Goal: Contribute content: Add original content to the website for others to see

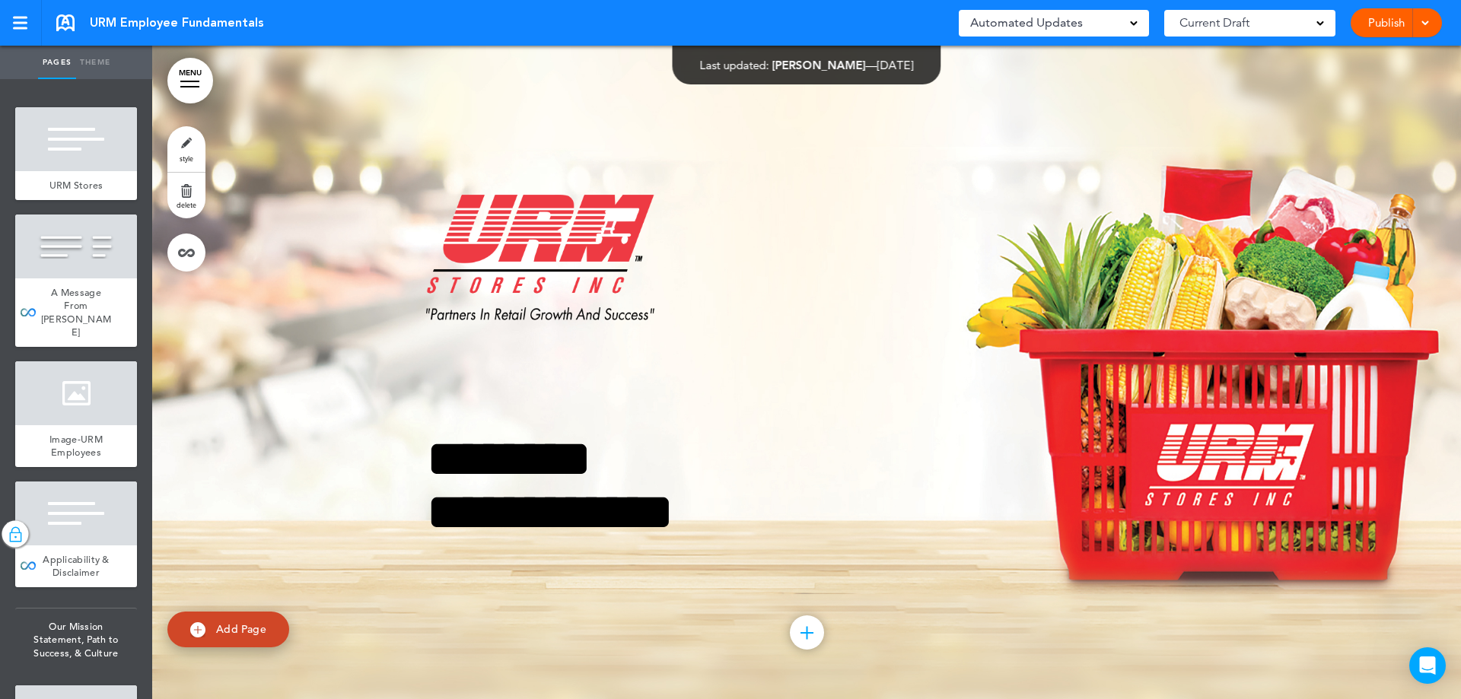
scroll to position [127121, 0]
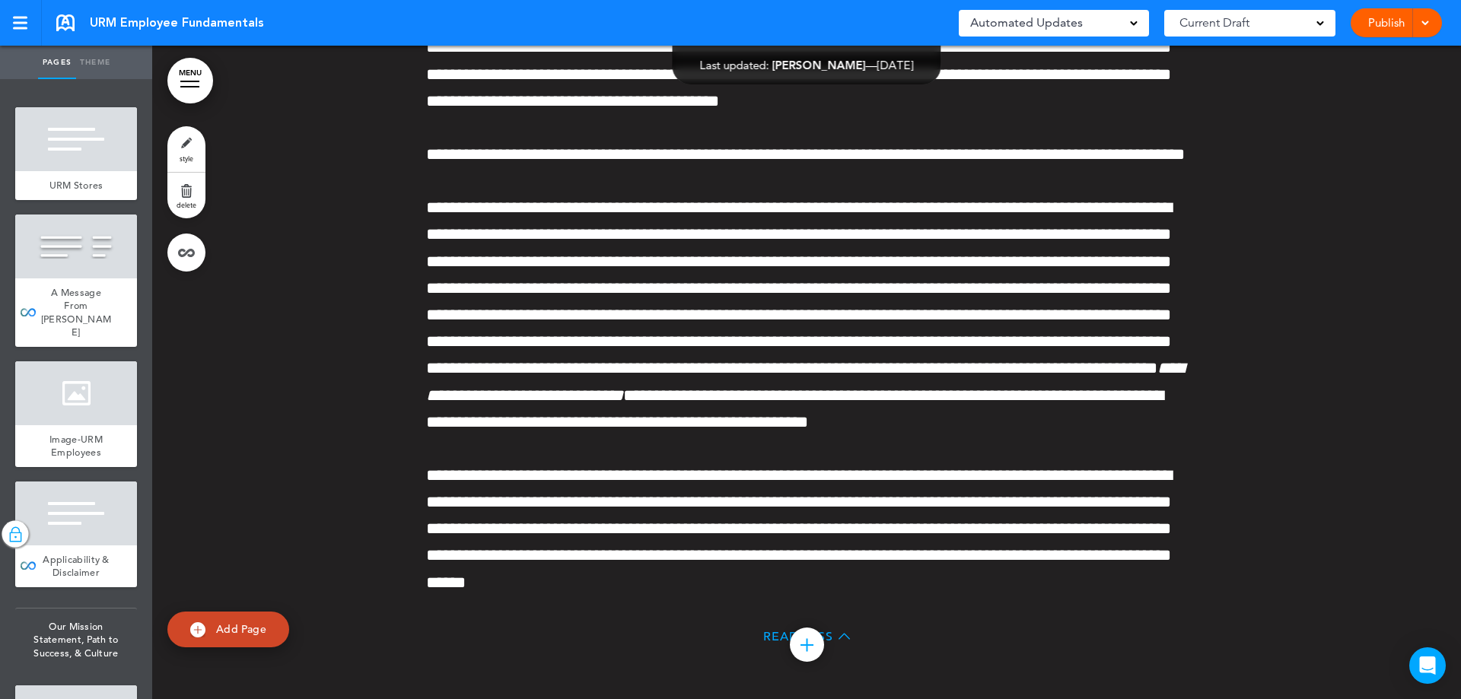
click at [194, 85] on link "MENU" at bounding box center [190, 81] width 46 height 46
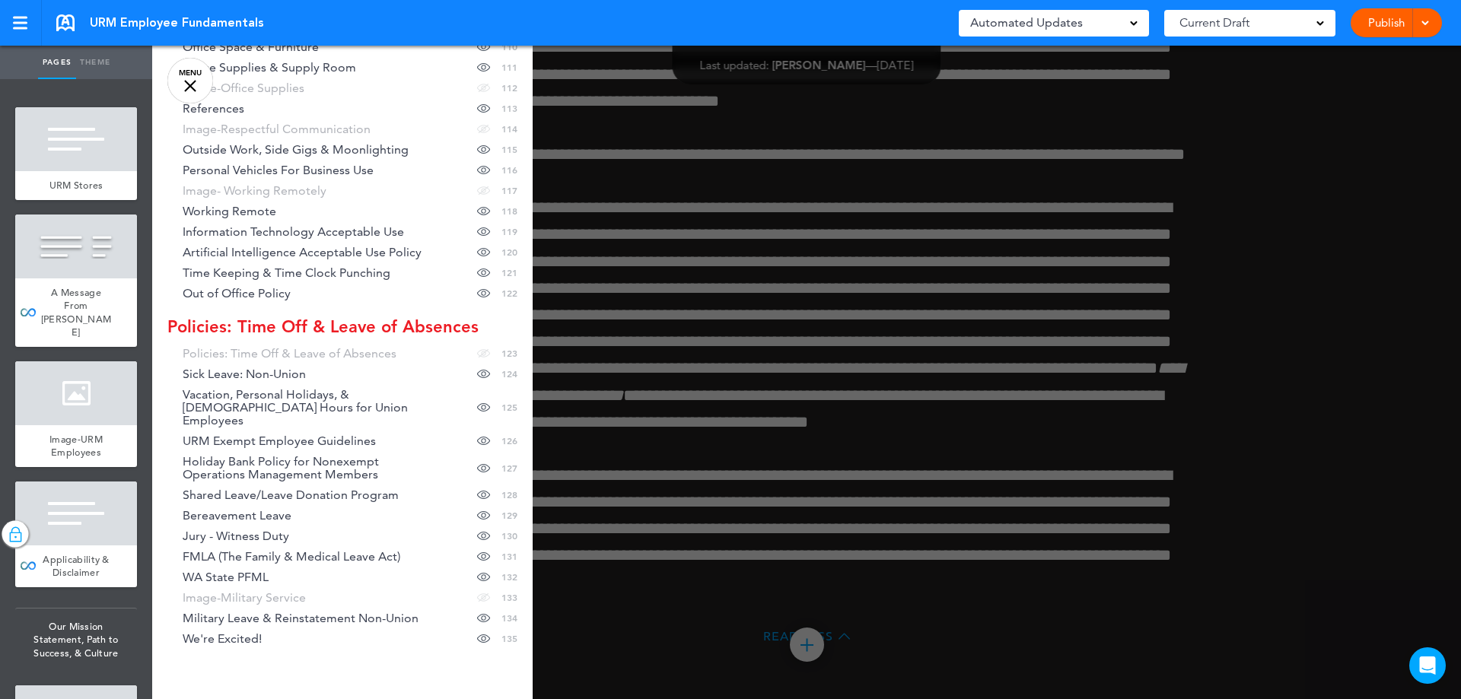
scroll to position [2956, 0]
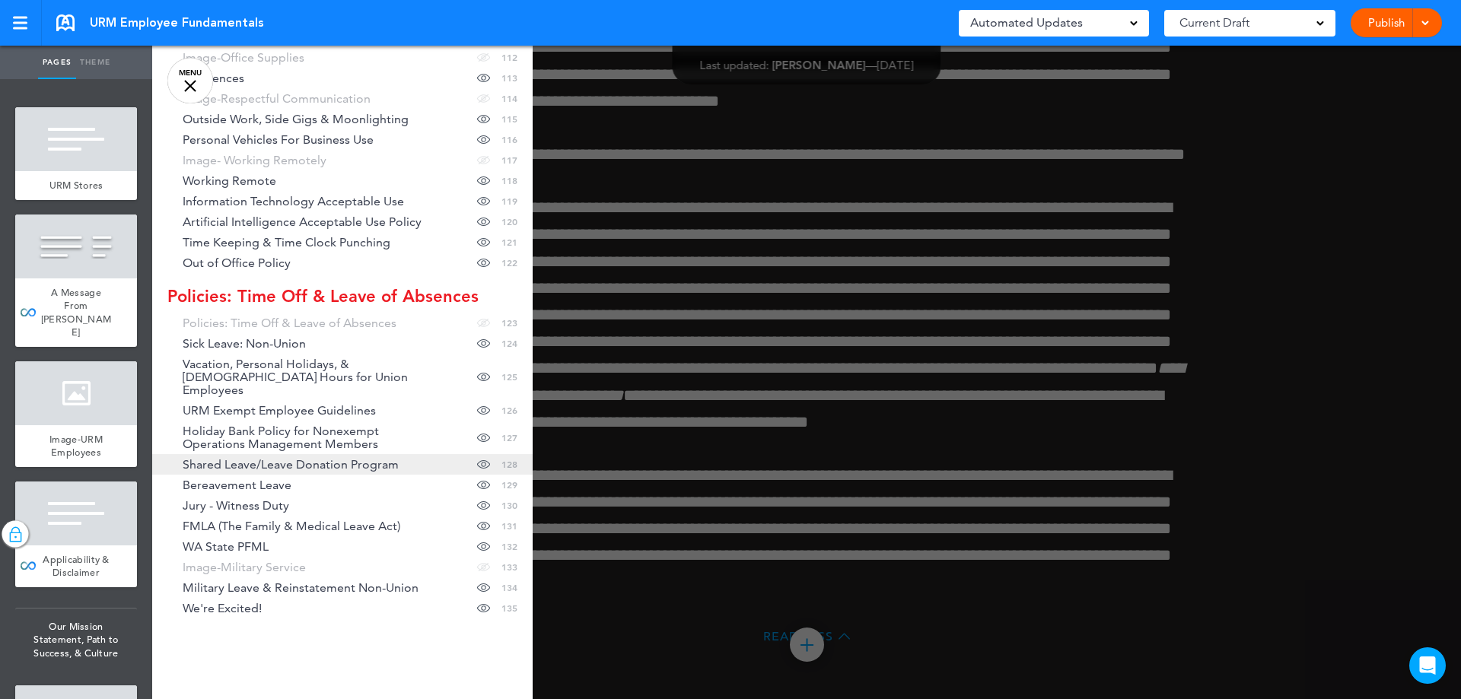
click at [373, 454] on link "Shared Leave/Leave Donation Program Hide page in table of contents 128" at bounding box center [342, 464] width 380 height 21
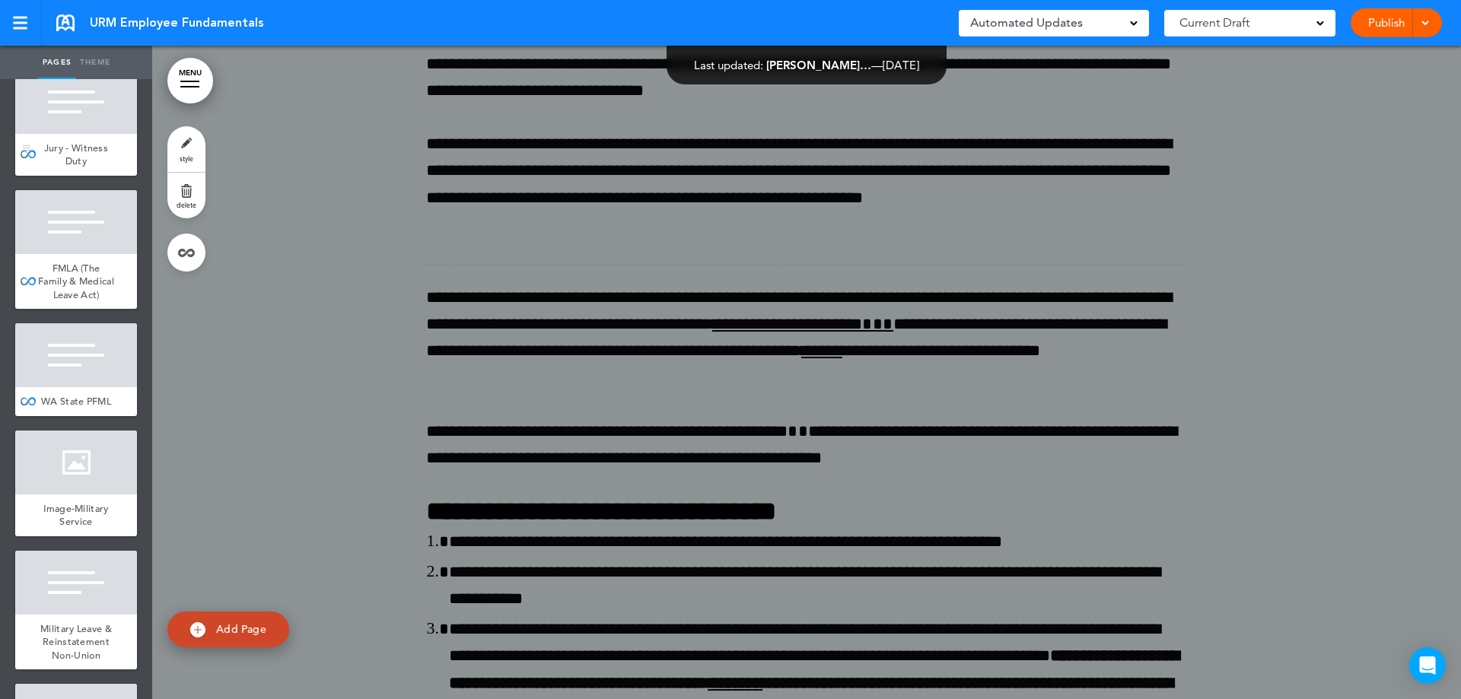
scroll to position [17661, 0]
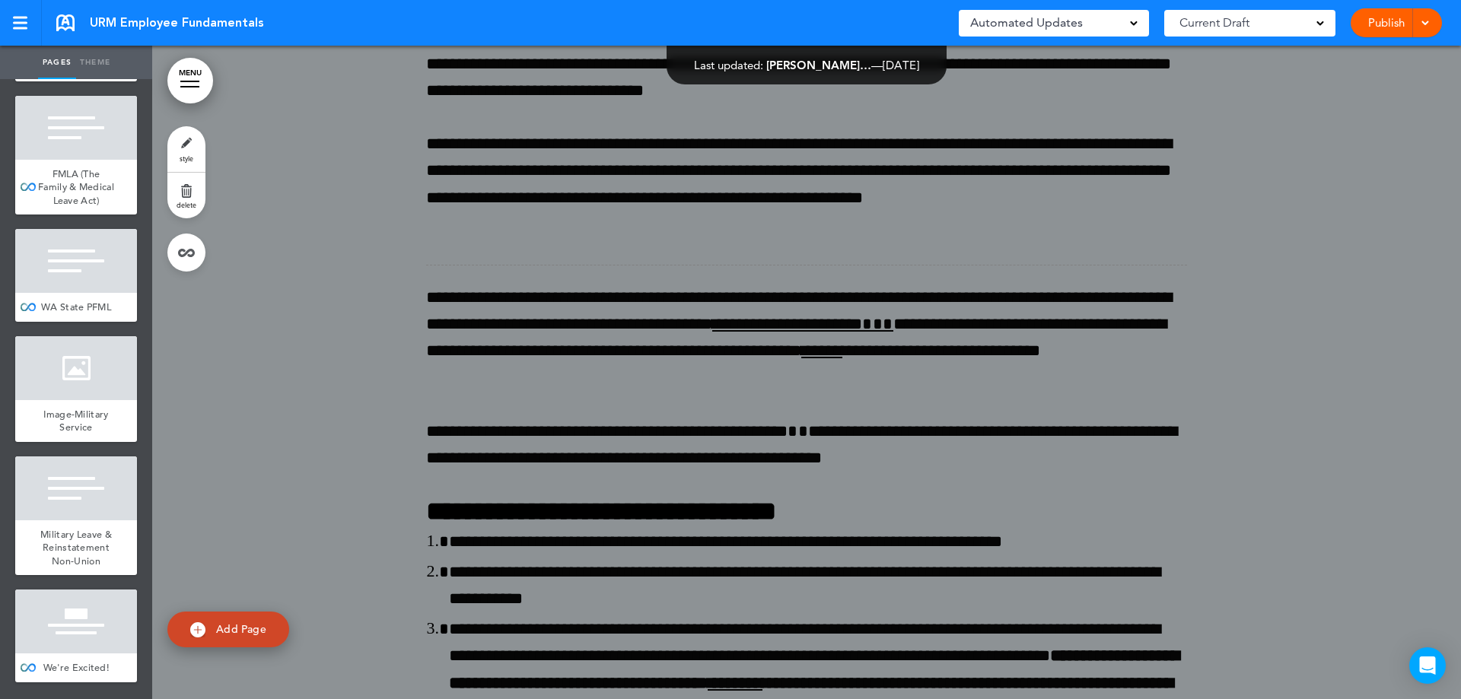
click at [178, 251] on link at bounding box center [186, 253] width 38 height 38
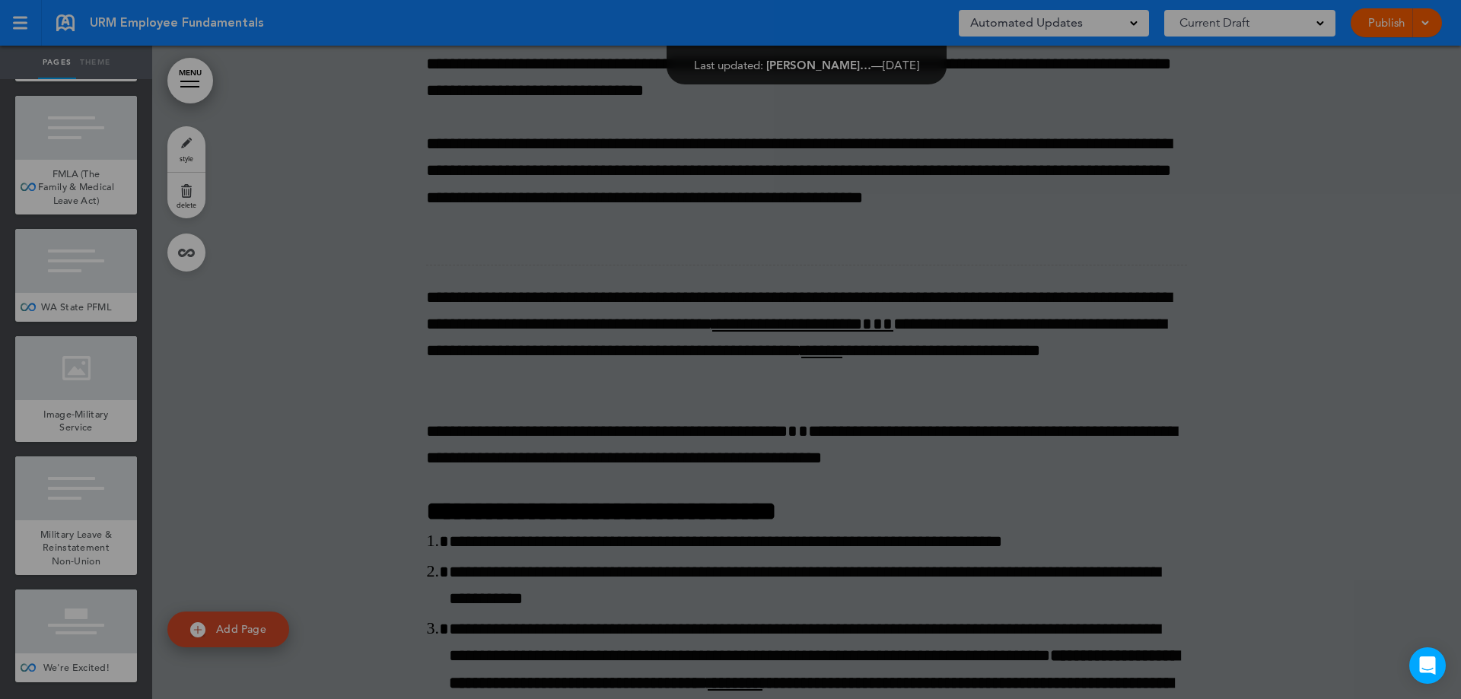
drag, startPoint x: 71, startPoint y: 320, endPoint x: 74, endPoint y: 313, distance: 8.2
click at [71, 320] on div at bounding box center [730, 349] width 1461 height 699
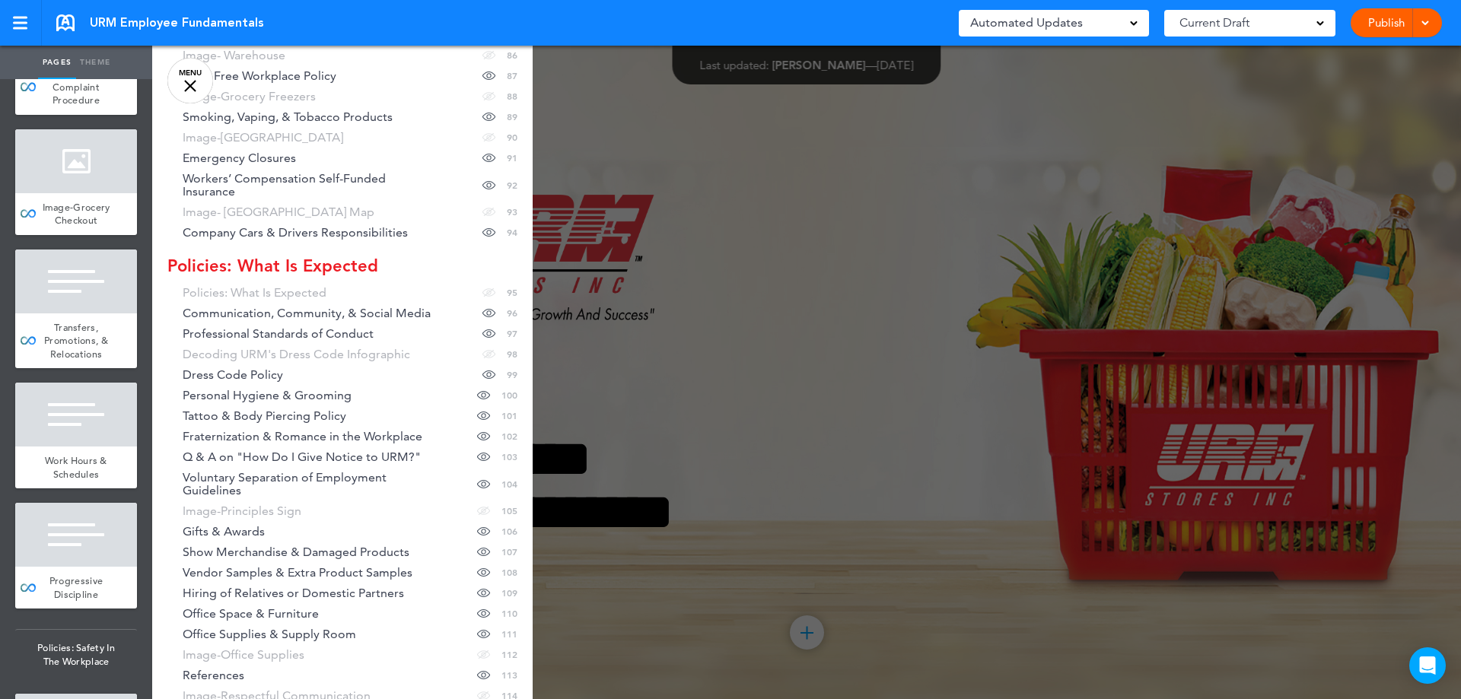
scroll to position [2956, 0]
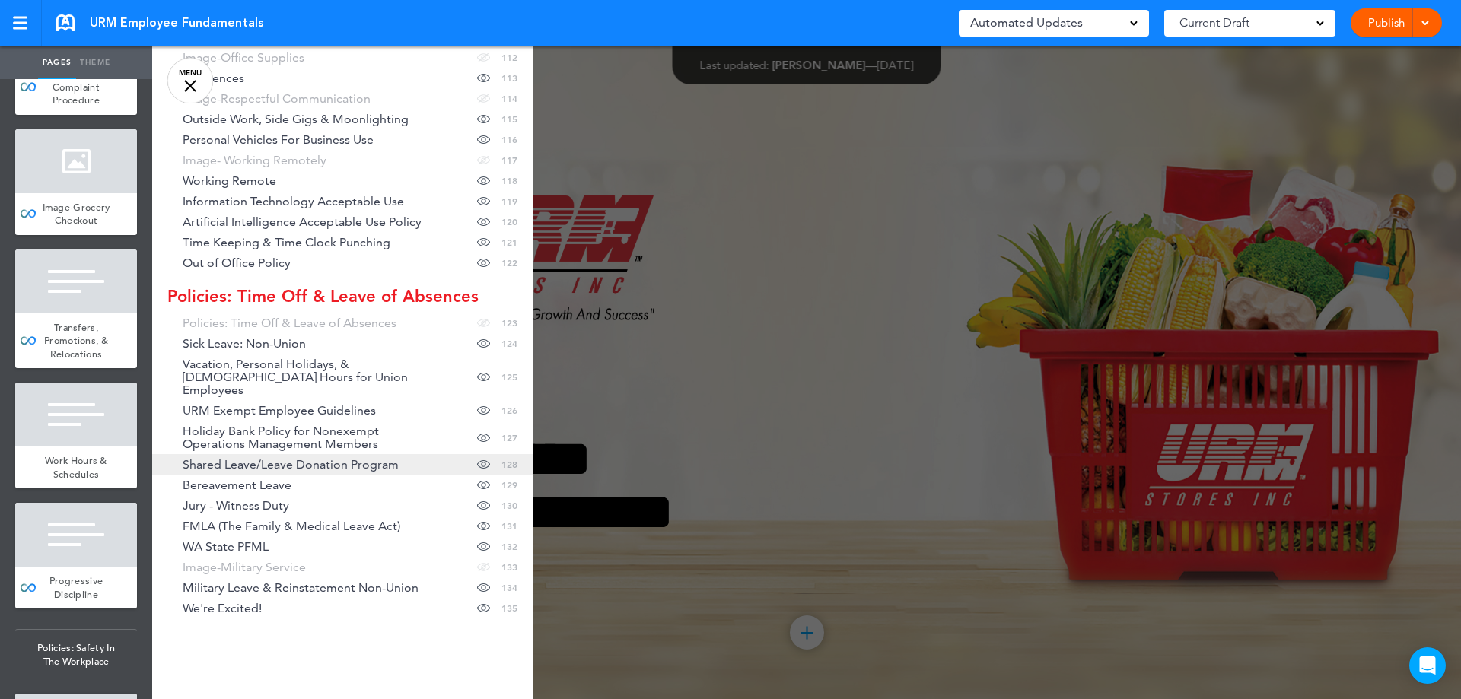
click at [286, 458] on span "Shared Leave/Leave Donation Program" at bounding box center [291, 464] width 216 height 13
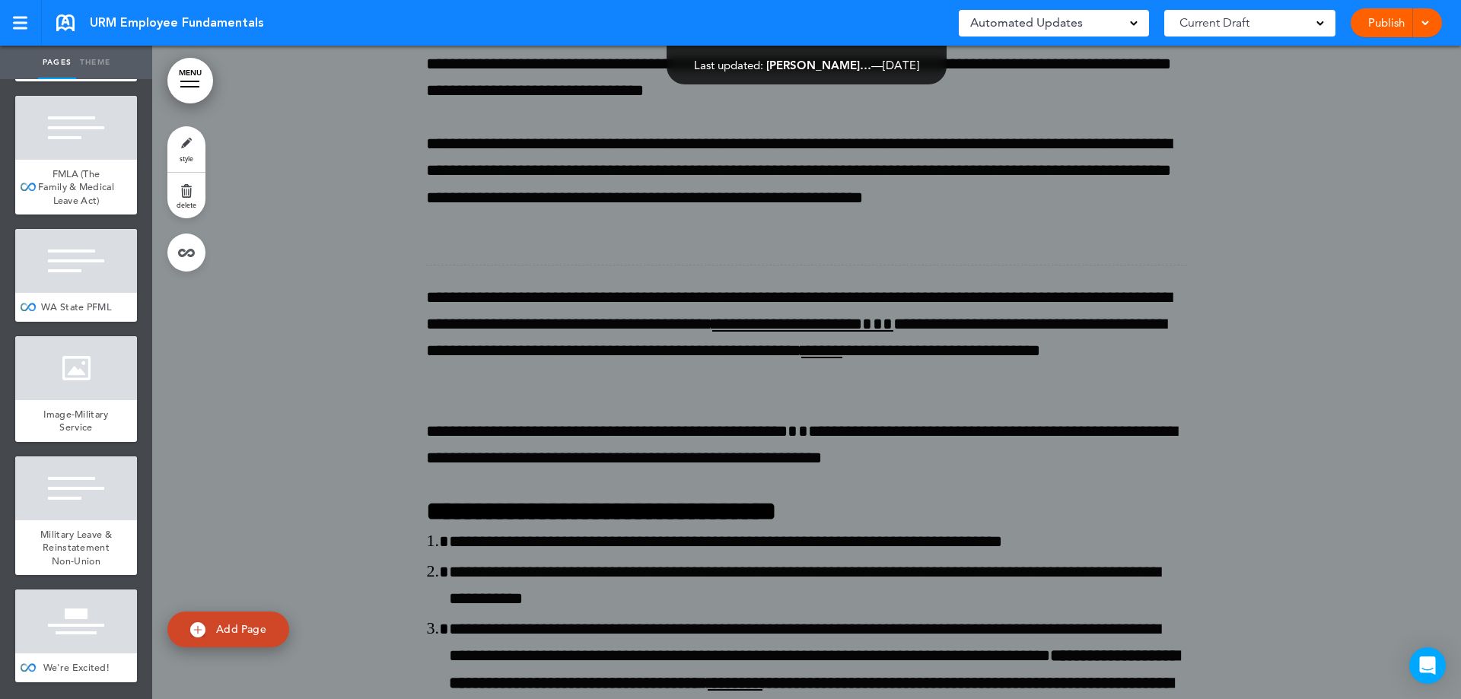
scroll to position [17750, 0]
click at [175, 250] on link at bounding box center [186, 253] width 38 height 38
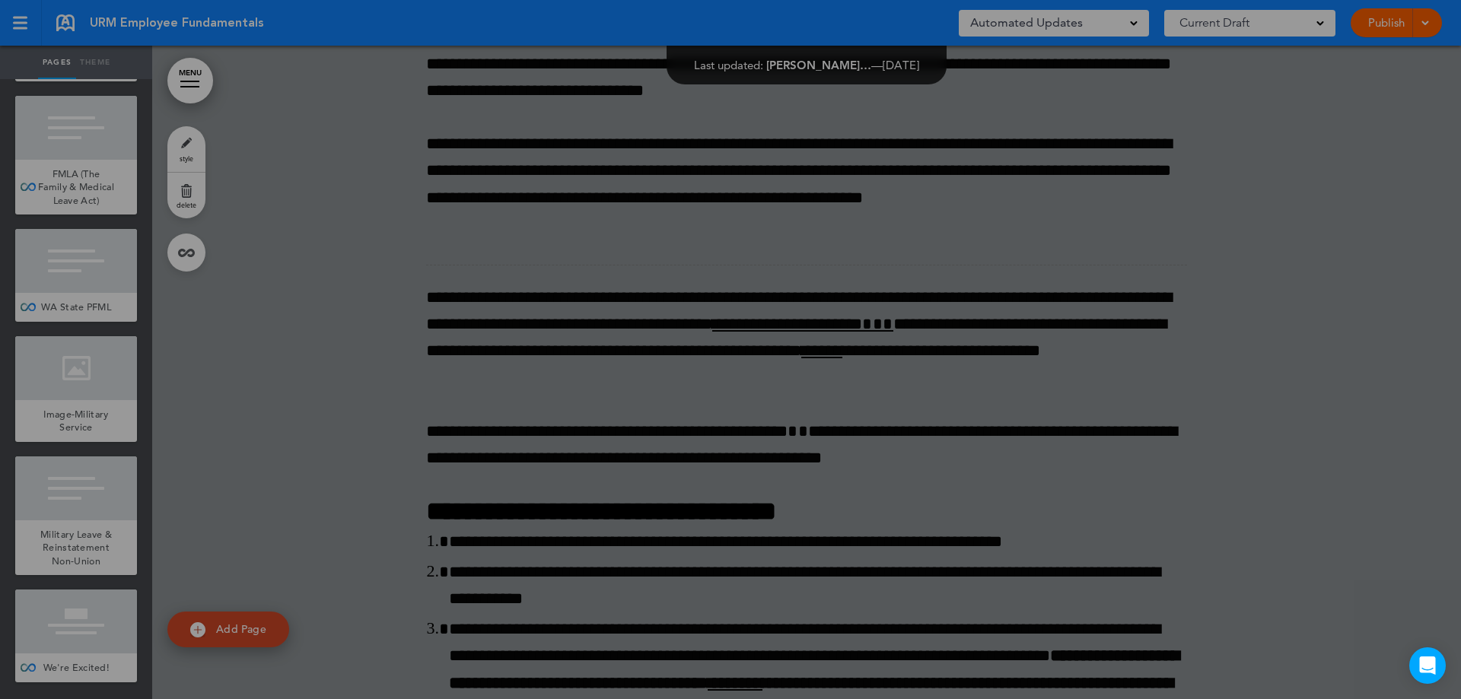
type input "**********"
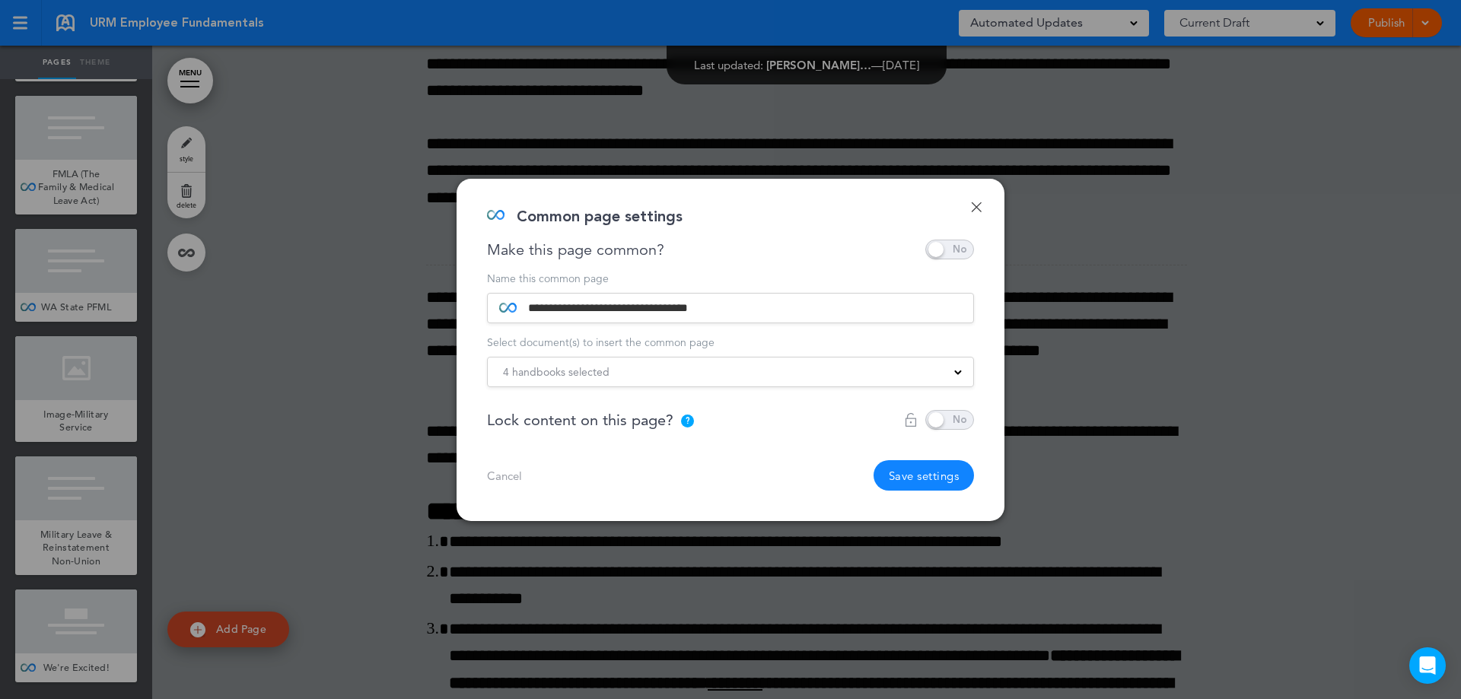
click at [956, 376] on div "4 handbooks selected" at bounding box center [730, 372] width 485 height 17
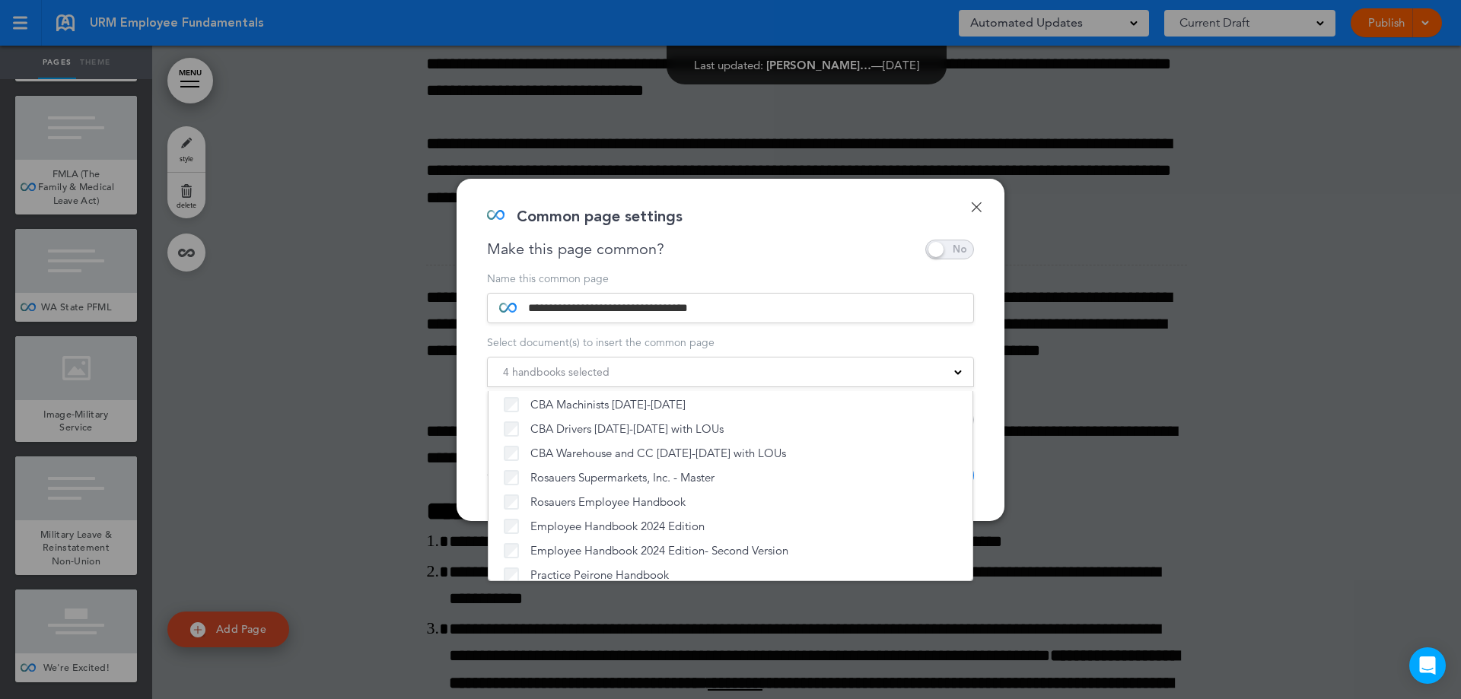
scroll to position [188, 0]
click at [980, 199] on div "**********" at bounding box center [731, 350] width 548 height 342
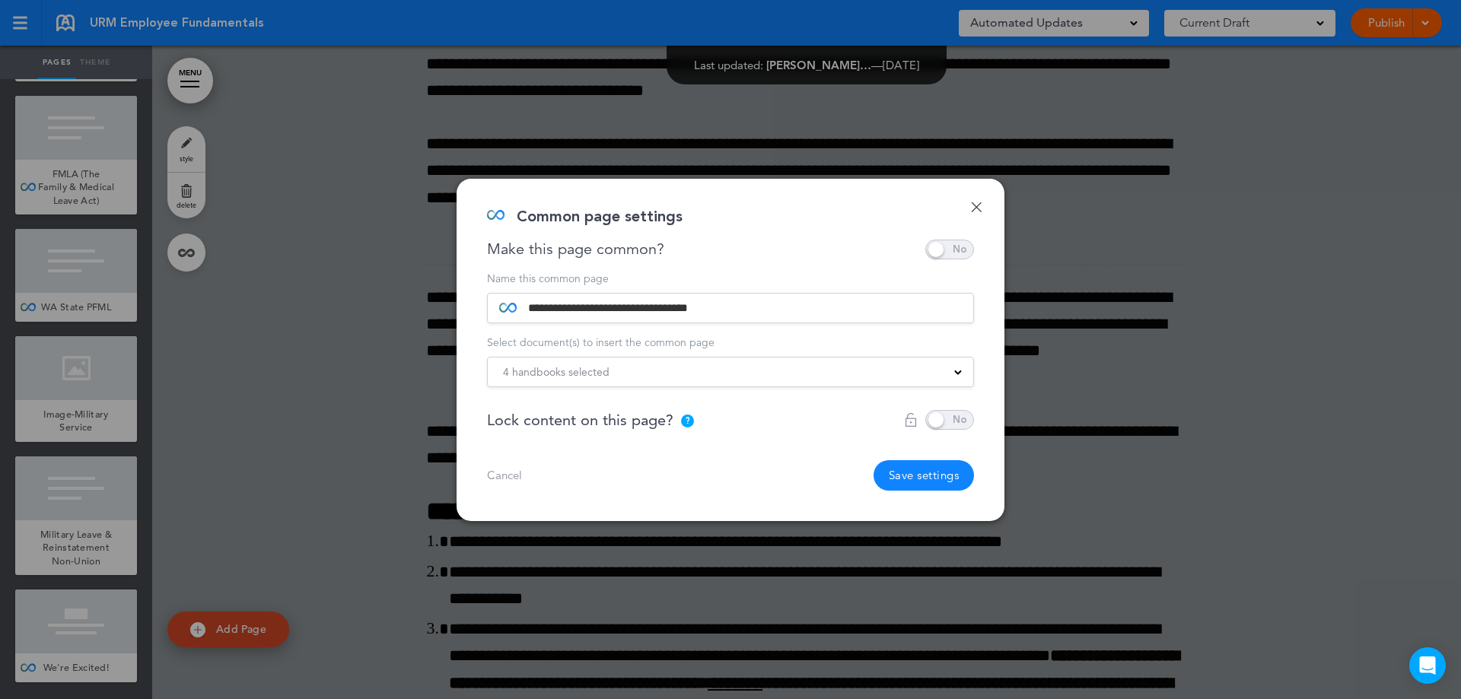
click at [979, 203] on link "Done" at bounding box center [976, 207] width 11 height 11
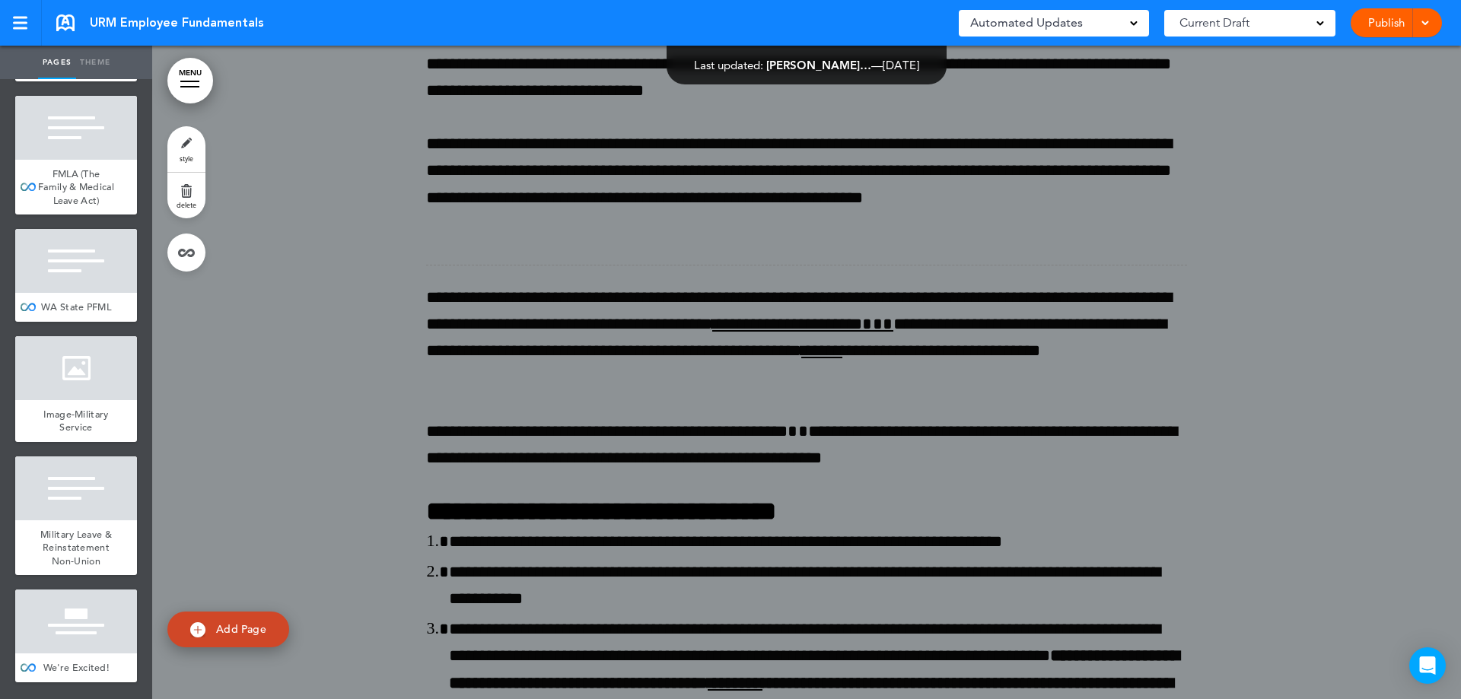
click at [207, 69] on link "MENU" at bounding box center [190, 81] width 46 height 46
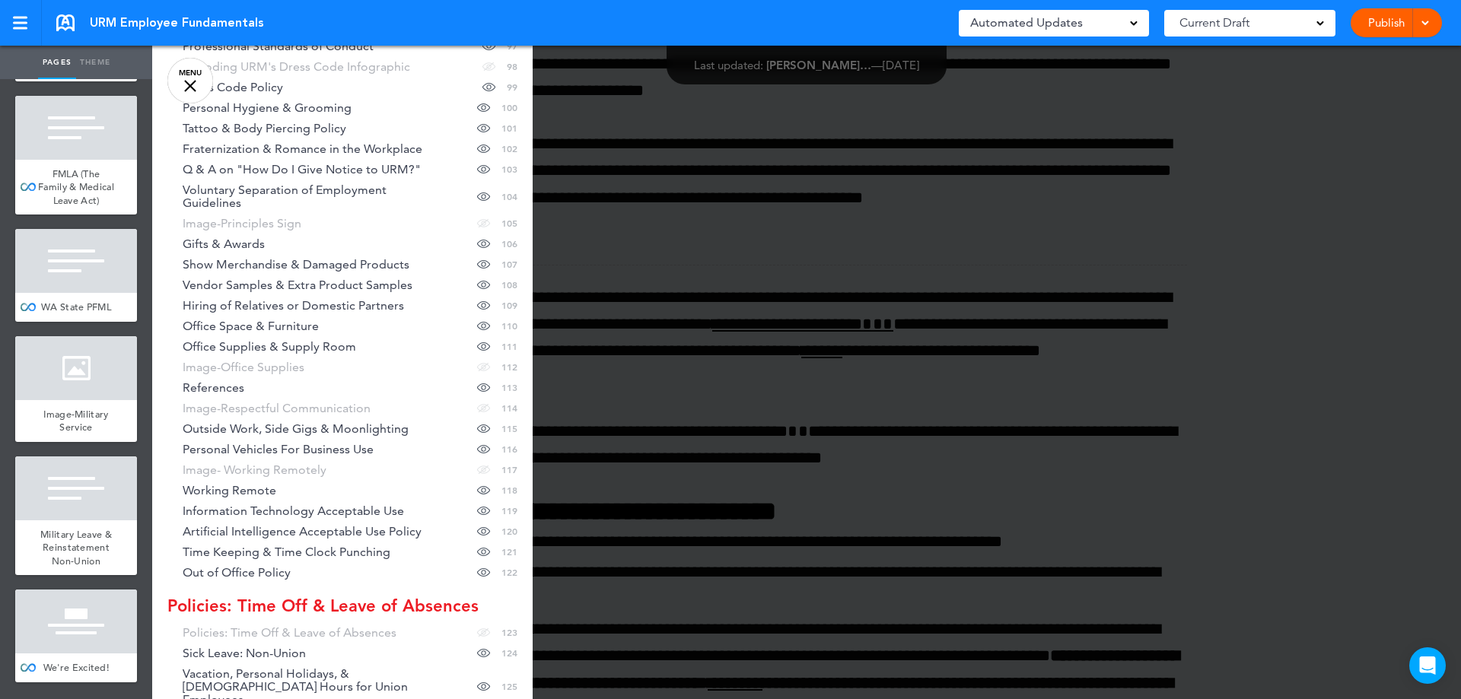
scroll to position [2652, 0]
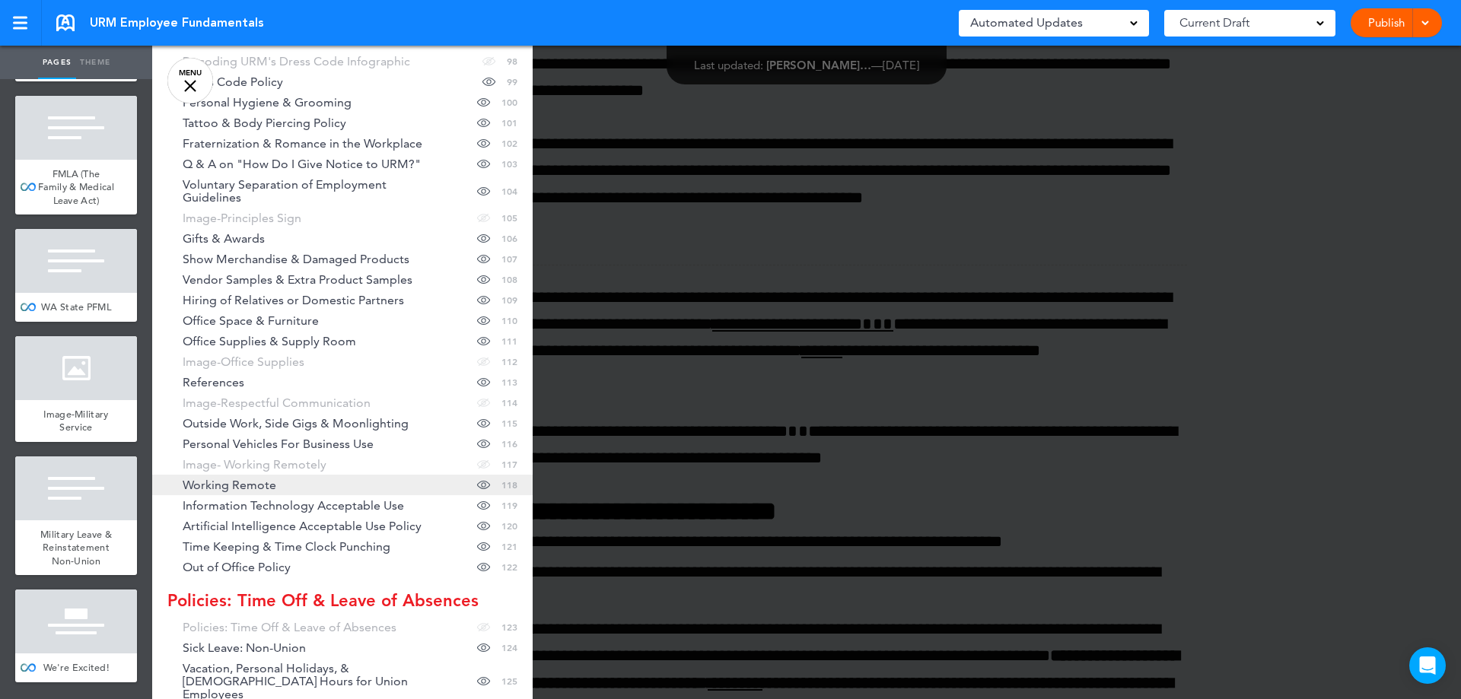
click at [320, 475] on link "Working Remote Hide page in table of contents 118" at bounding box center [342, 485] width 380 height 21
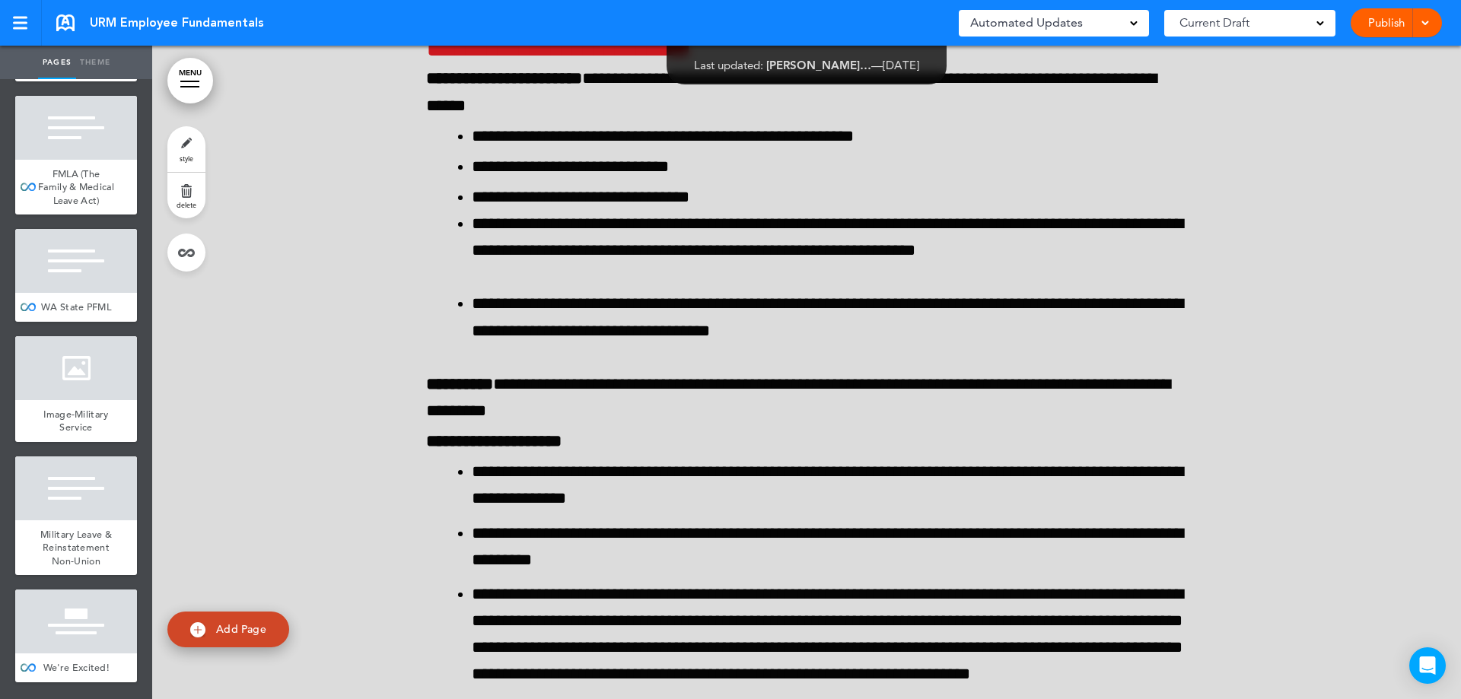
scroll to position [149132, 0]
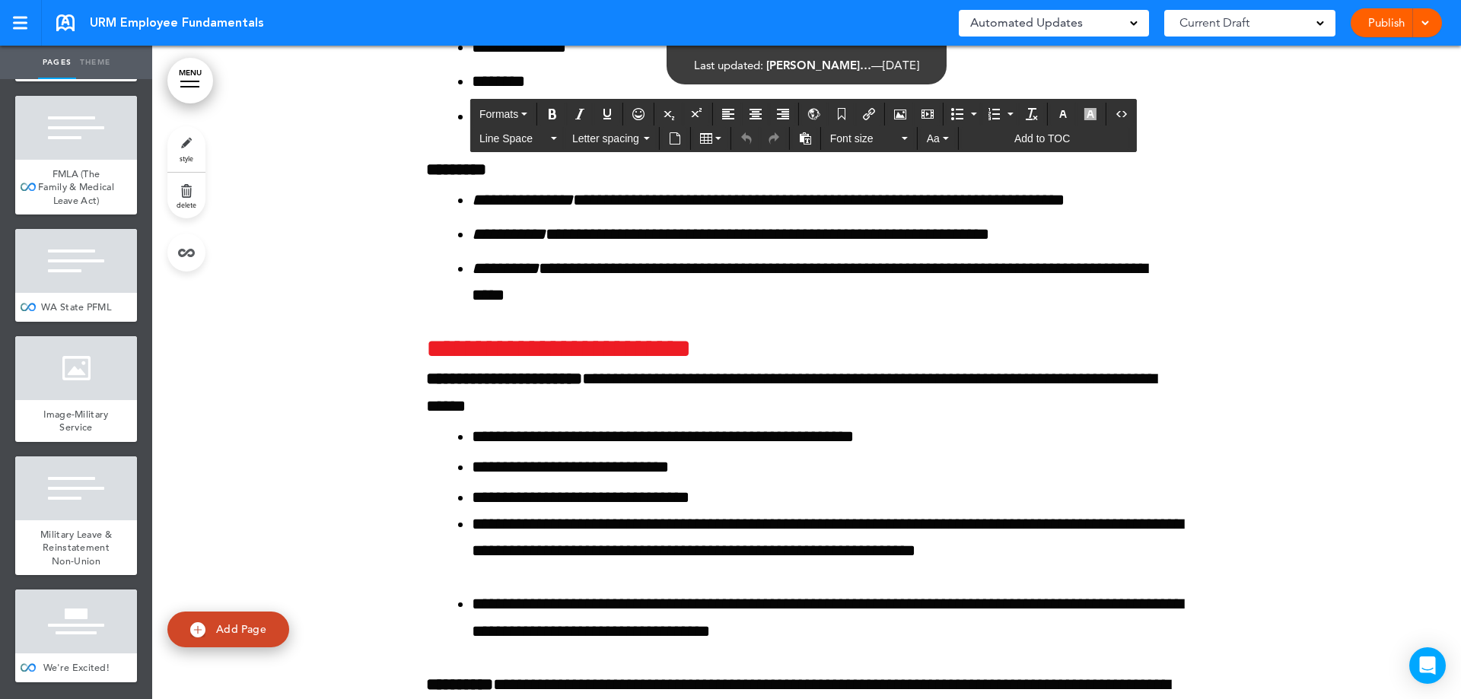
drag, startPoint x: 1040, startPoint y: 540, endPoint x: 415, endPoint y: 192, distance: 715.3
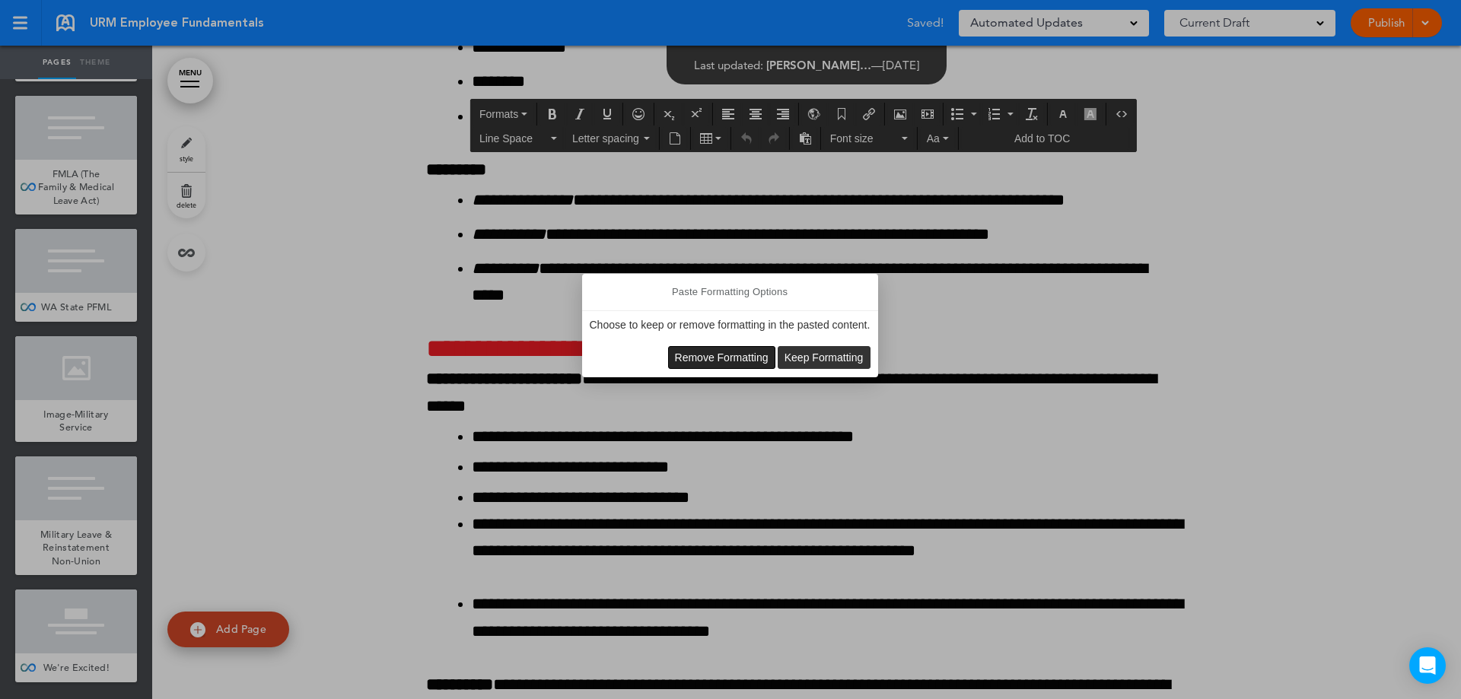
click at [737, 355] on span "Remove Formatting" at bounding box center [722, 358] width 94 height 12
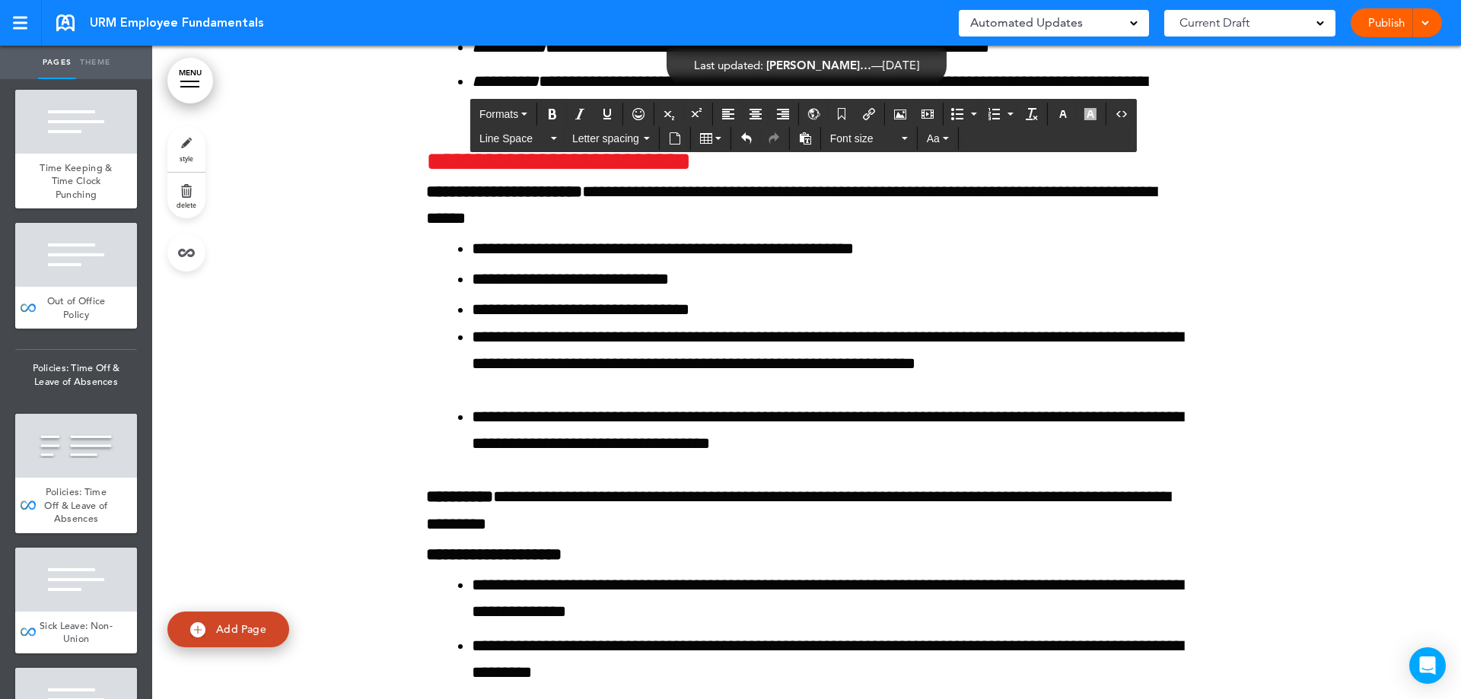
scroll to position [16229, 0]
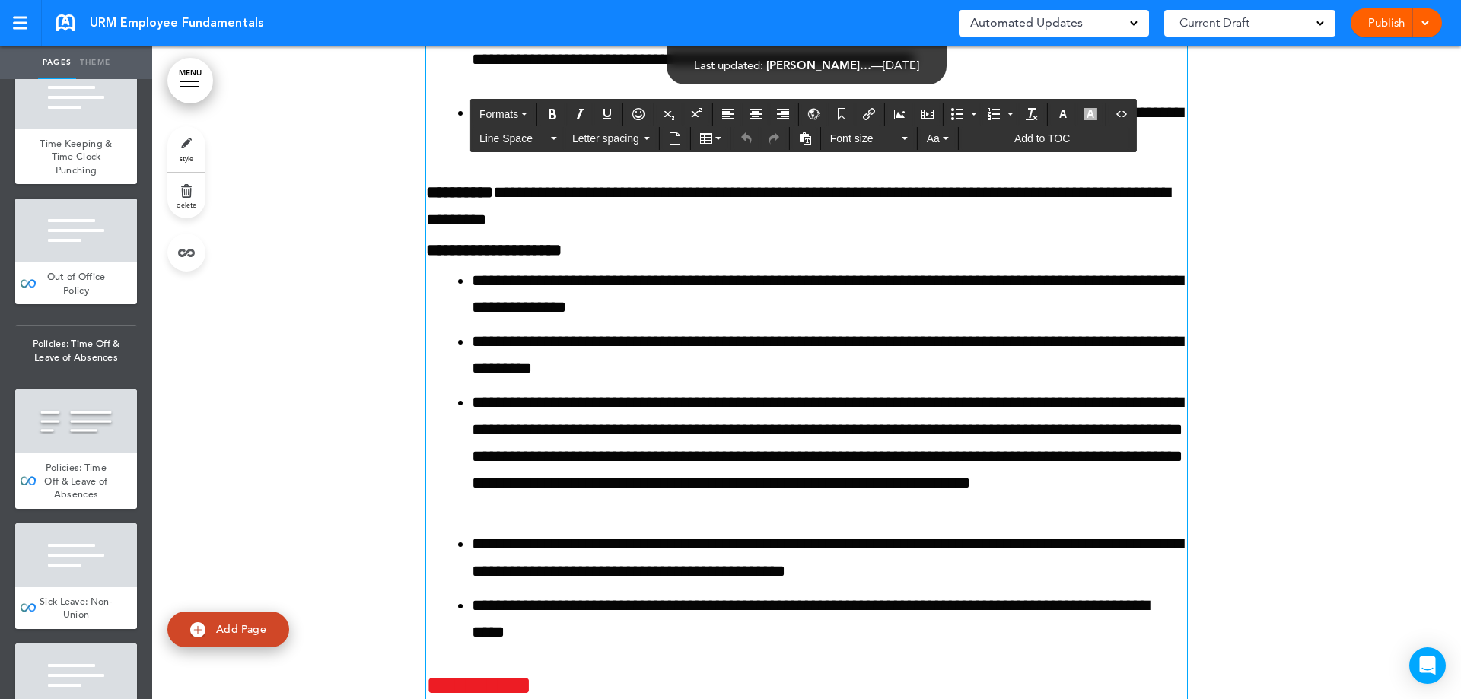
scroll to position [149437, 0]
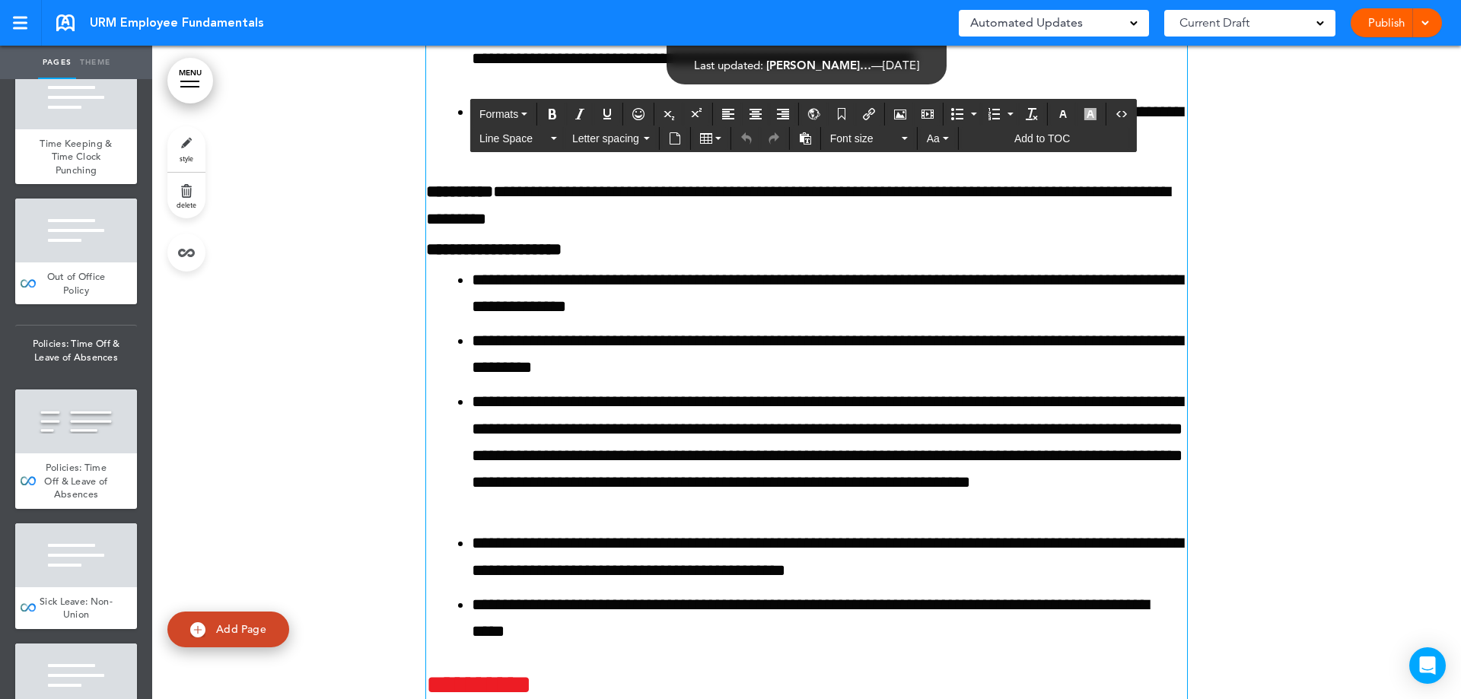
drag, startPoint x: 1095, startPoint y: 209, endPoint x: 411, endPoint y: 193, distance: 684.2
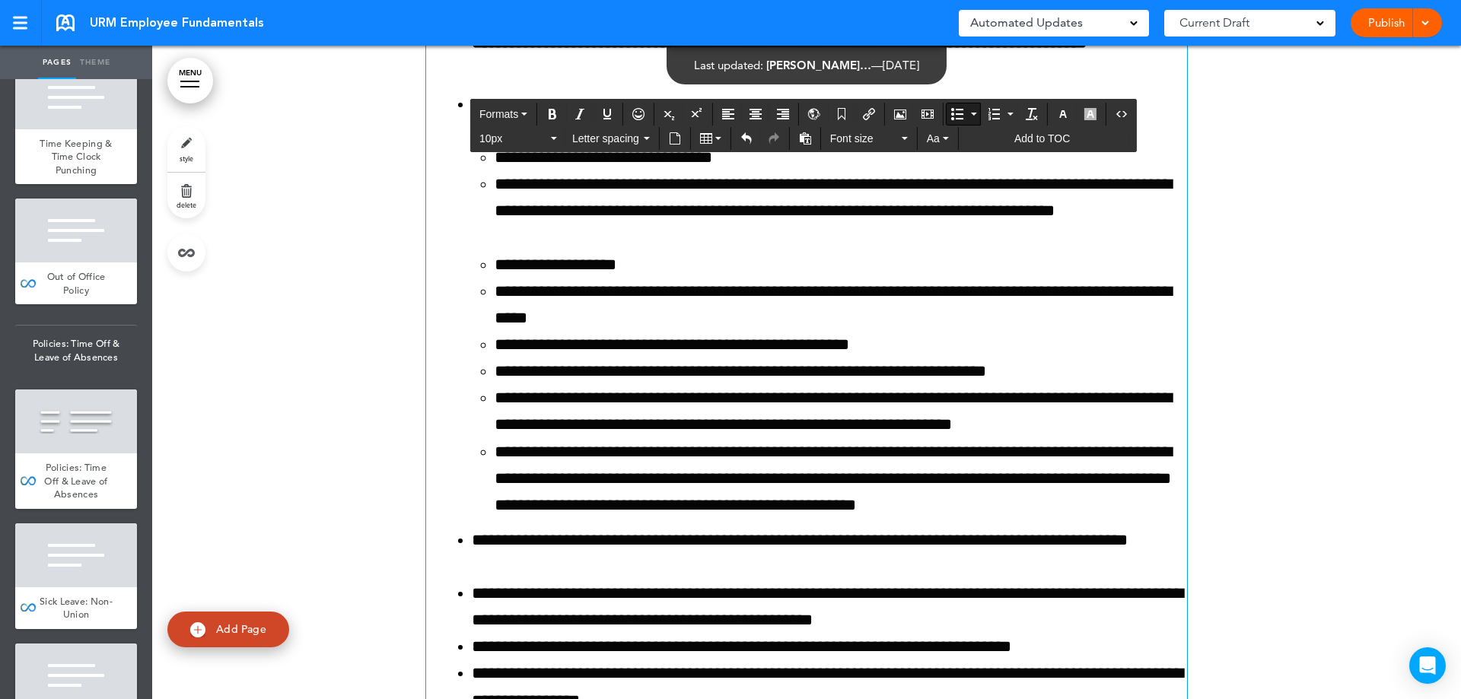
scroll to position [151126, 0]
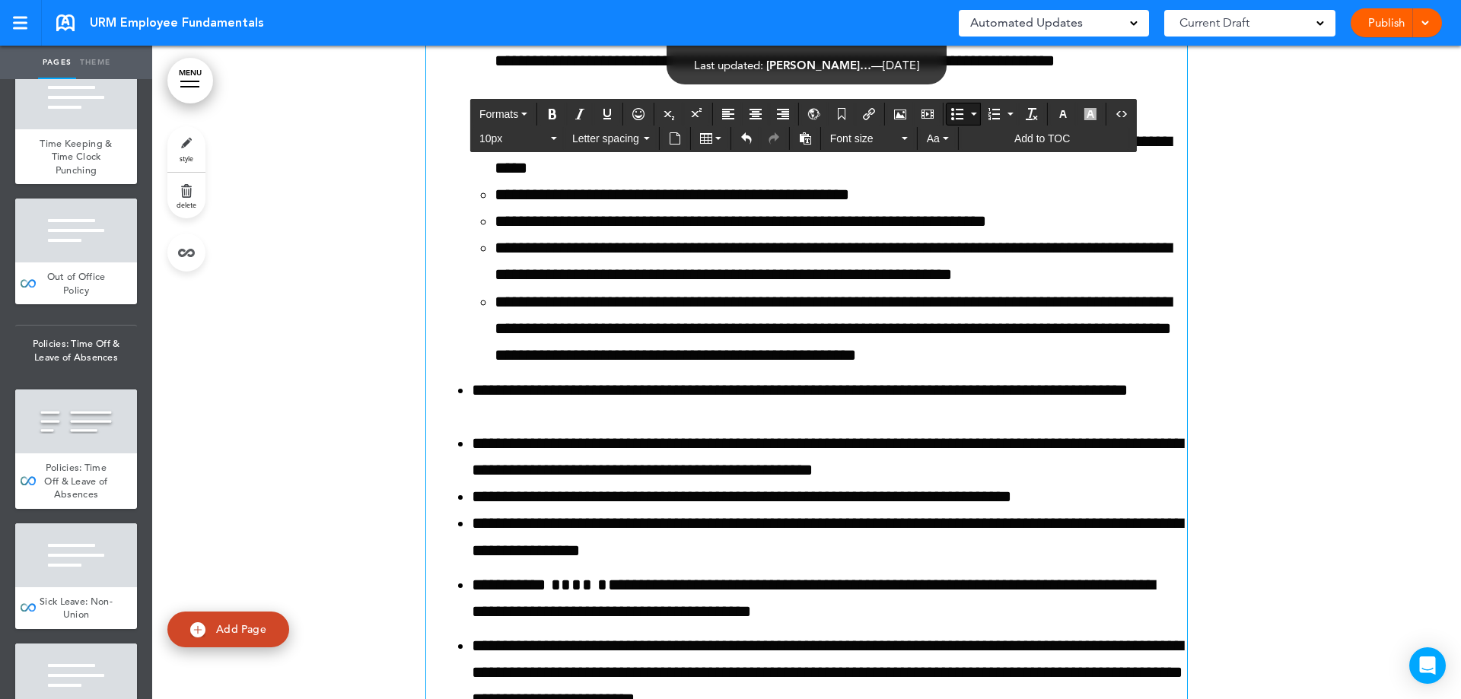
drag, startPoint x: 469, startPoint y: 214, endPoint x: 1197, endPoint y: 610, distance: 828.4
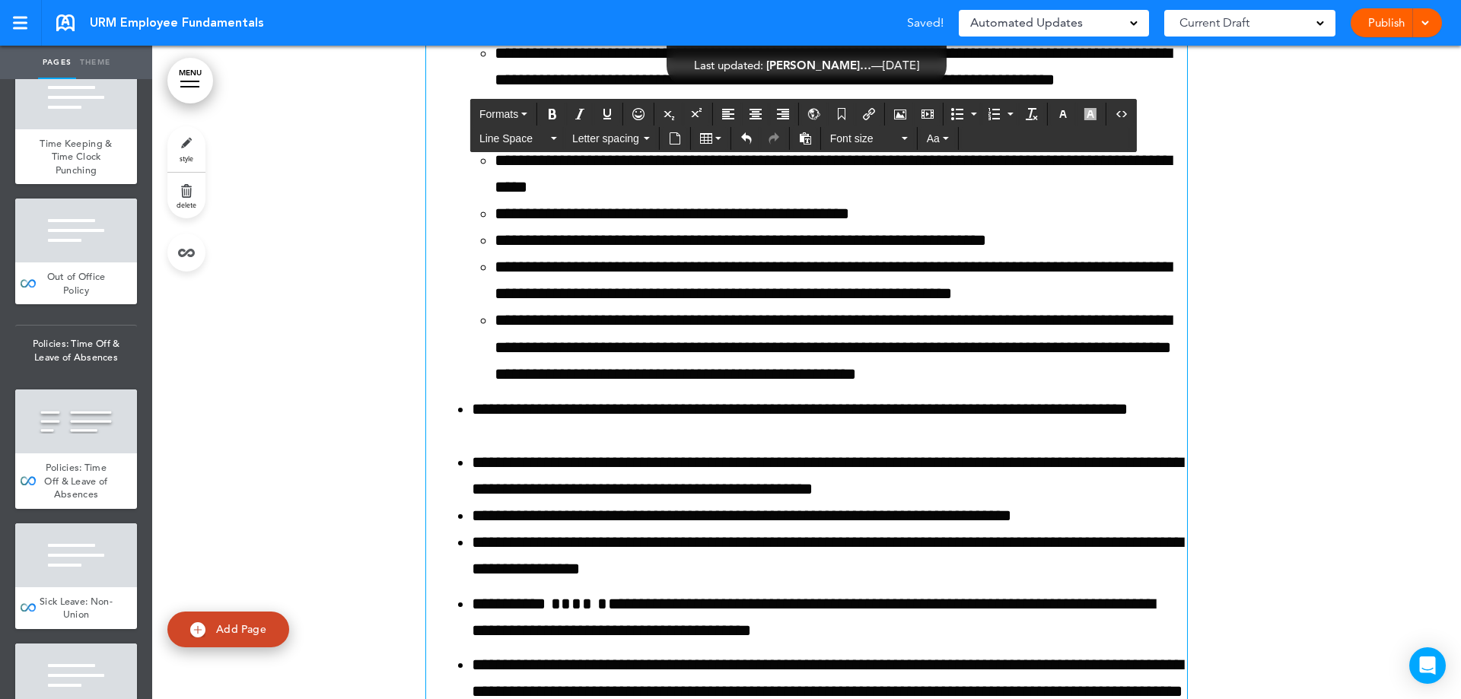
scroll to position [149026, 0]
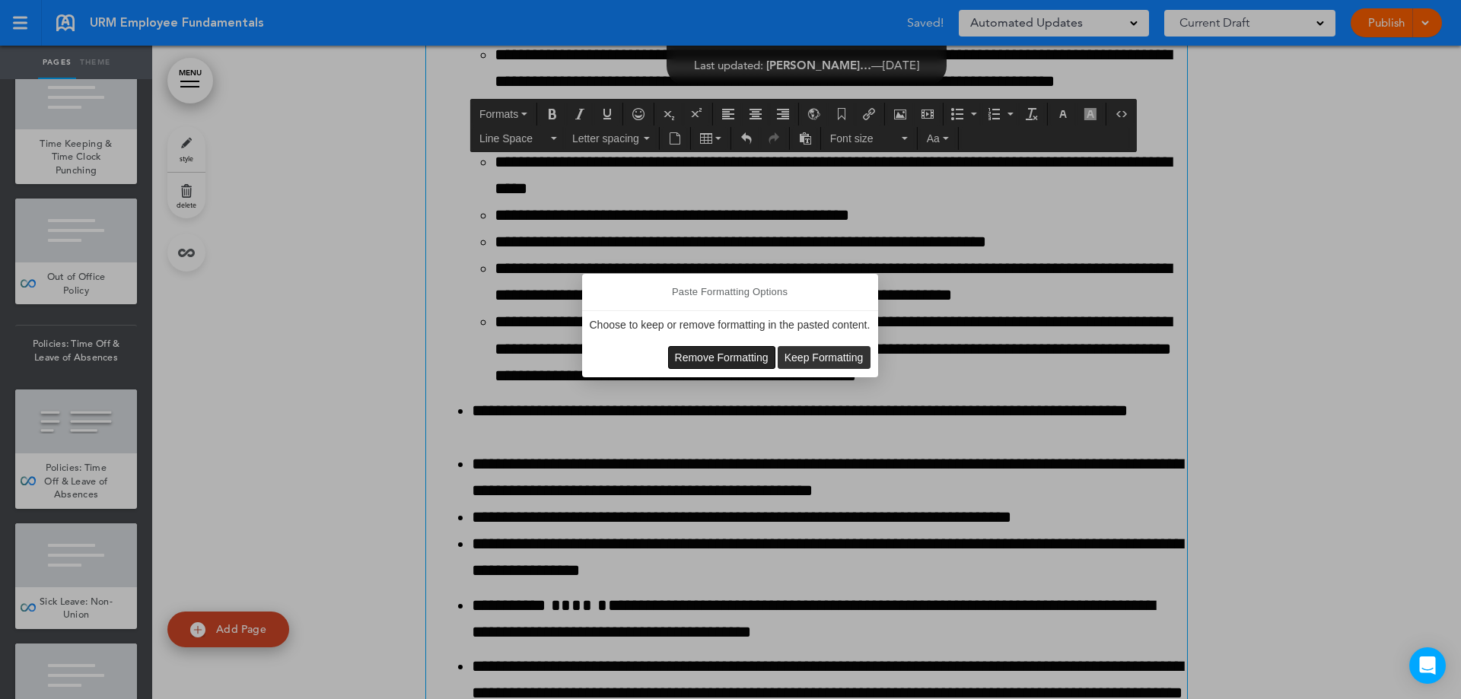
click at [711, 359] on span "Remove Formatting" at bounding box center [722, 358] width 94 height 12
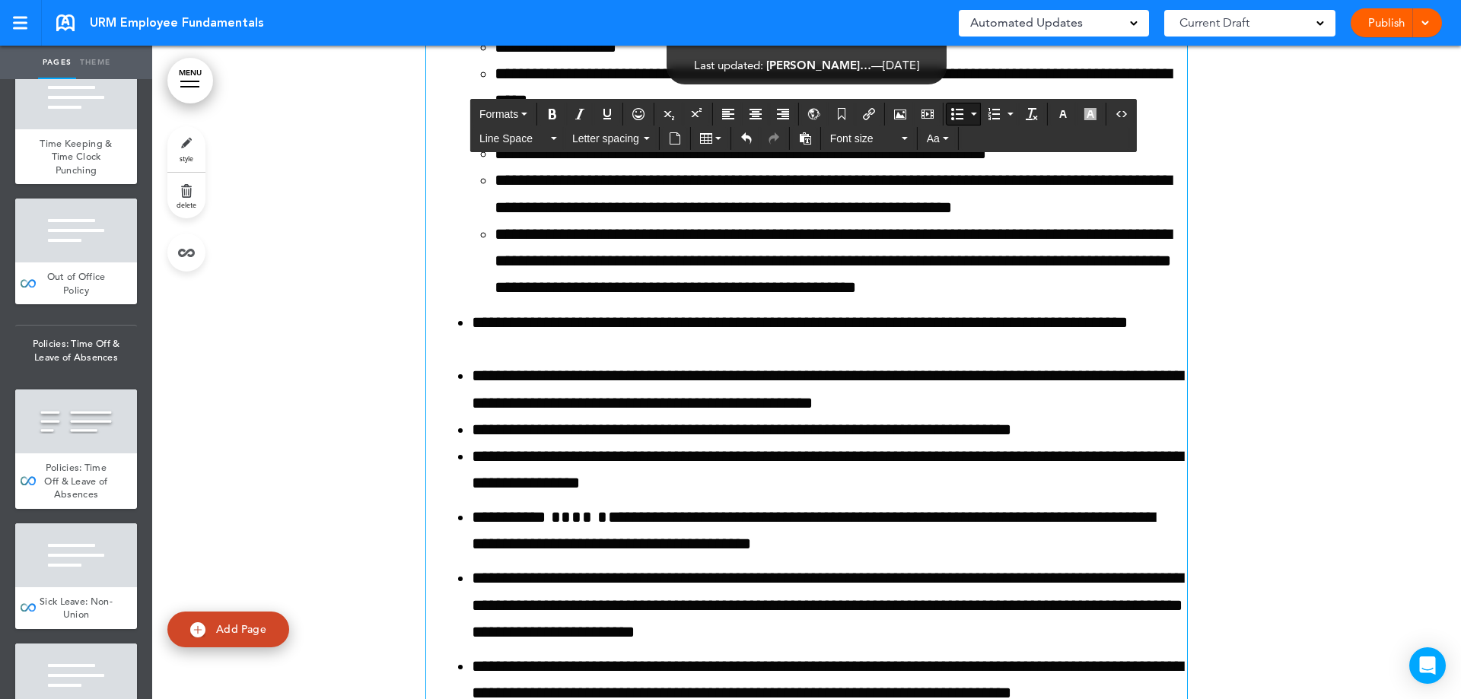
scroll to position [150396, 0]
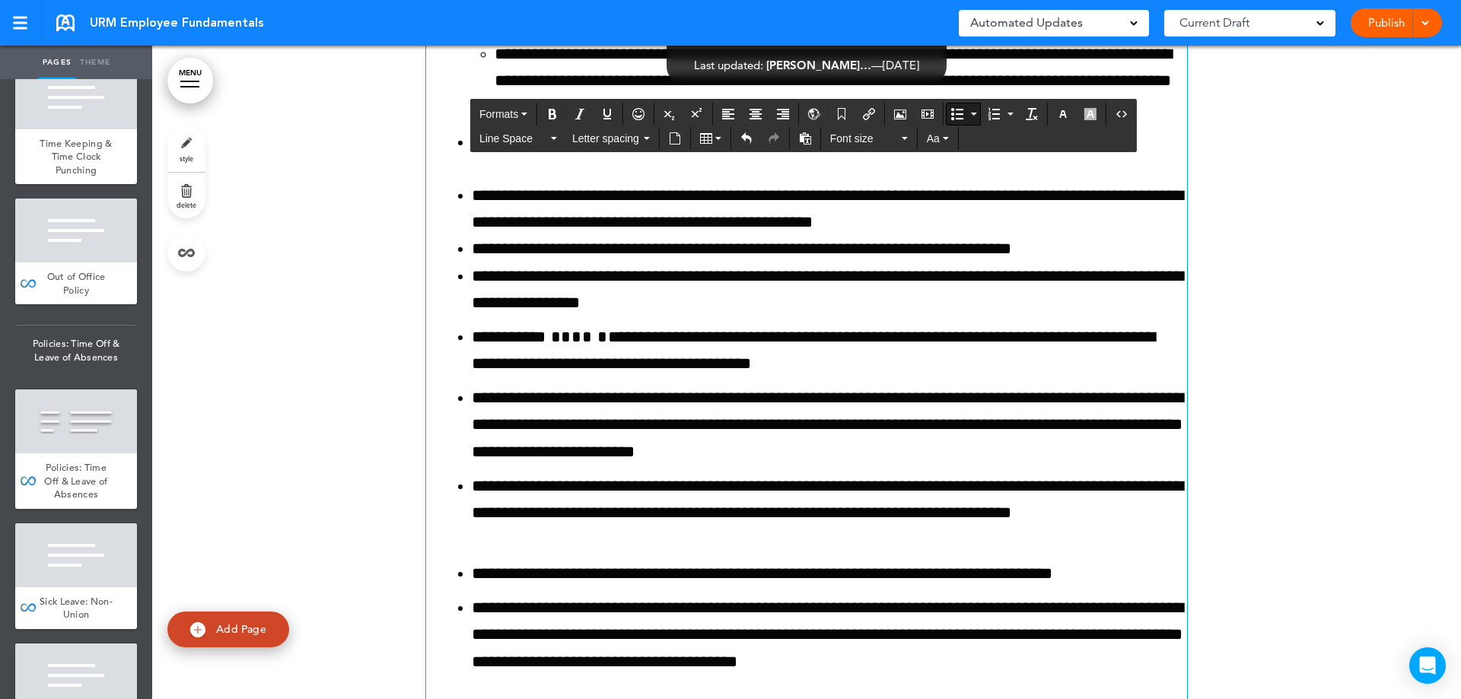
scroll to position [150472, 0]
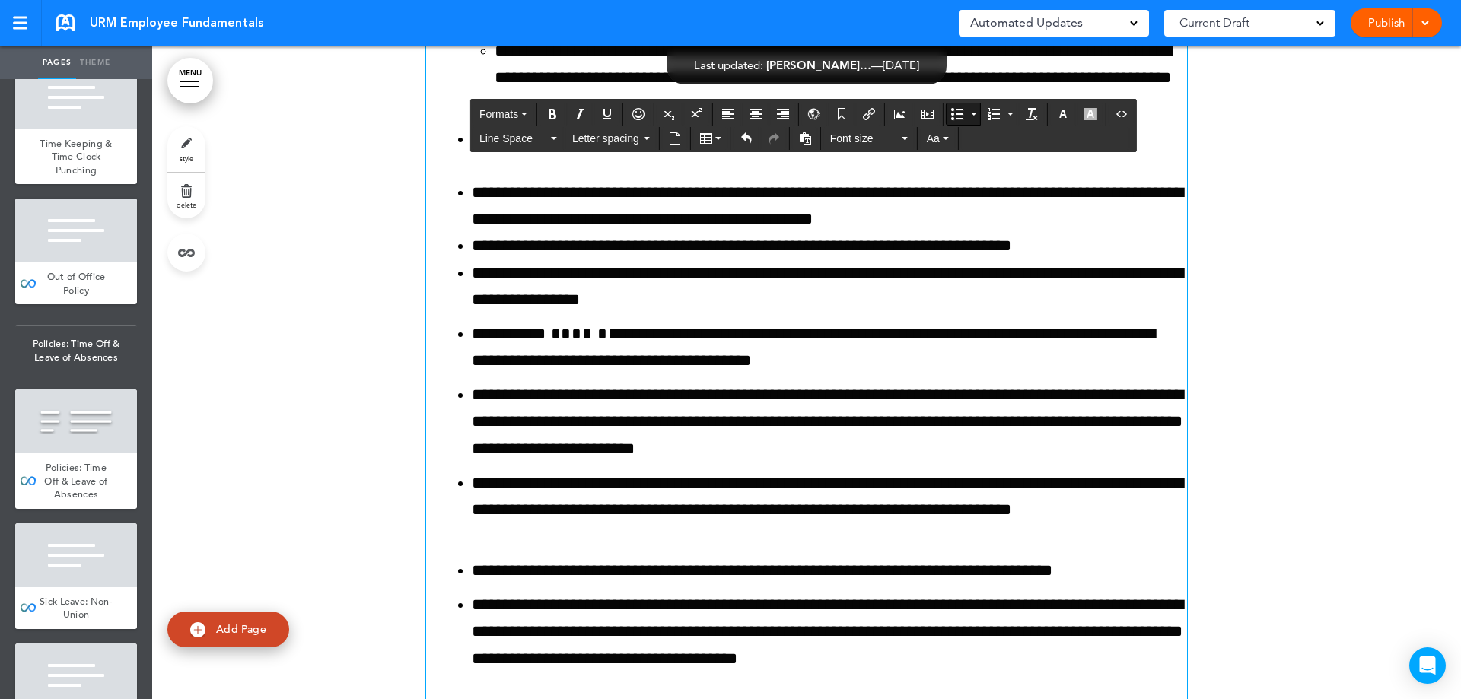
drag, startPoint x: 934, startPoint y: 438, endPoint x: 431, endPoint y: 400, distance: 504.3
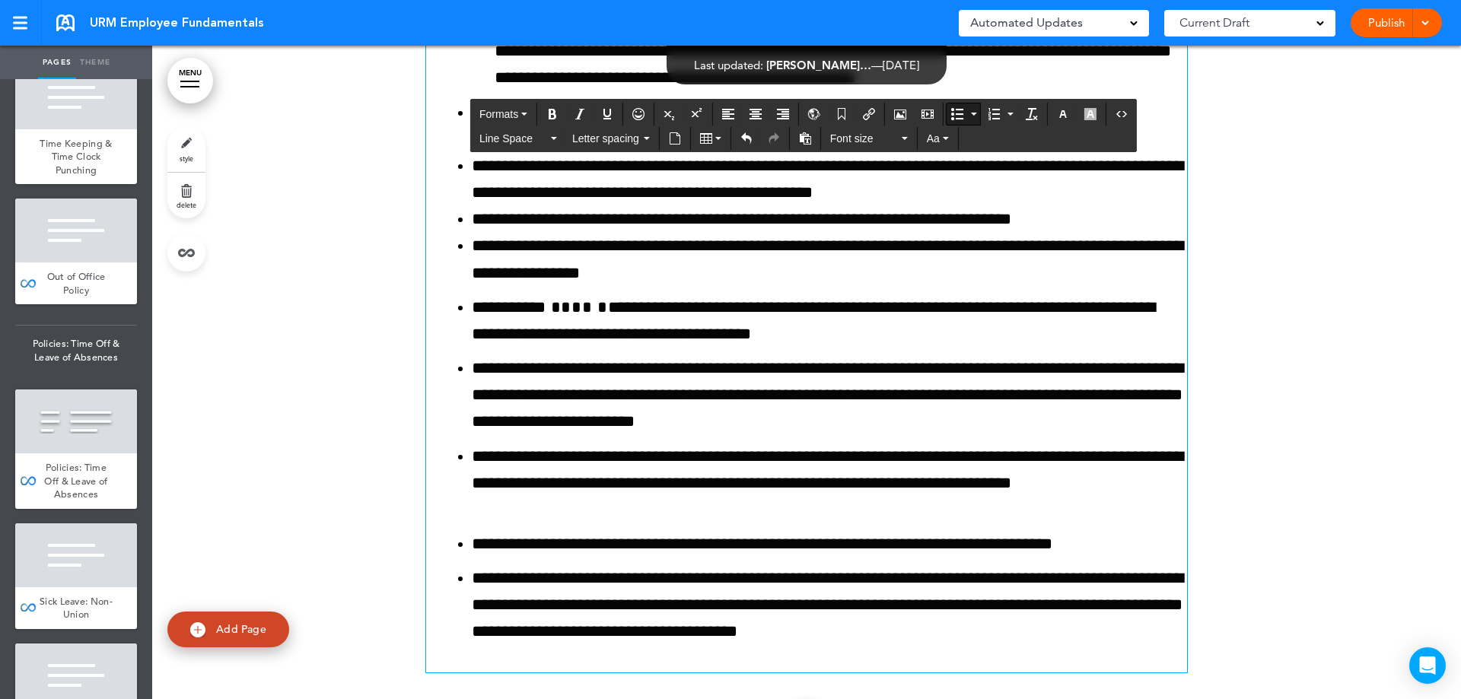
click at [952, 119] on icon "Bullet list" at bounding box center [957, 114] width 12 height 12
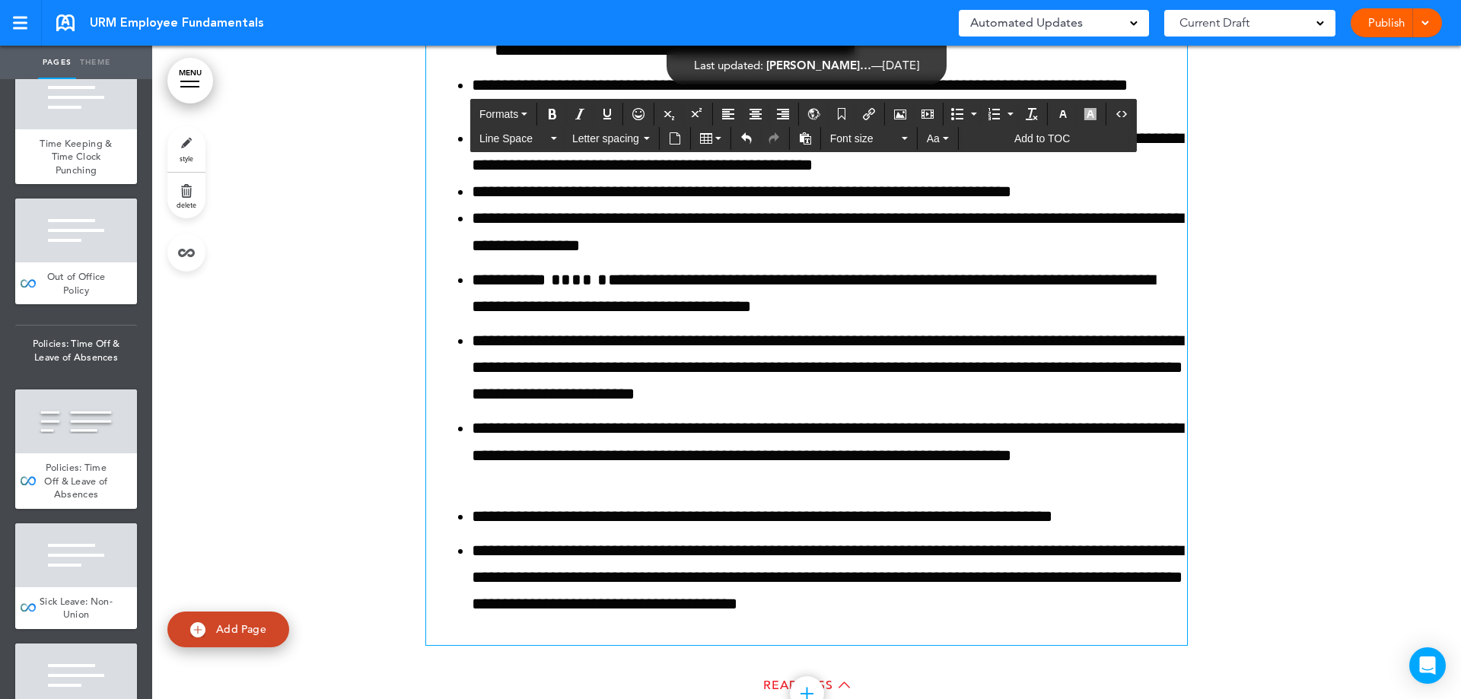
drag, startPoint x: 720, startPoint y: 376, endPoint x: 426, endPoint y: 349, distance: 294.9
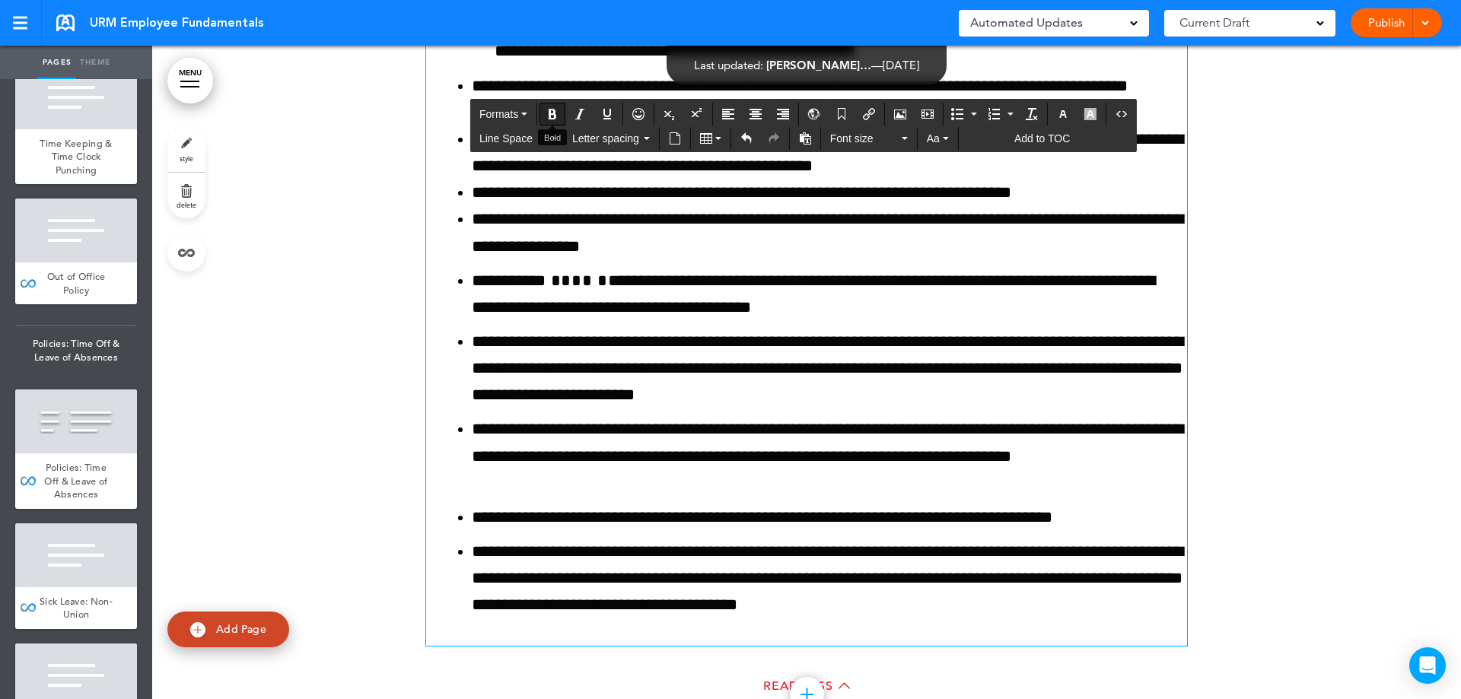
click at [552, 115] on icon "Bold" at bounding box center [552, 114] width 12 height 12
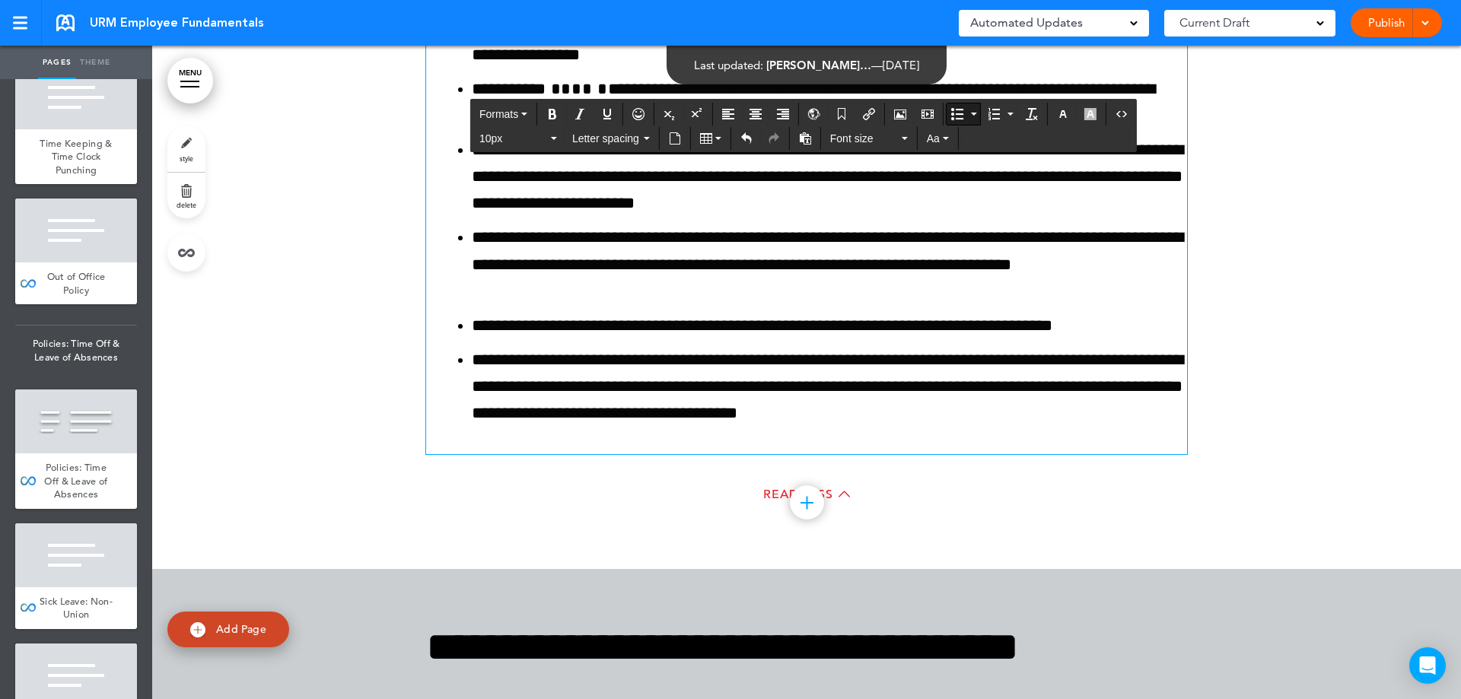
scroll to position [150700, 0]
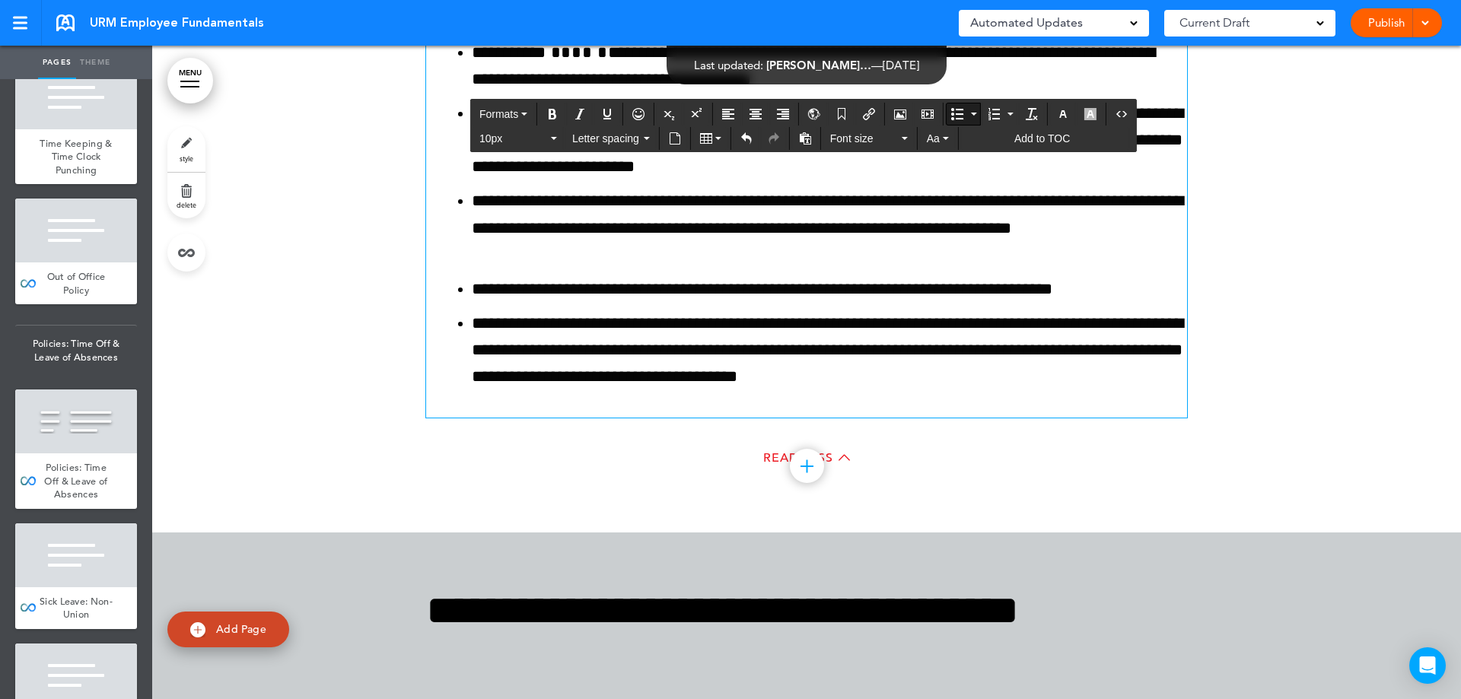
drag, startPoint x: 462, startPoint y: 199, endPoint x: 1161, endPoint y: 514, distance: 767.0
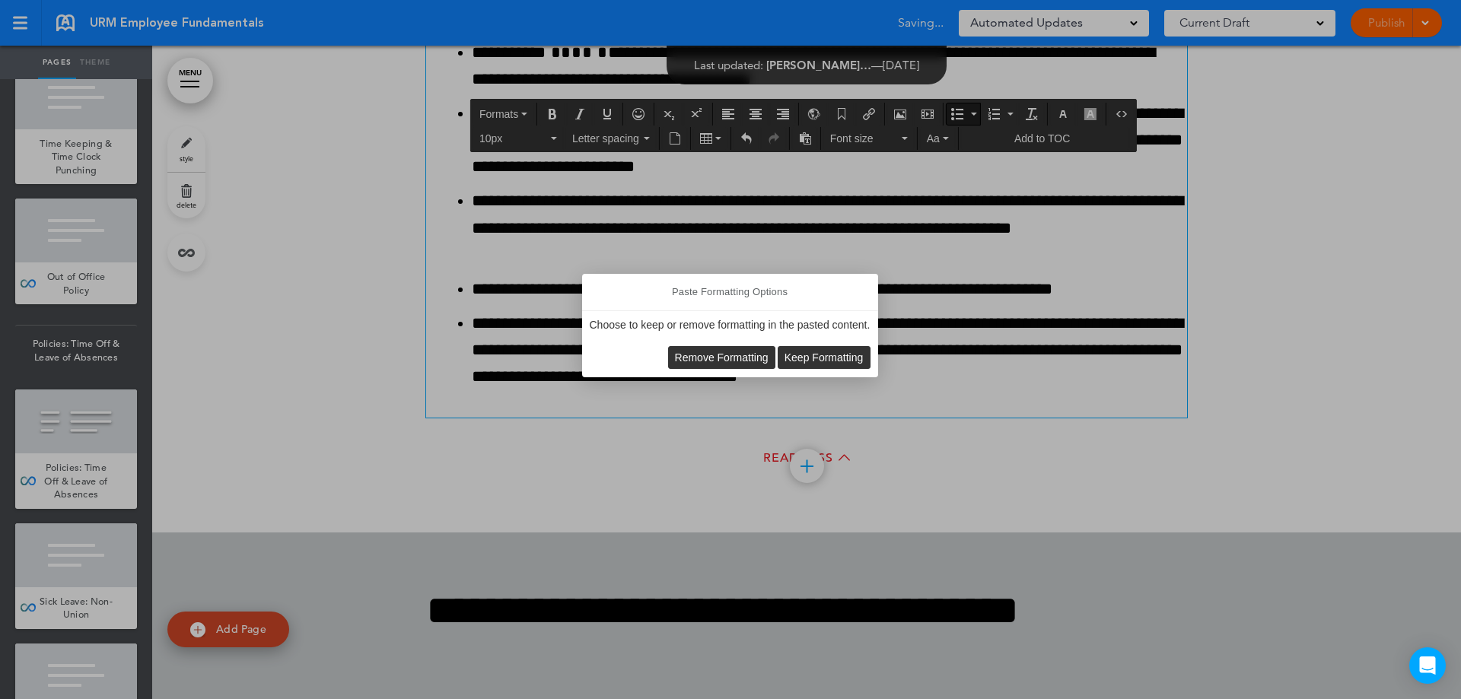
scroll to position [150701, 0]
click at [731, 355] on span "Remove Formatting" at bounding box center [722, 358] width 94 height 12
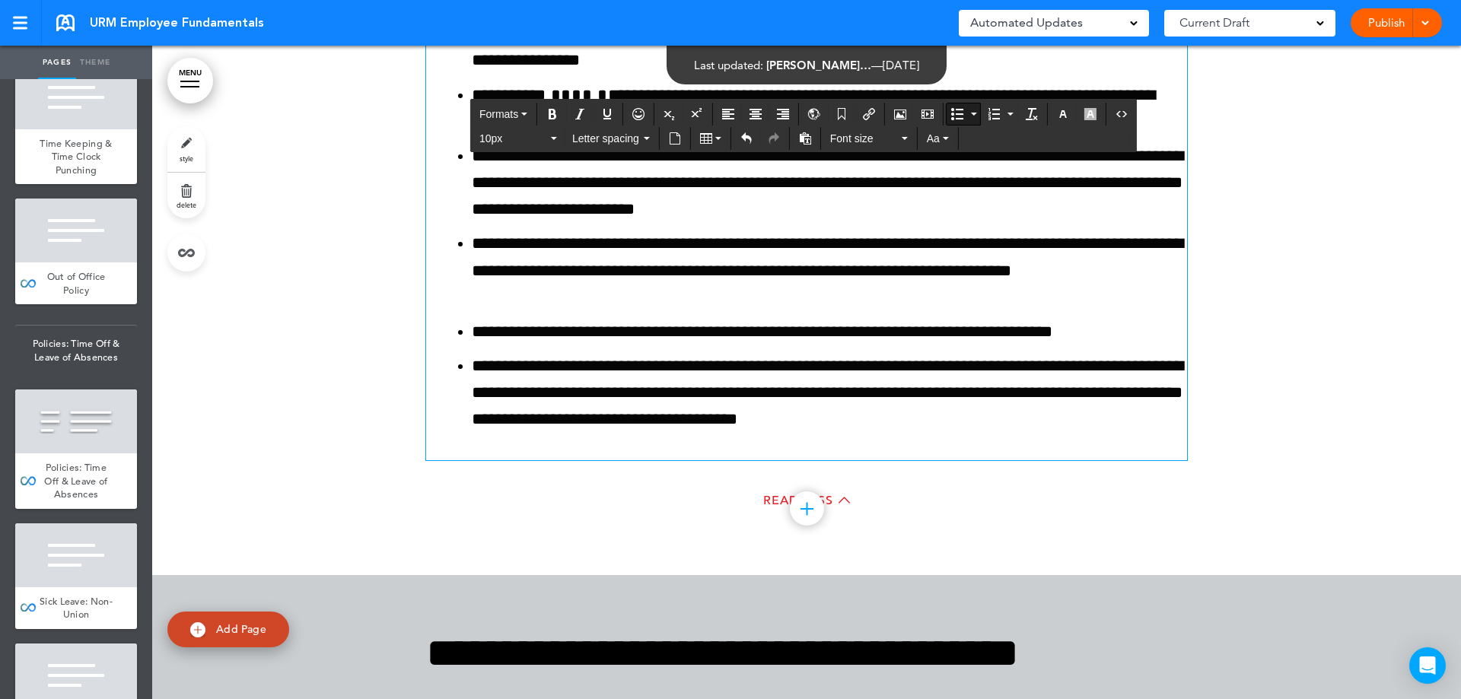
scroll to position [150548, 0]
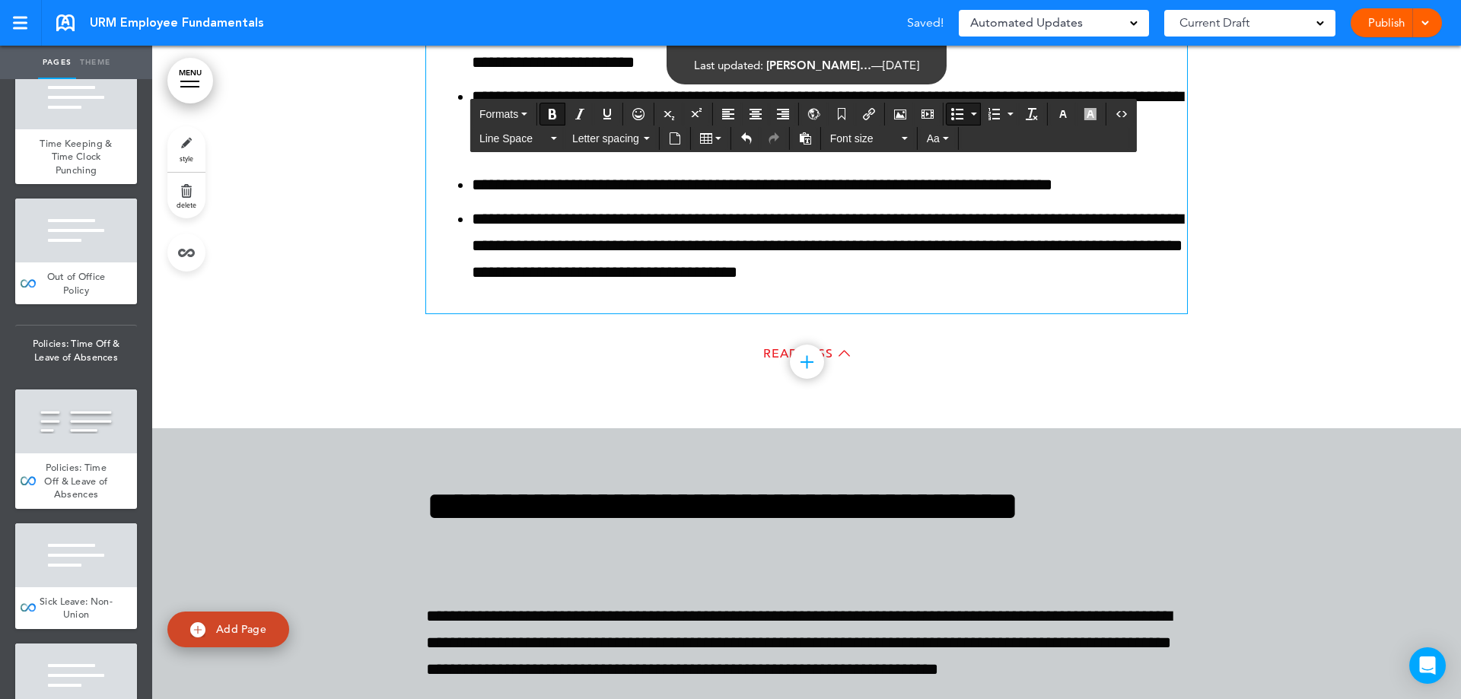
scroll to position [150700, 0]
drag, startPoint x: 469, startPoint y: 406, endPoint x: 425, endPoint y: 197, distance: 213.0
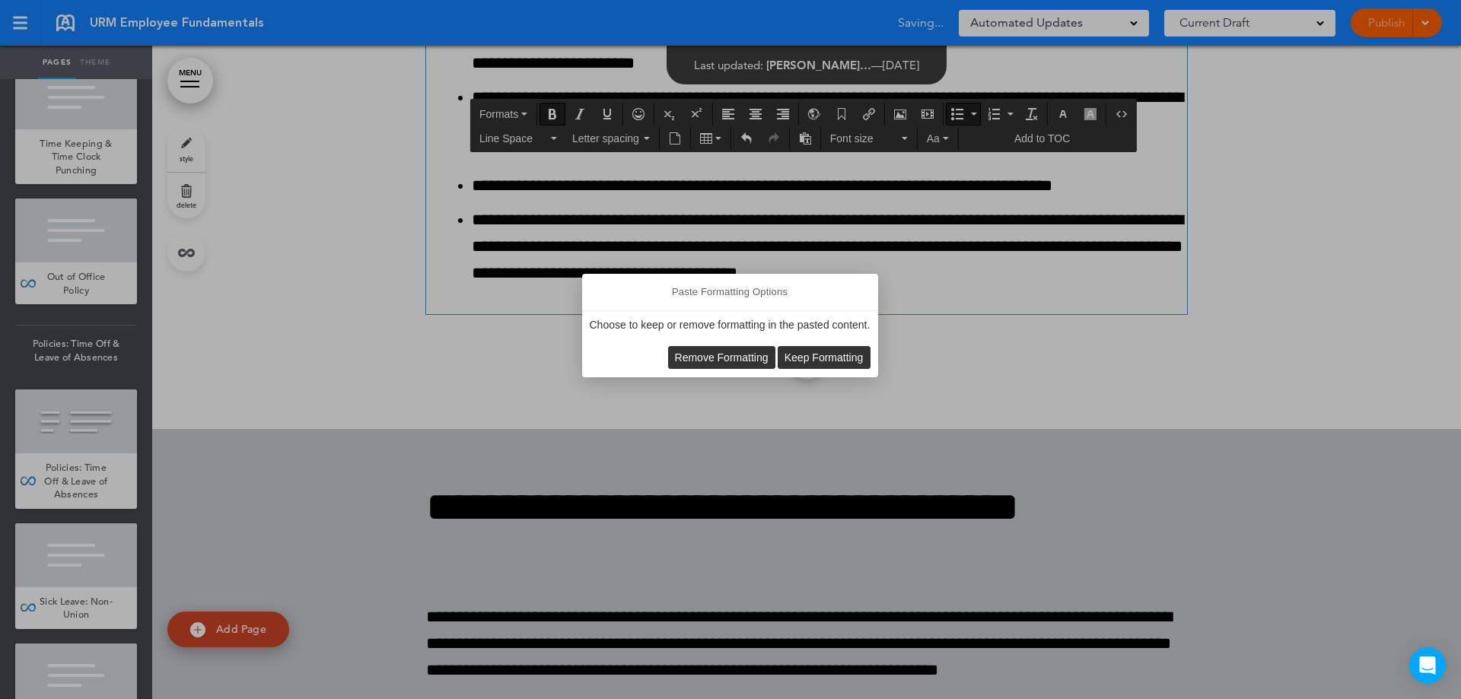
scroll to position [150701, 0]
click at [751, 354] on span "Remove Formatting" at bounding box center [722, 358] width 94 height 12
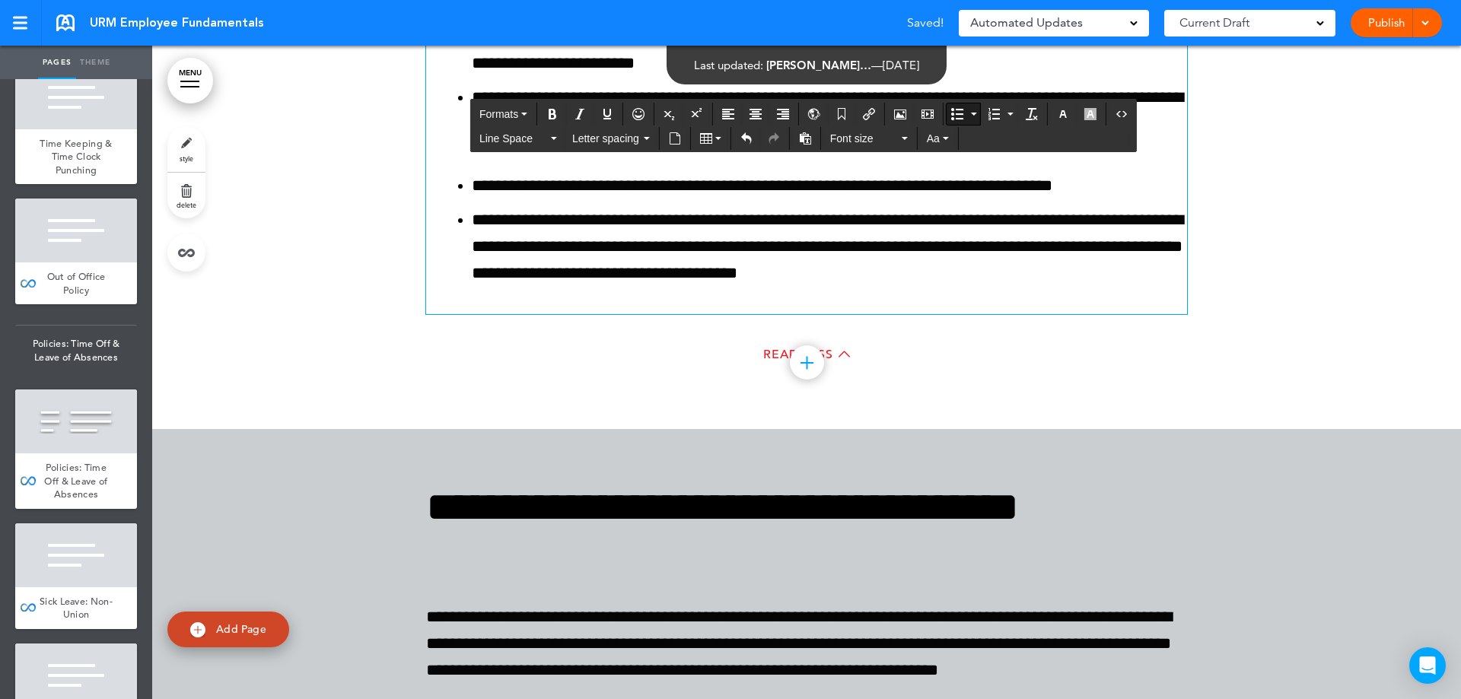
scroll to position [150700, 0]
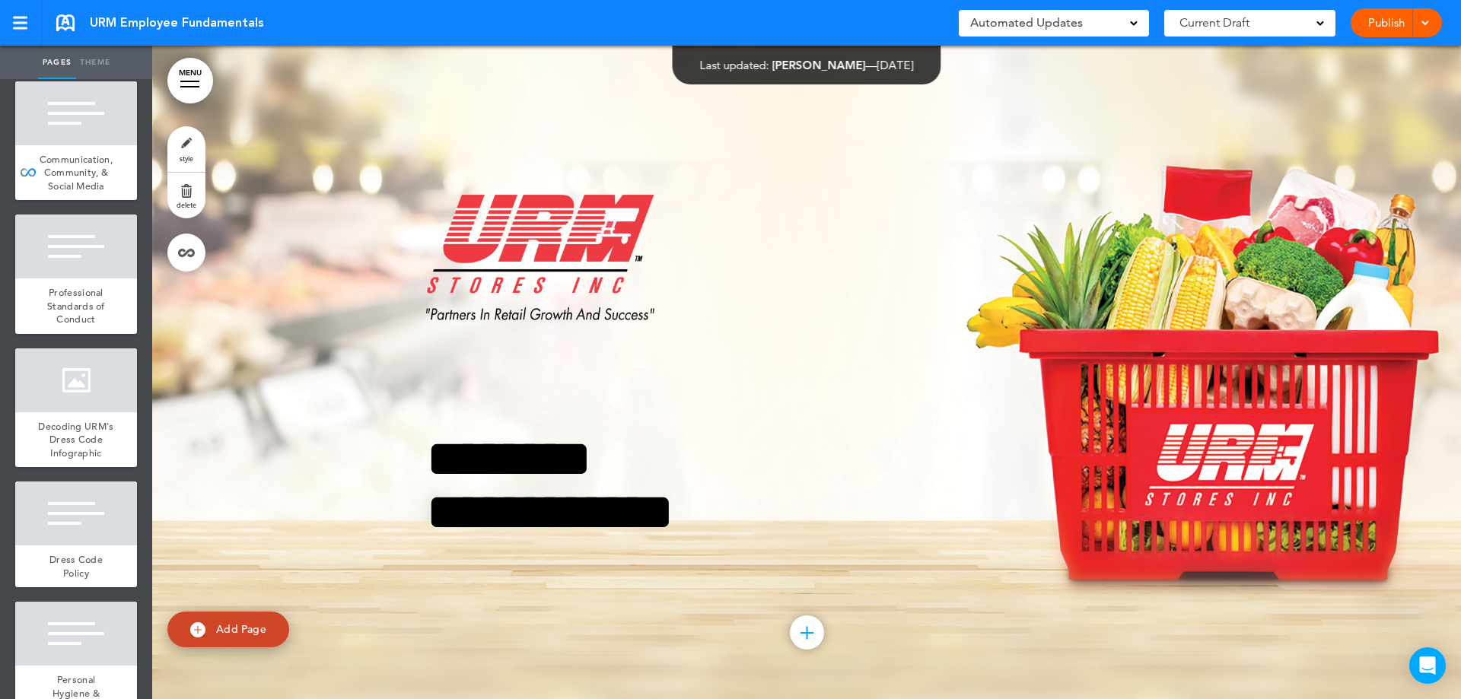
scroll to position [13189, 0]
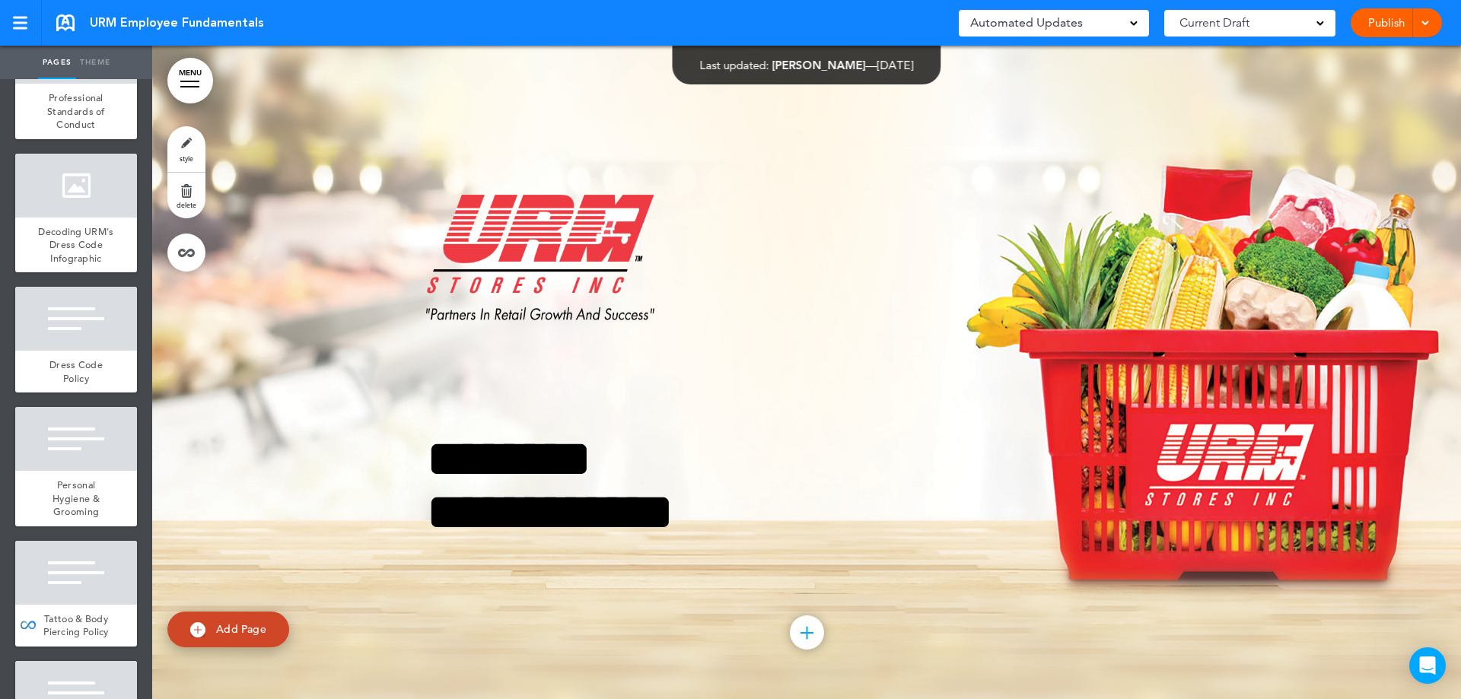
click at [177, 75] on link "MENU" at bounding box center [190, 81] width 46 height 46
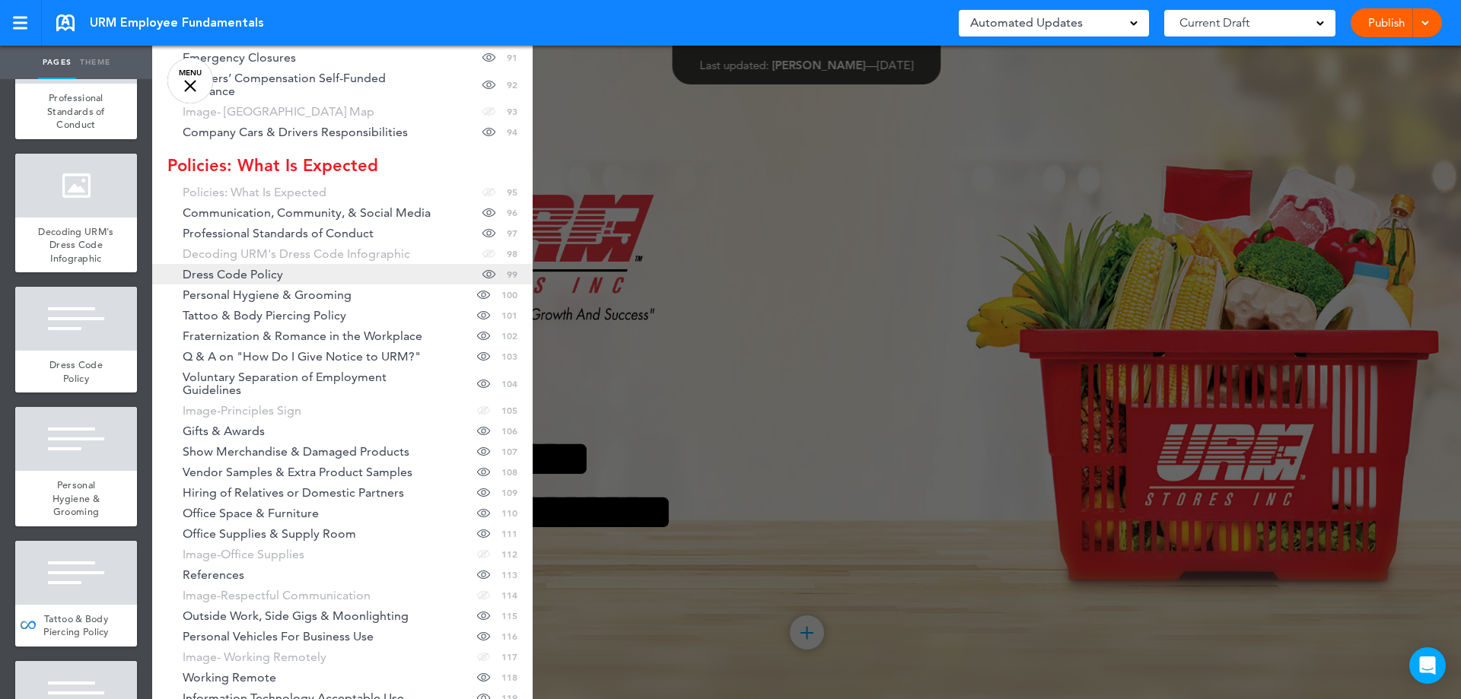
scroll to position [2511, 0]
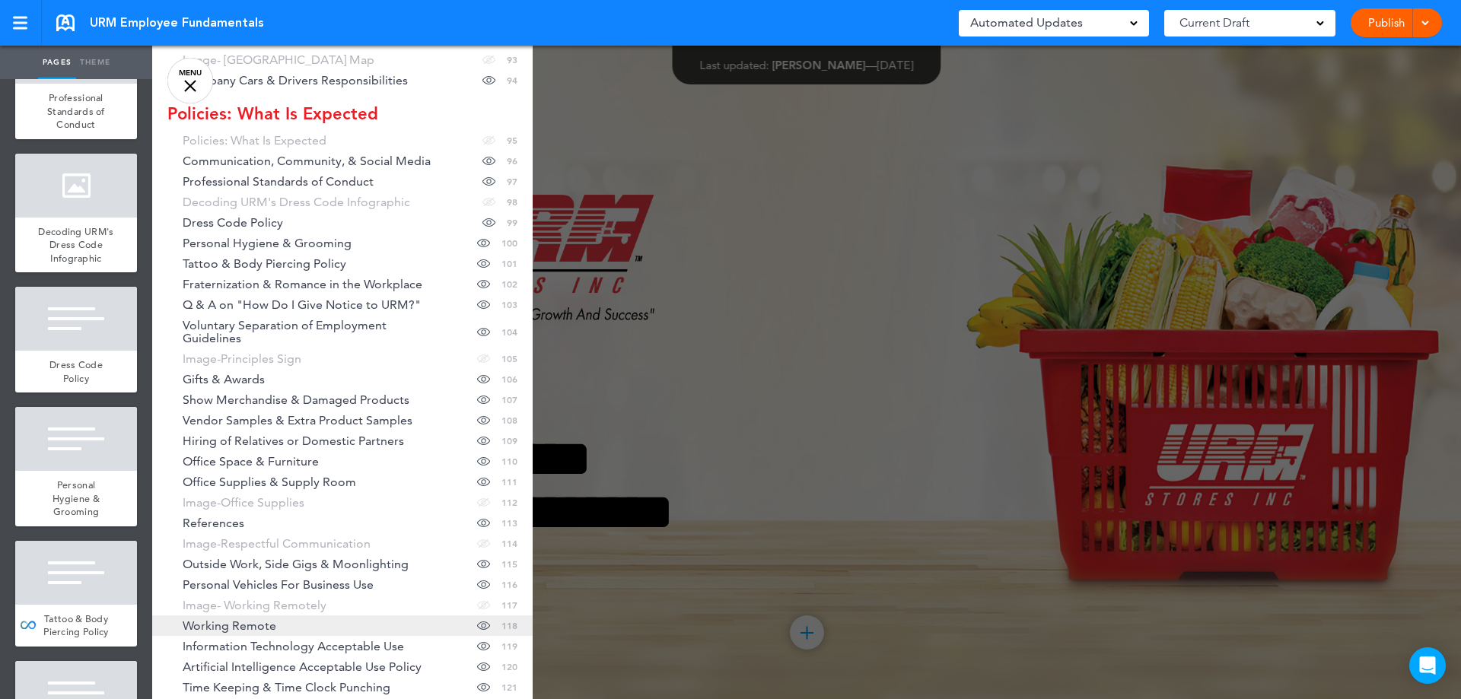
click at [278, 616] on link "Working Remote Hide page in table of contents 118" at bounding box center [342, 626] width 380 height 21
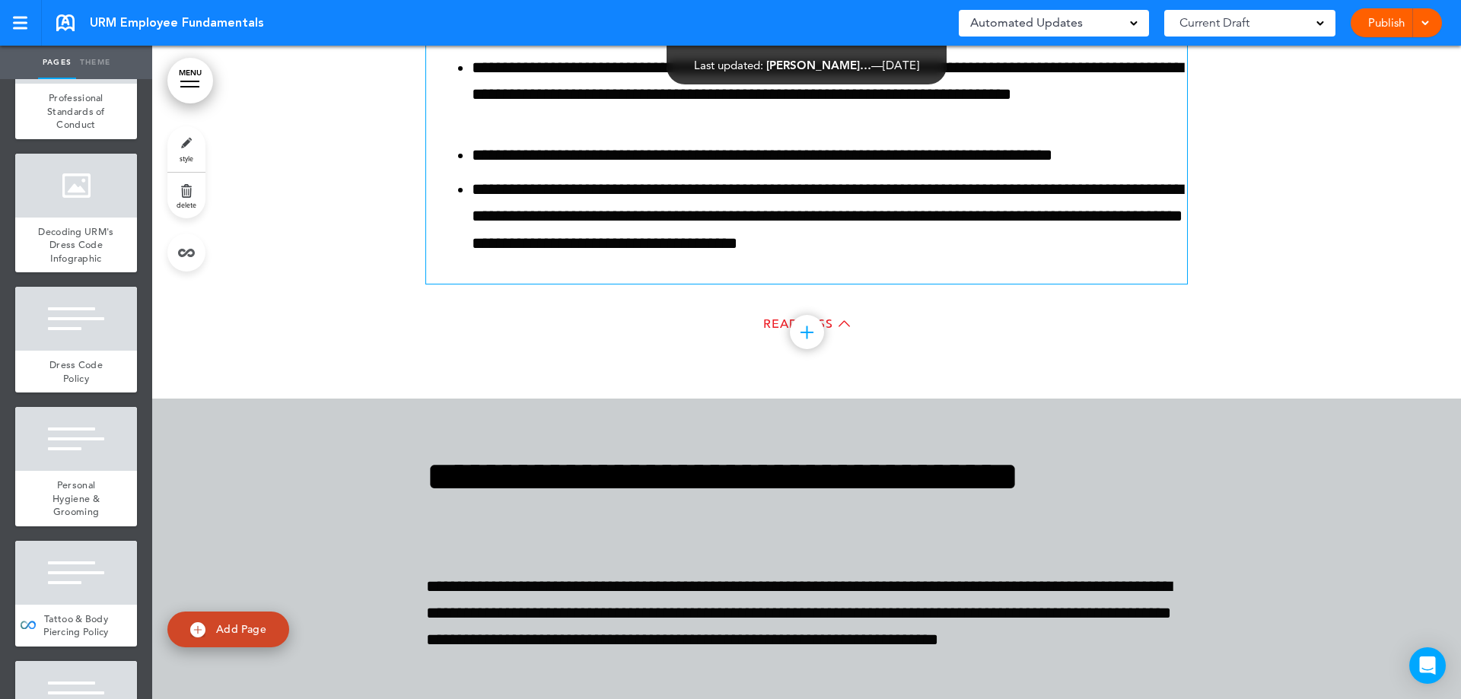
scroll to position [150730, 0]
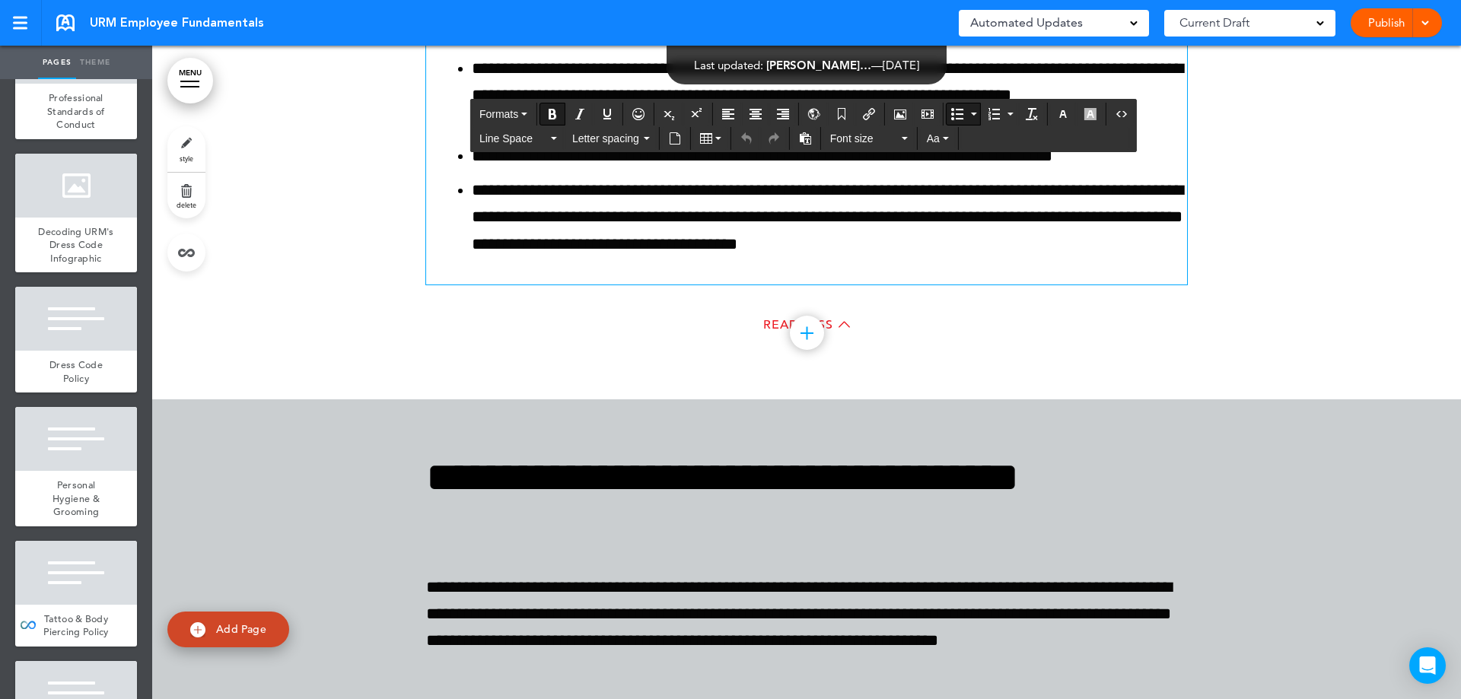
click at [964, 111] on button "Bullet list" at bounding box center [957, 113] width 21 height 21
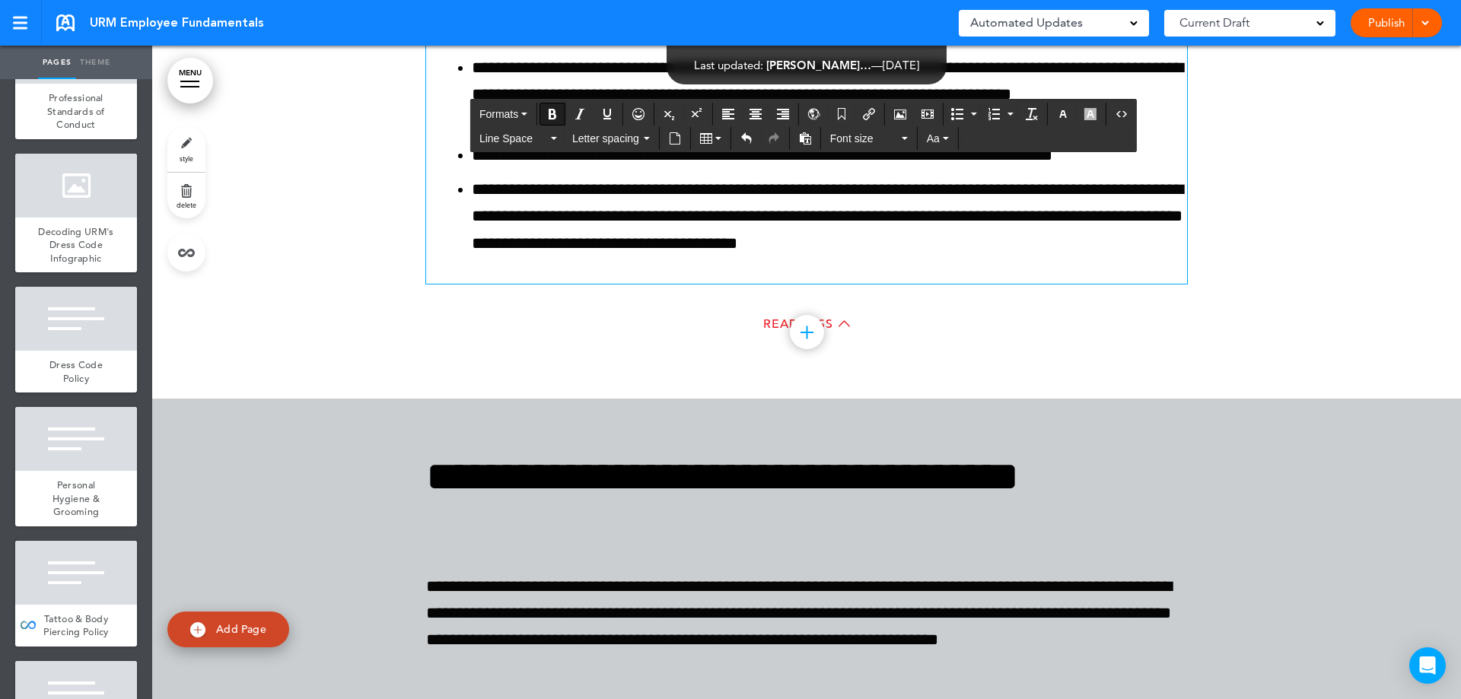
scroll to position [150730, 0]
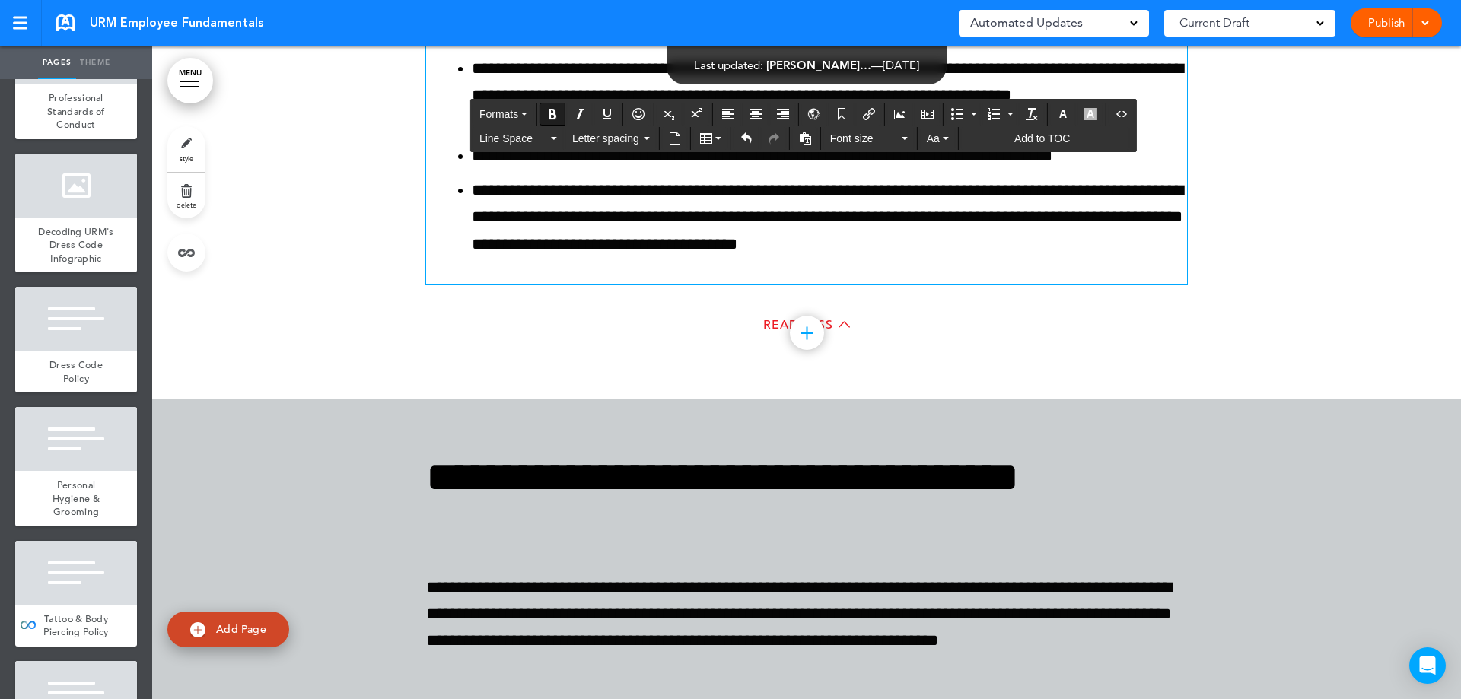
drag, startPoint x: 423, startPoint y: 174, endPoint x: 706, endPoint y: 390, distance: 356.1
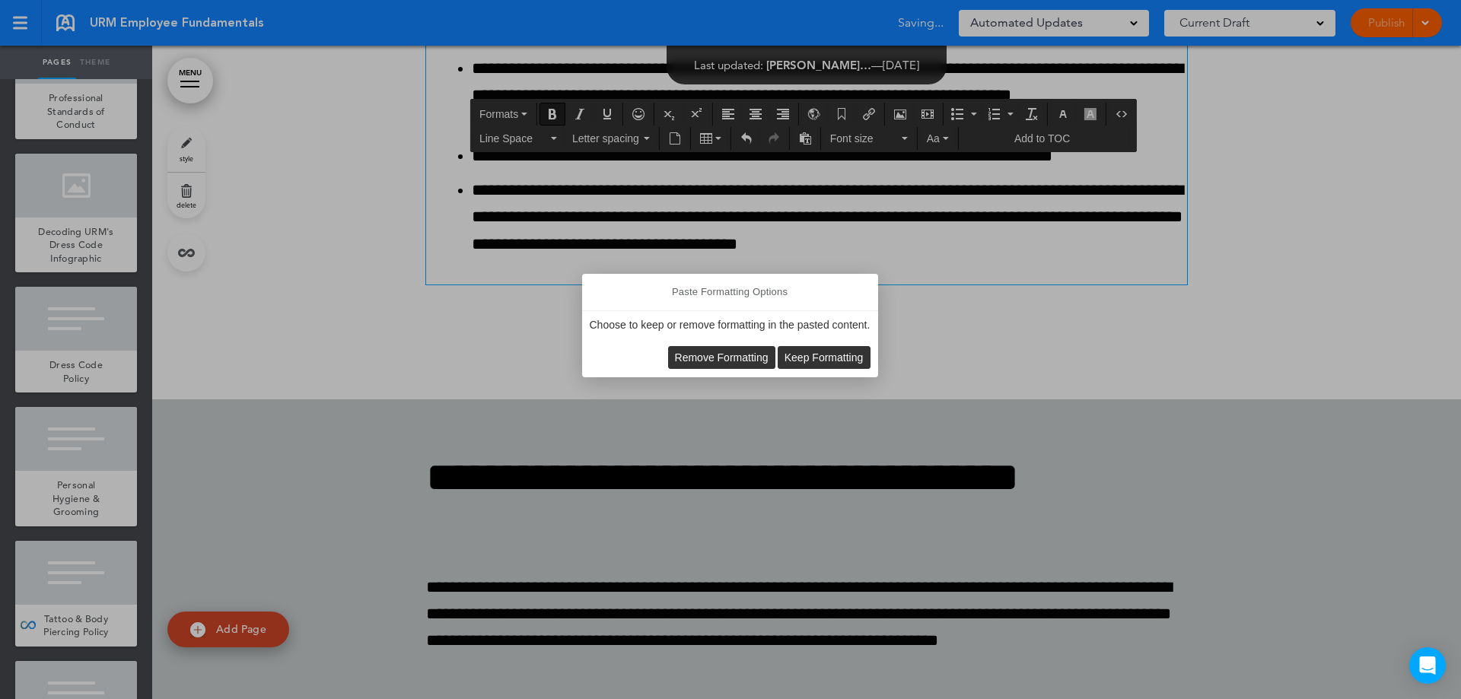
scroll to position [150731, 0]
click at [720, 358] on span "Remove Formatting" at bounding box center [722, 358] width 94 height 12
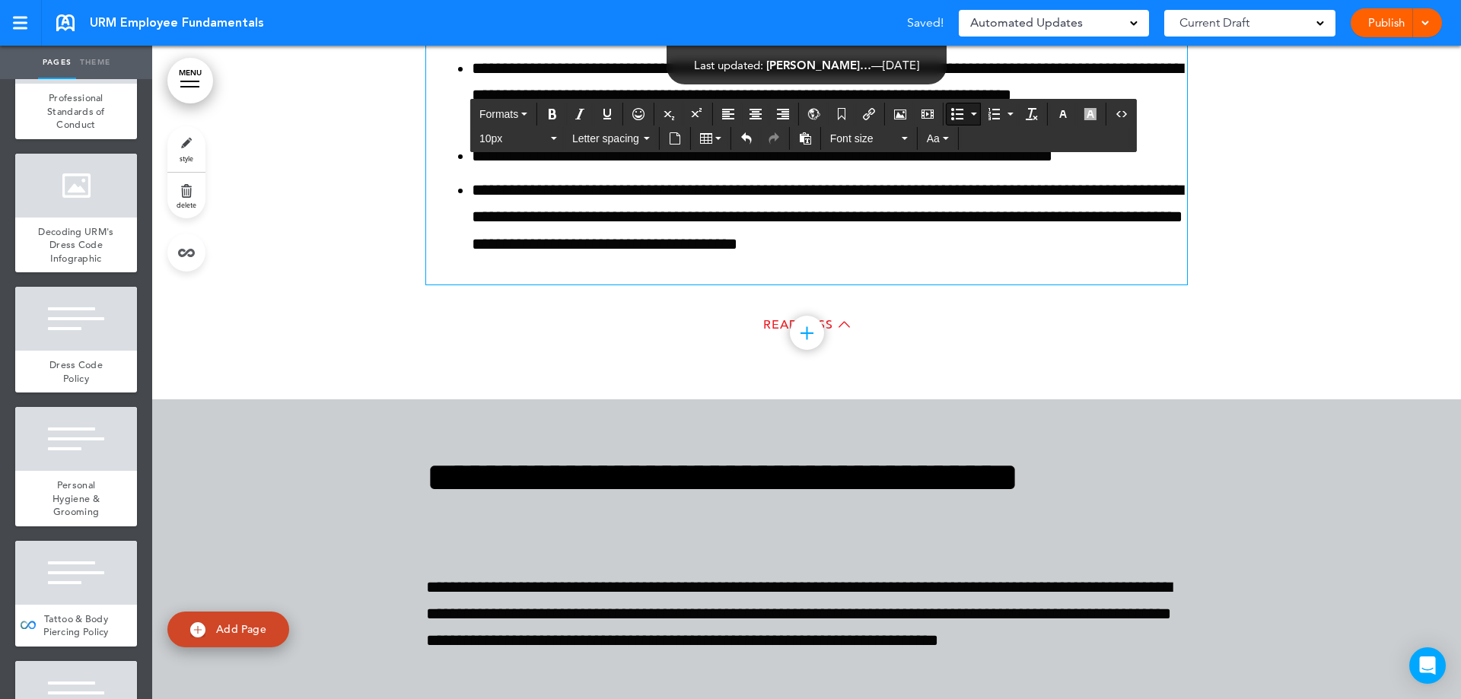
scroll to position [150730, 0]
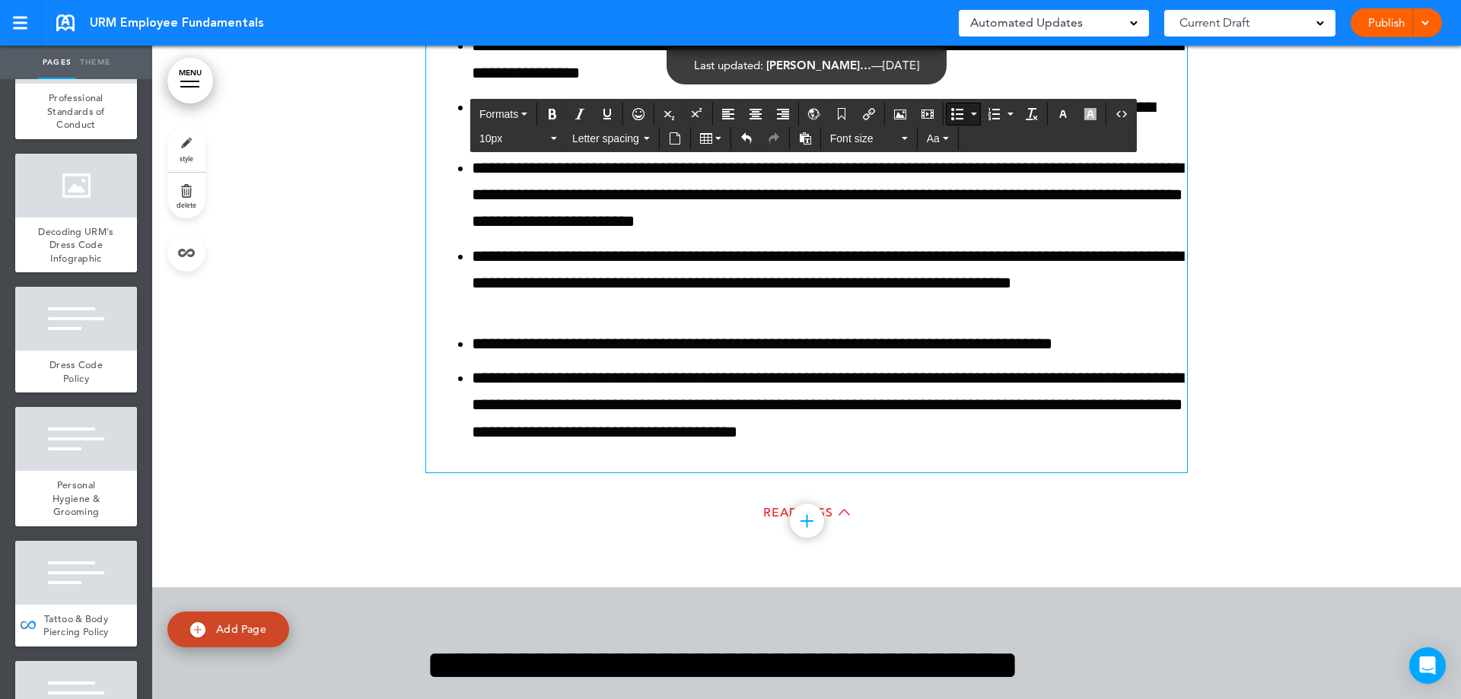
scroll to position [150578, 0]
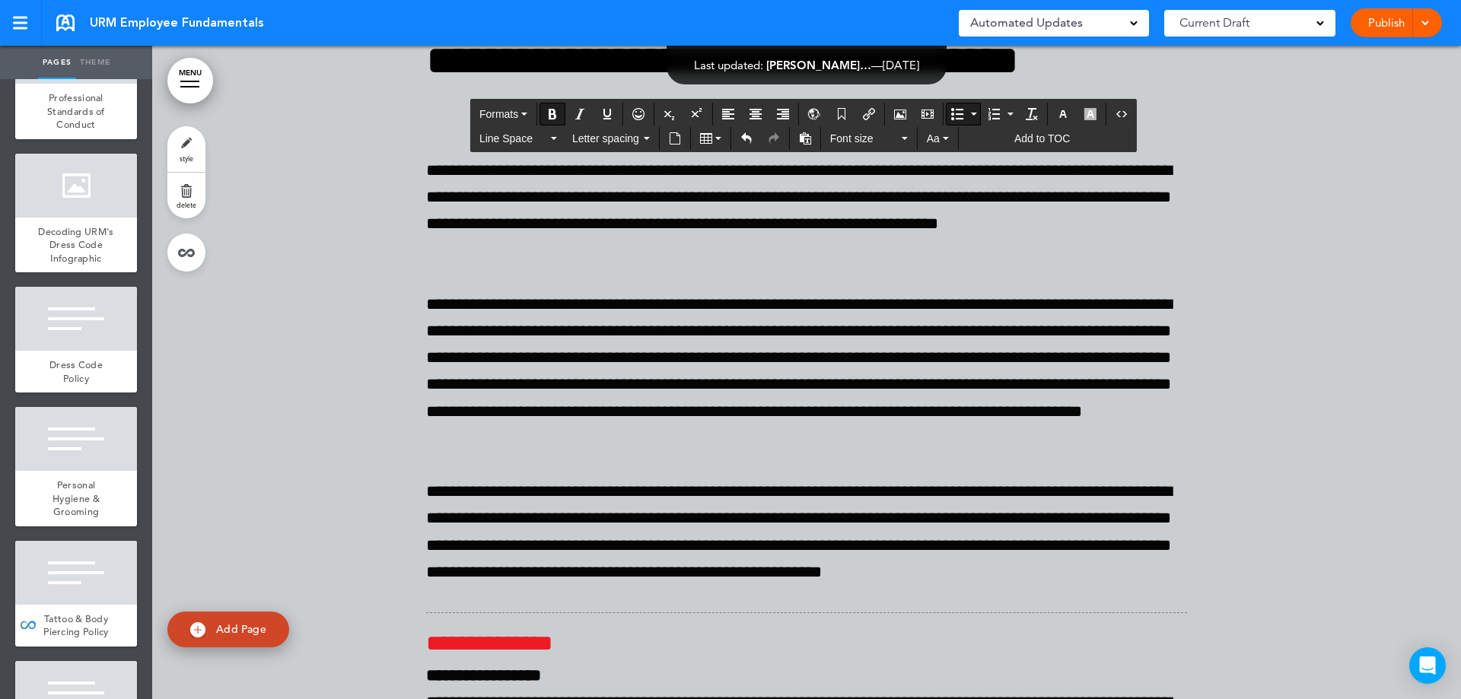
scroll to position [151193, 0]
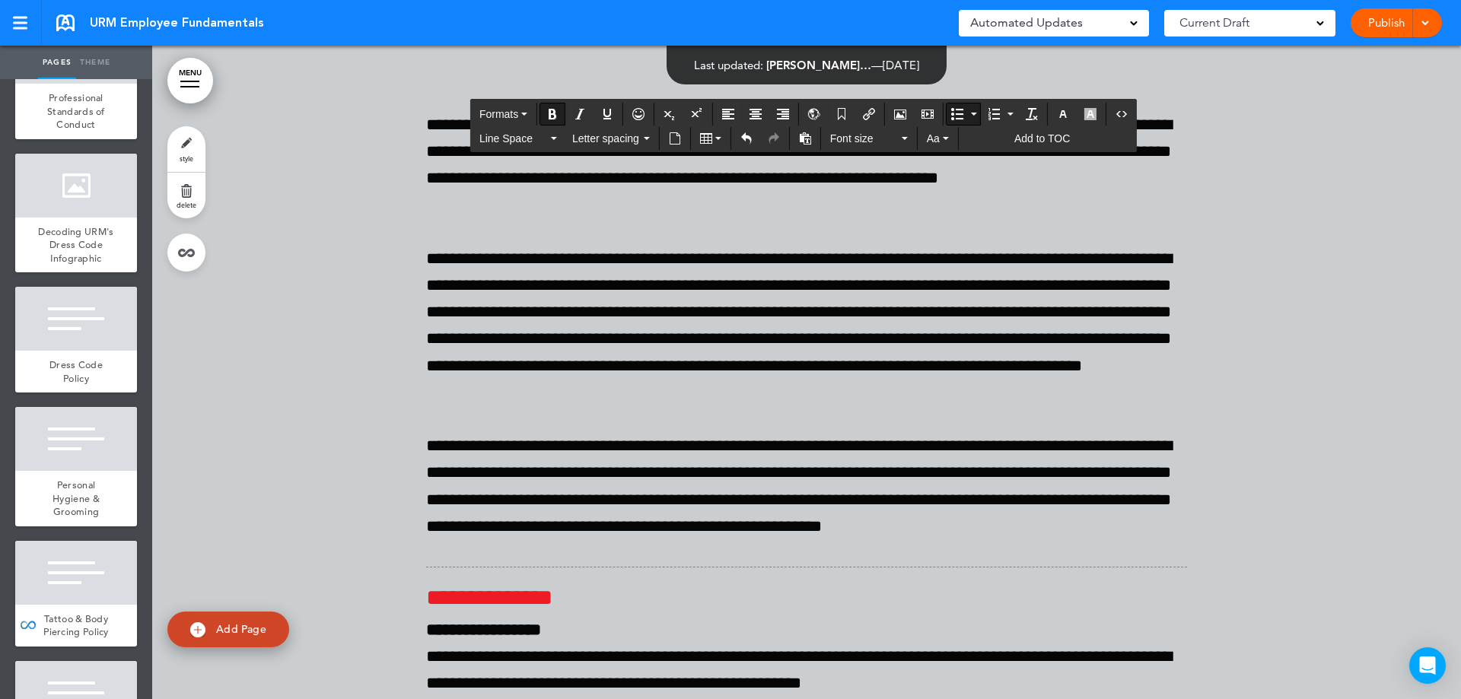
drag, startPoint x: 439, startPoint y: 320, endPoint x: 1210, endPoint y: 598, distance: 819.3
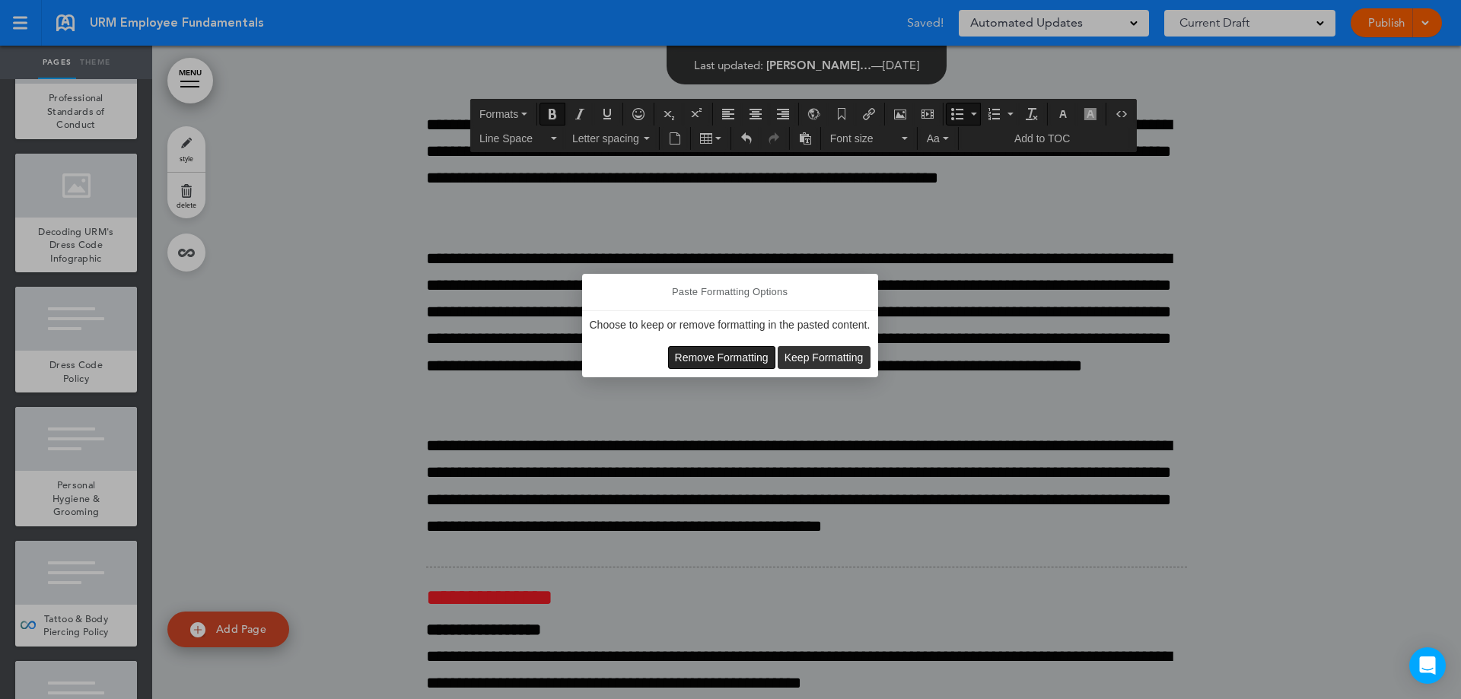
click at [689, 358] on span "Remove Formatting" at bounding box center [722, 358] width 94 height 12
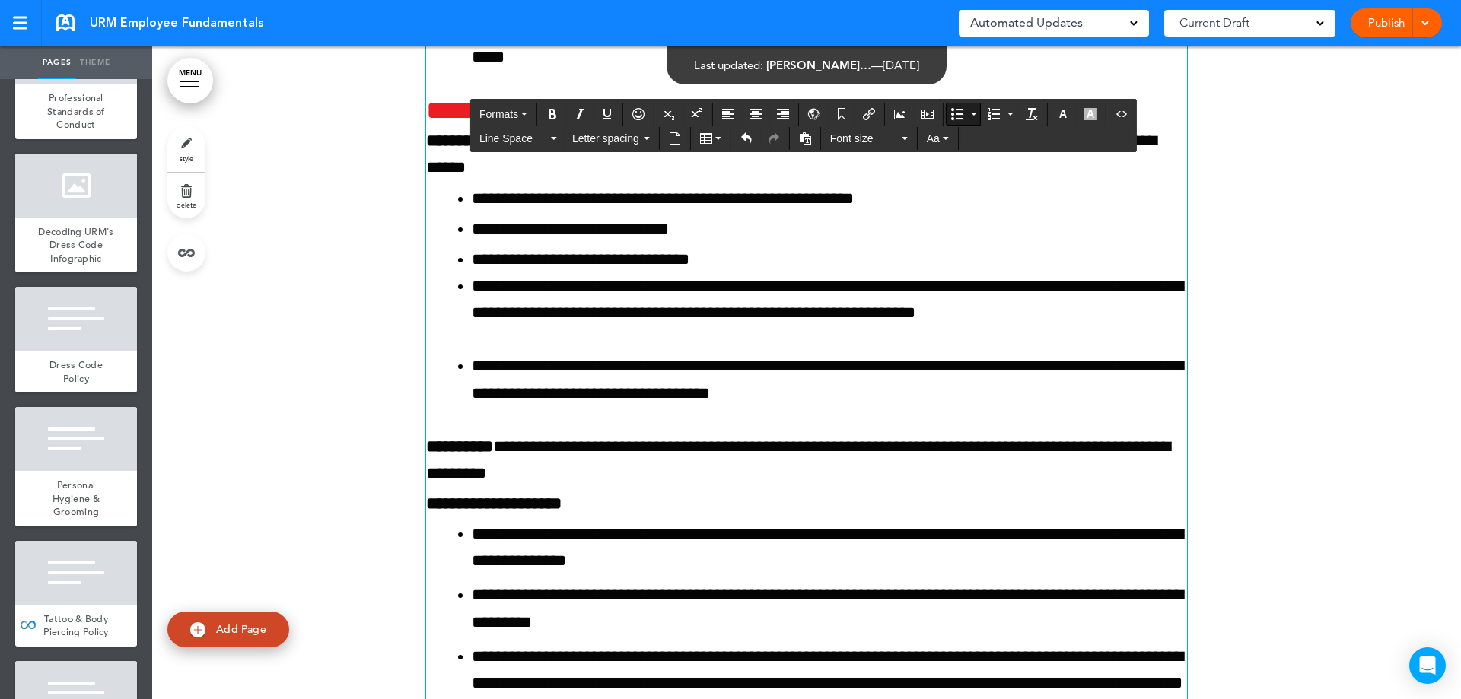
scroll to position [150660, 0]
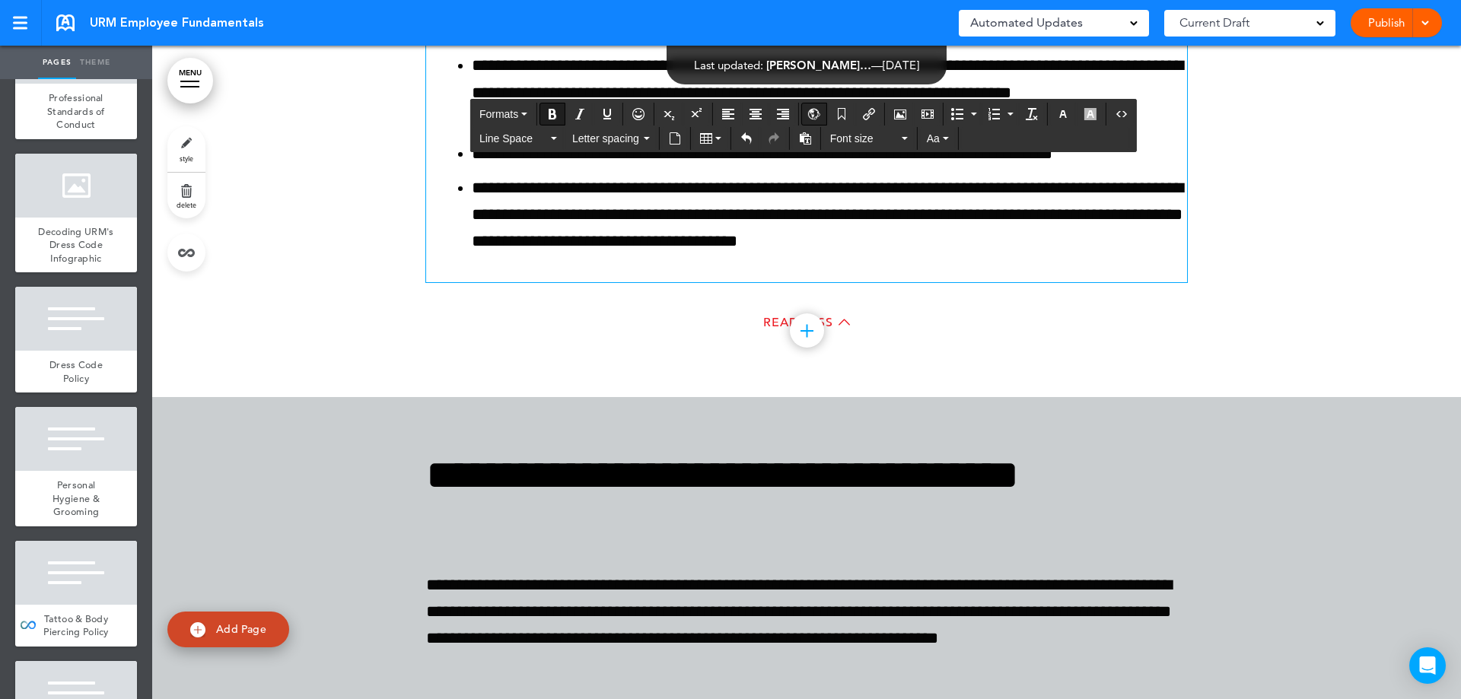
scroll to position [150661, 0]
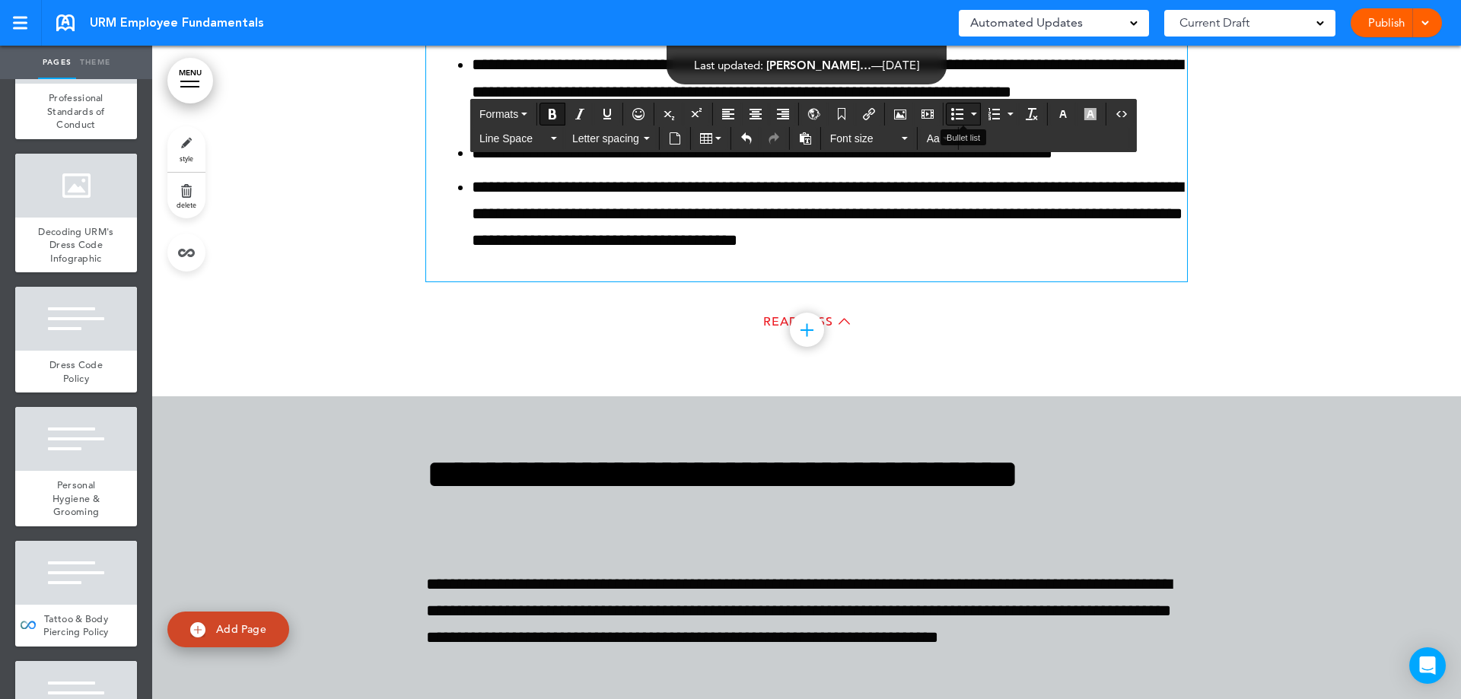
click at [955, 110] on icon "Bullet list" at bounding box center [957, 114] width 12 height 12
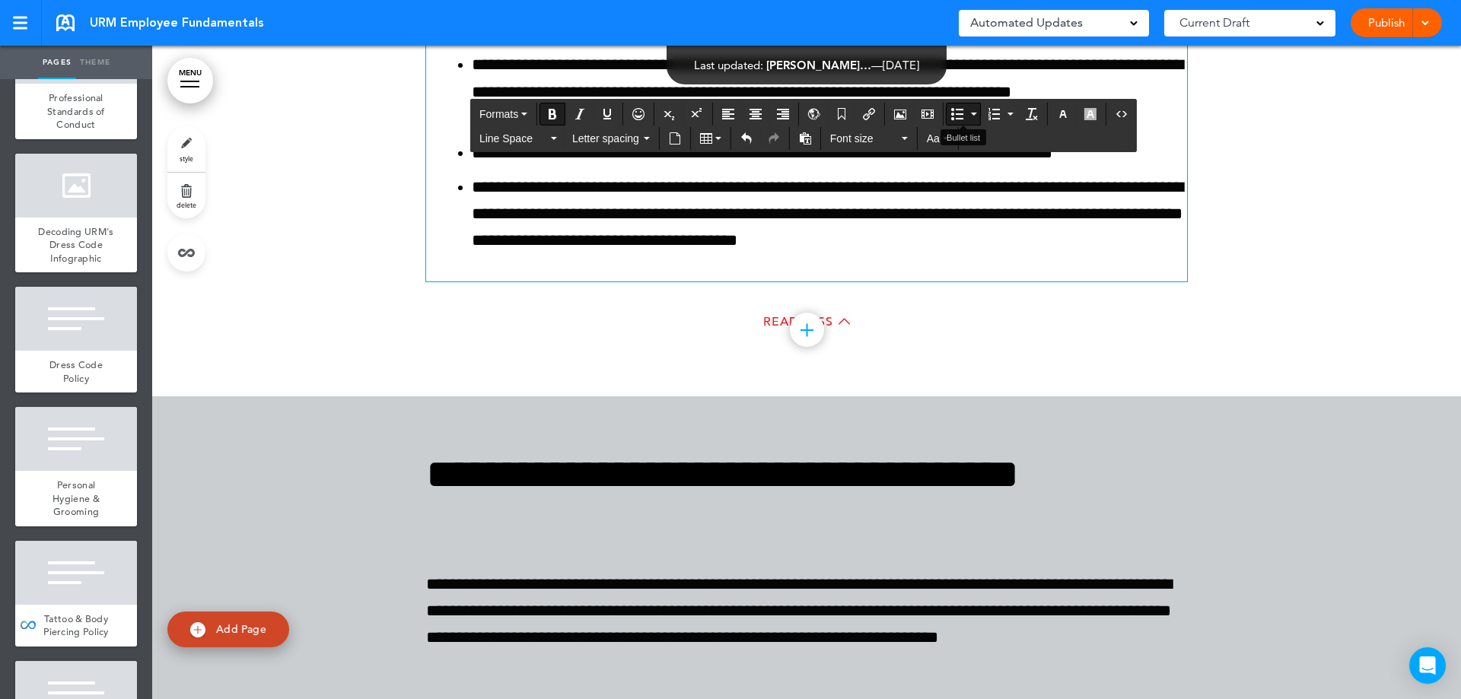
click at [951, 113] on icon "Bullet list" at bounding box center [957, 114] width 12 height 12
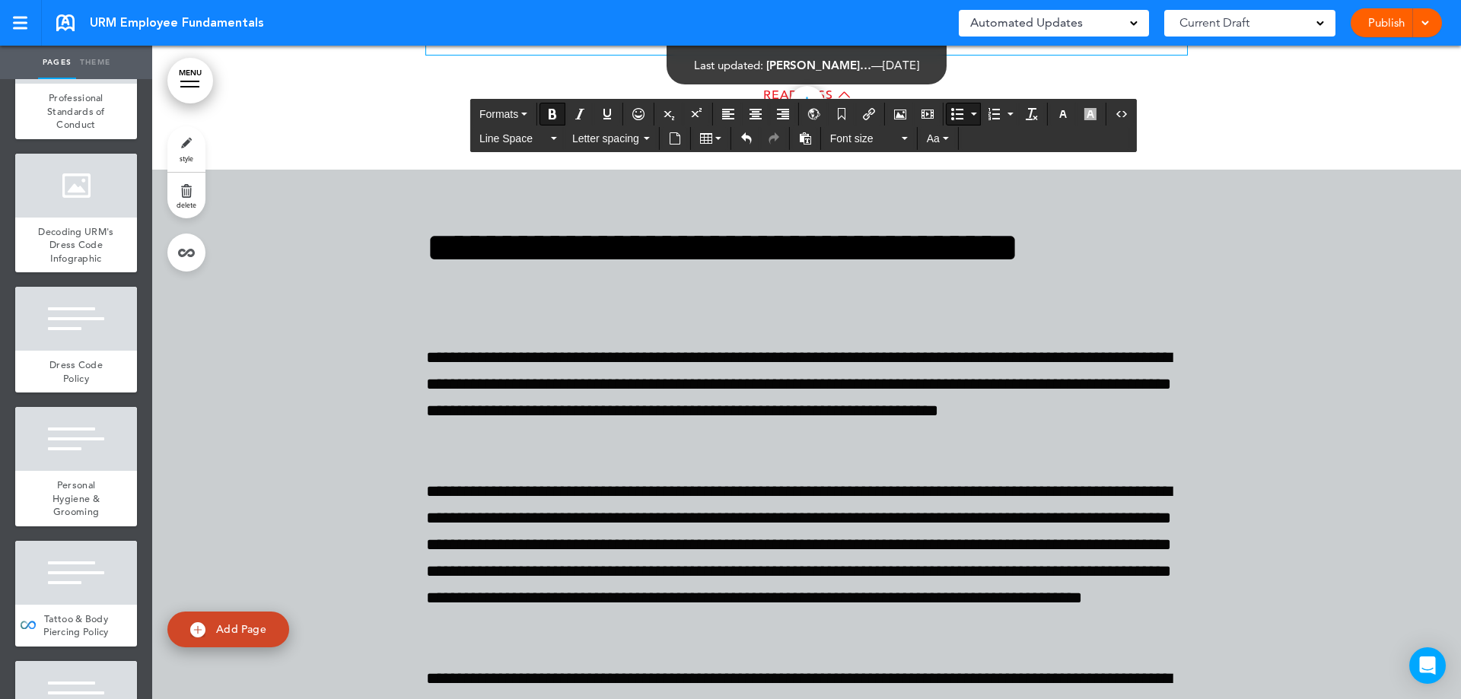
scroll to position [150888, 0]
click at [955, 122] on button "Bullet list" at bounding box center [957, 113] width 21 height 21
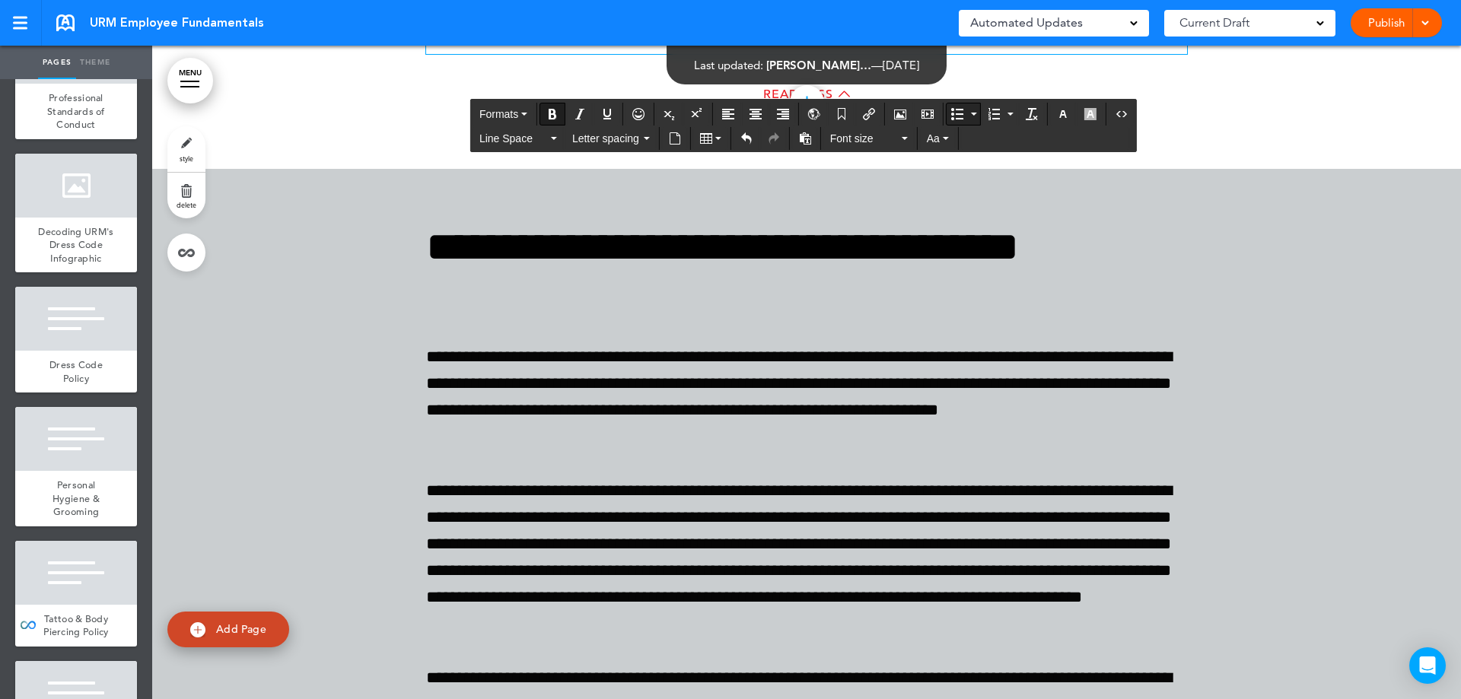
click at [955, 122] on button "Bullet list" at bounding box center [957, 113] width 21 height 21
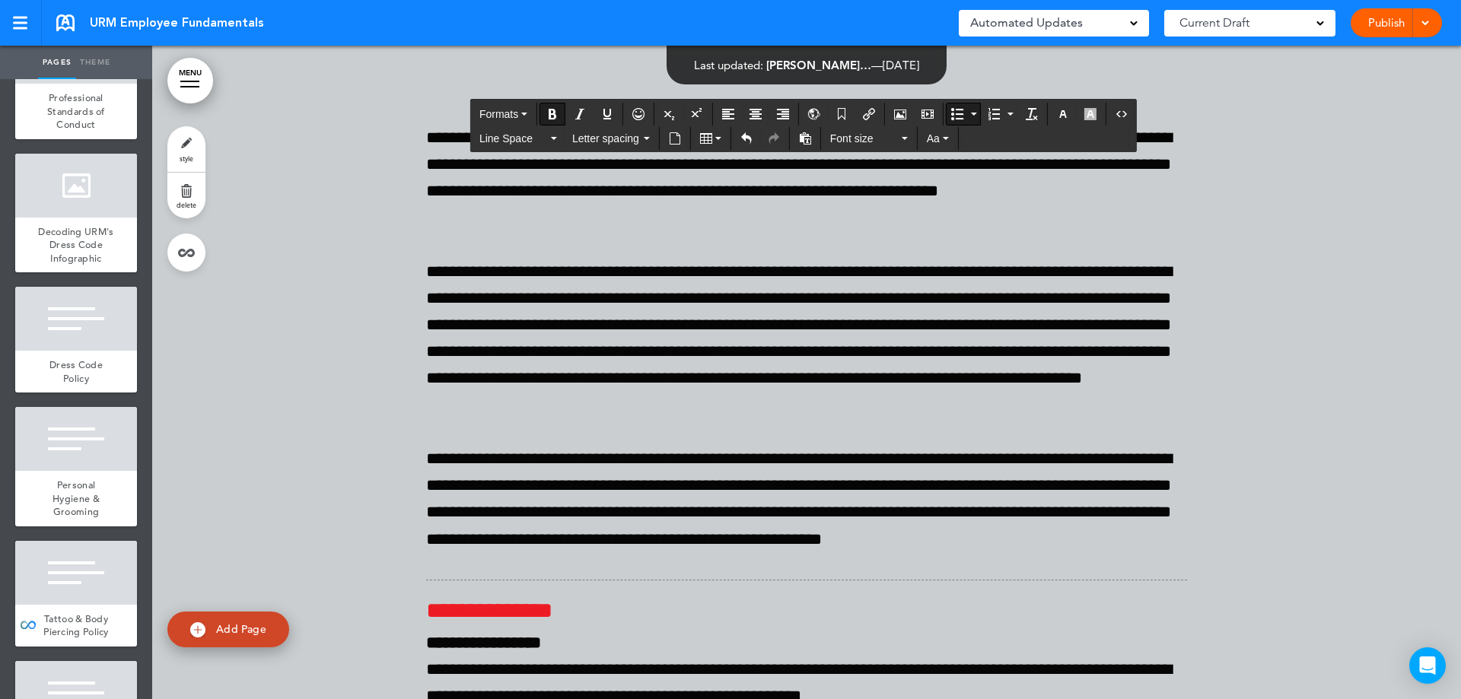
scroll to position [151116, 0]
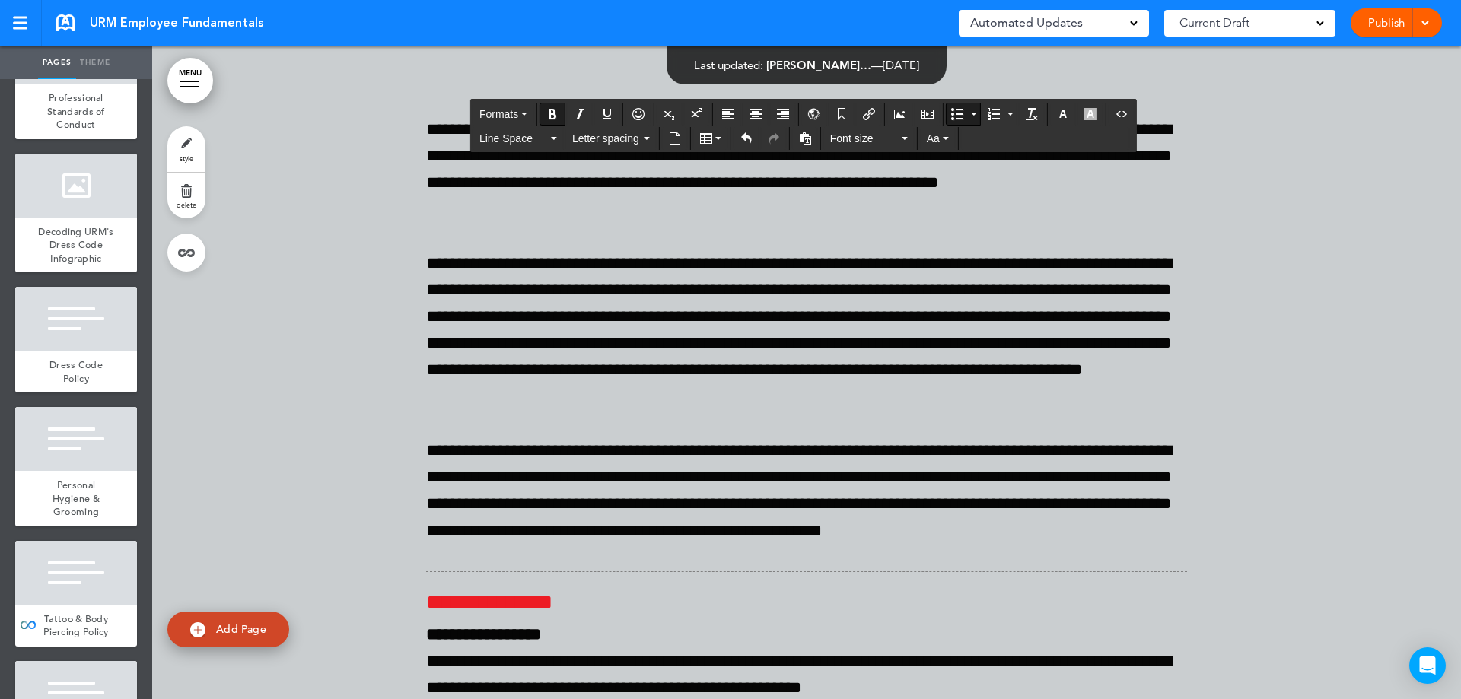
scroll to position [151117, 0]
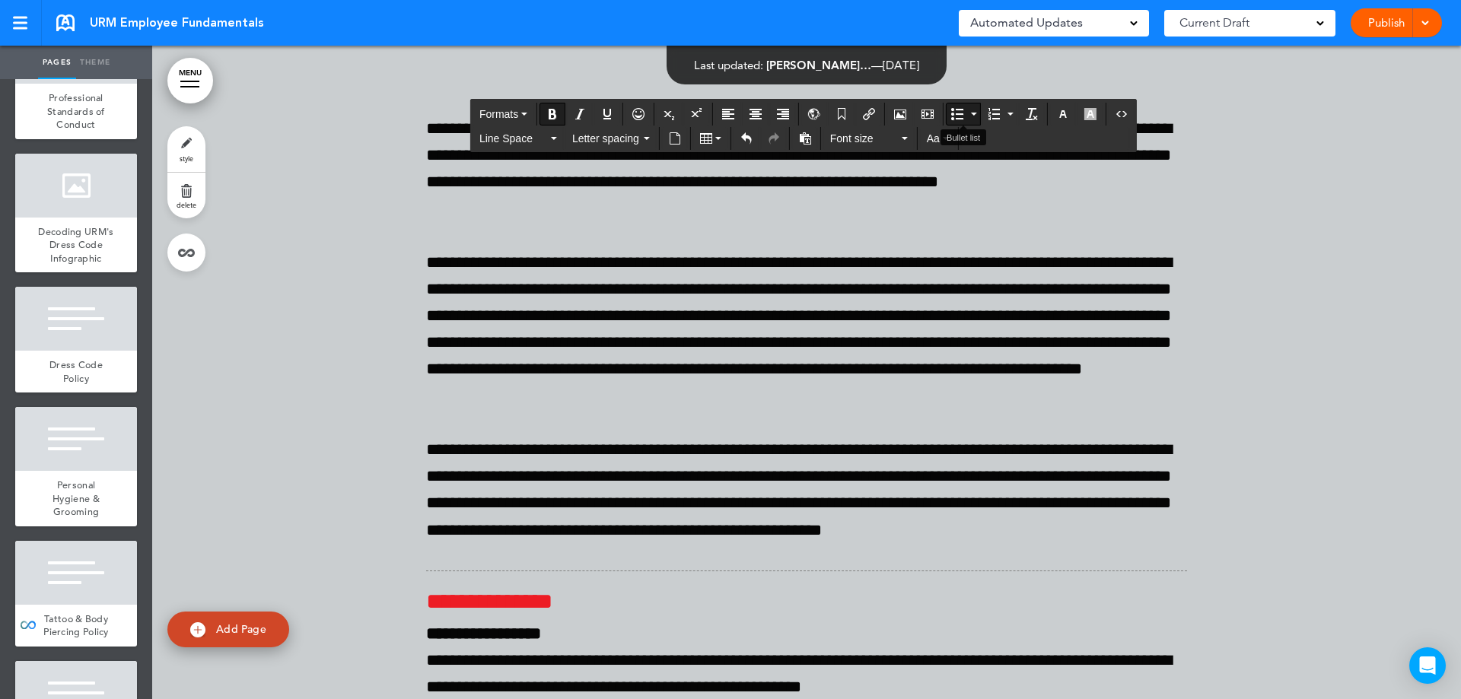
click at [947, 123] on button "Bullet list" at bounding box center [957, 113] width 21 height 21
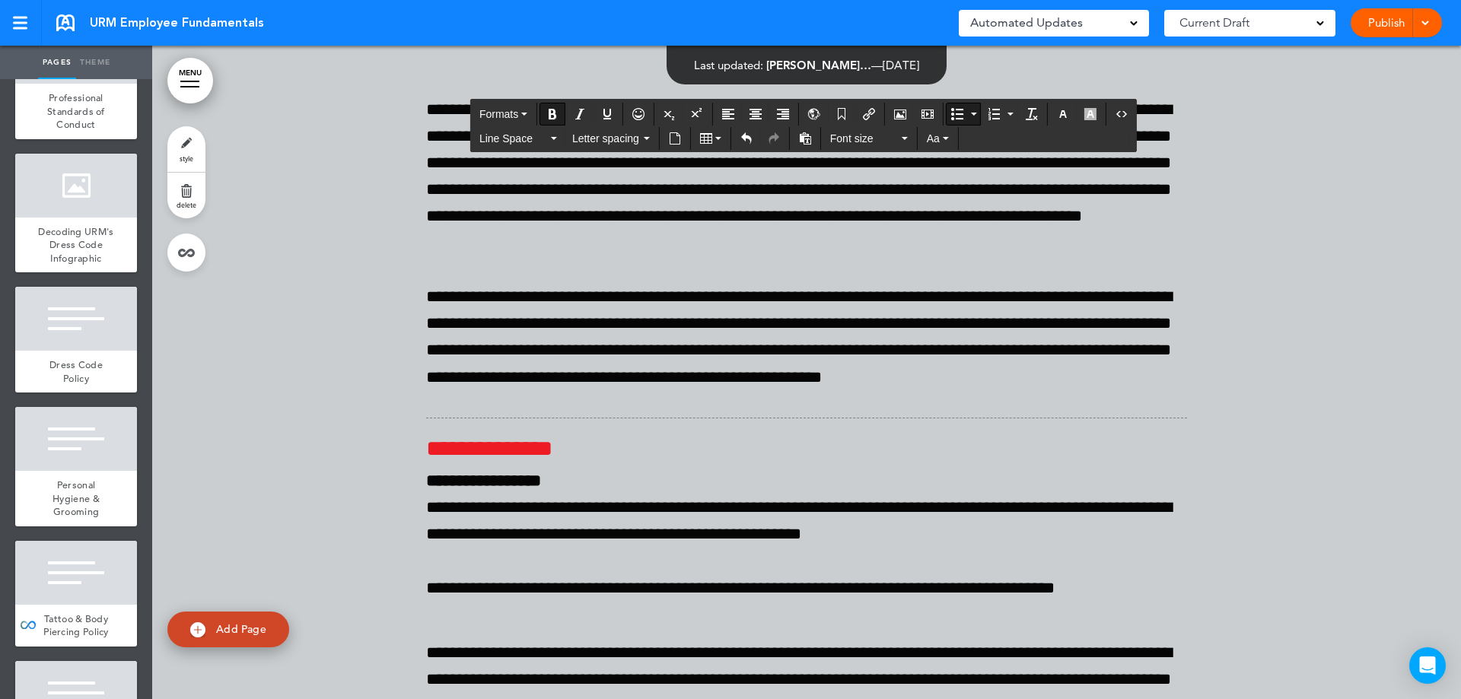
scroll to position [151269, 0]
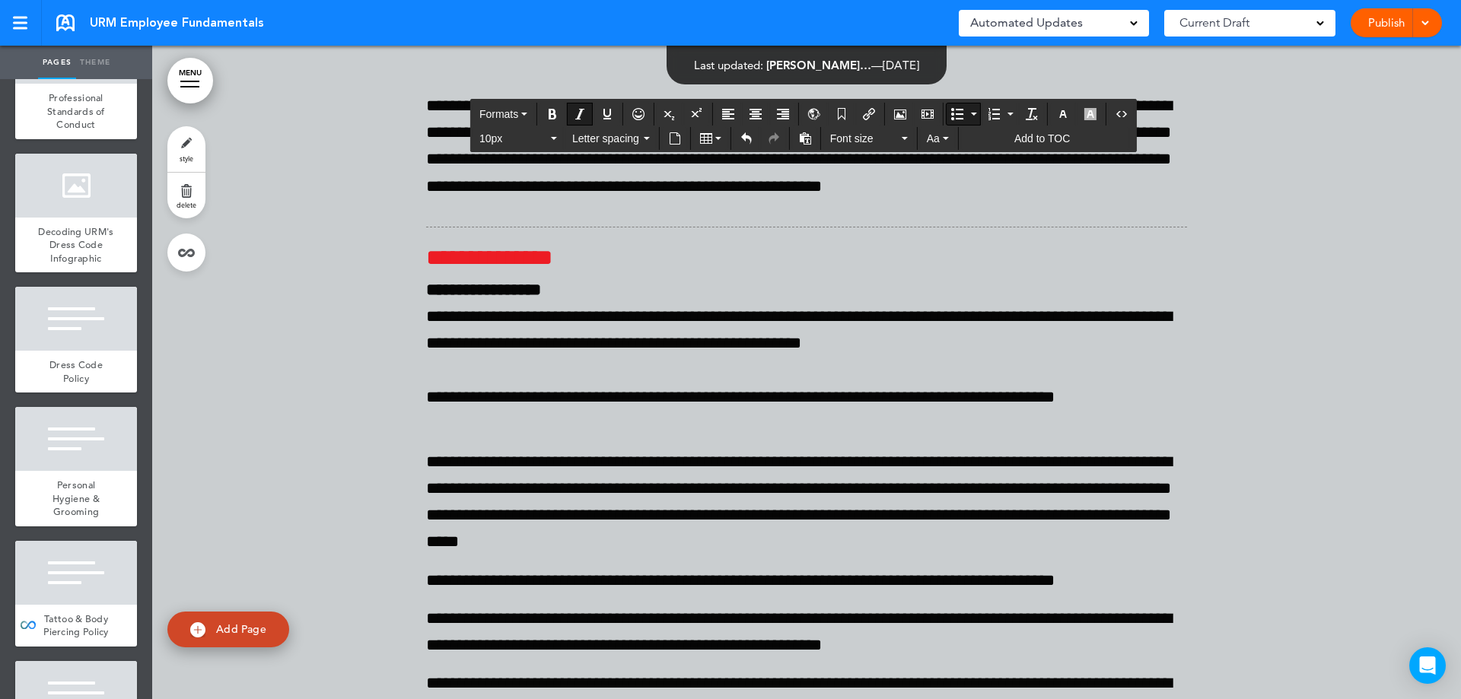
scroll to position [151663, 0]
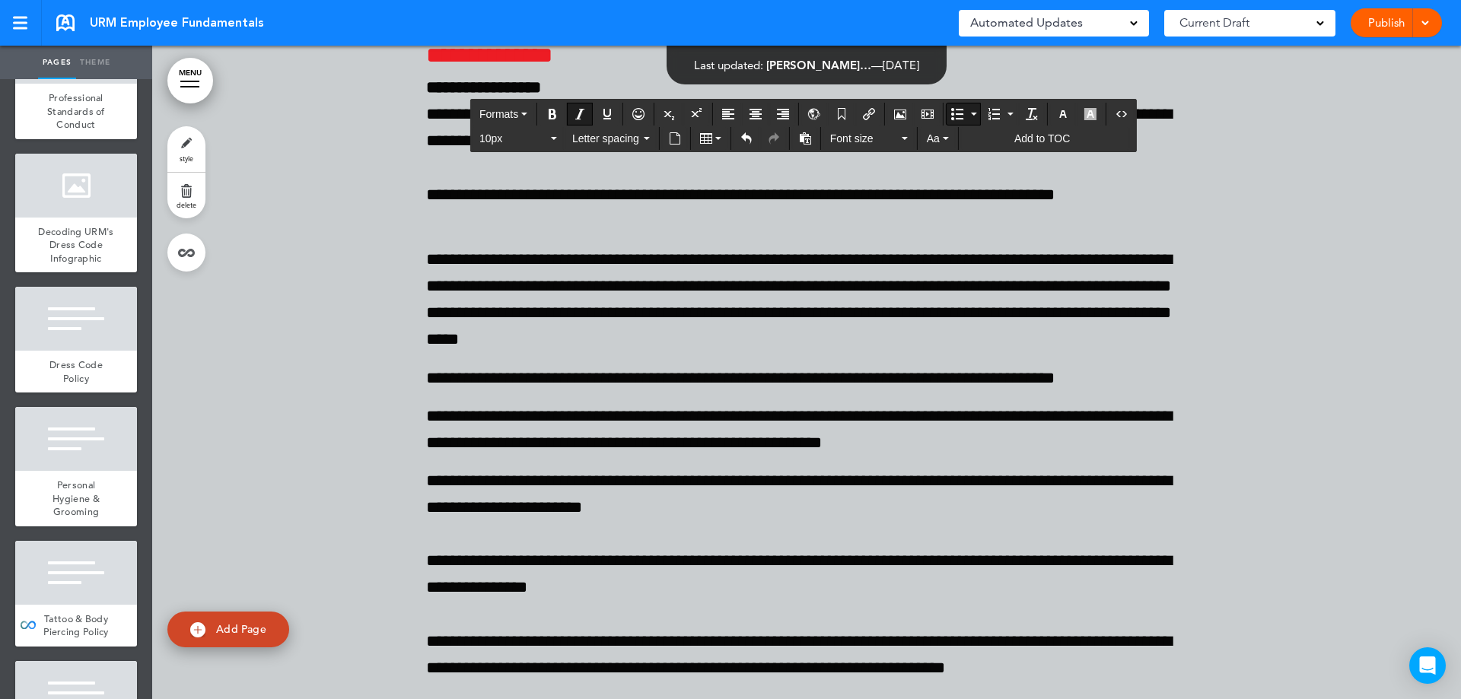
drag, startPoint x: 468, startPoint y: 409, endPoint x: 890, endPoint y: 547, distance: 443.5
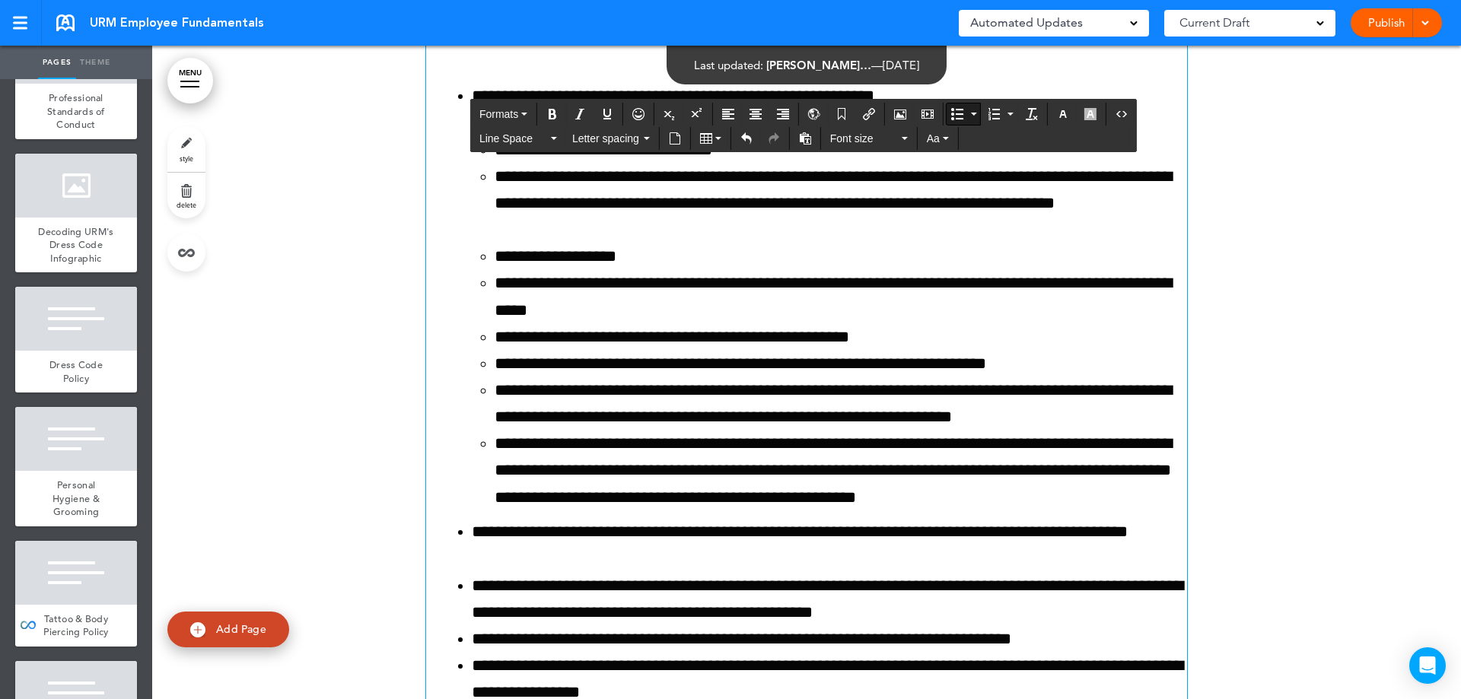
scroll to position [149344, 0]
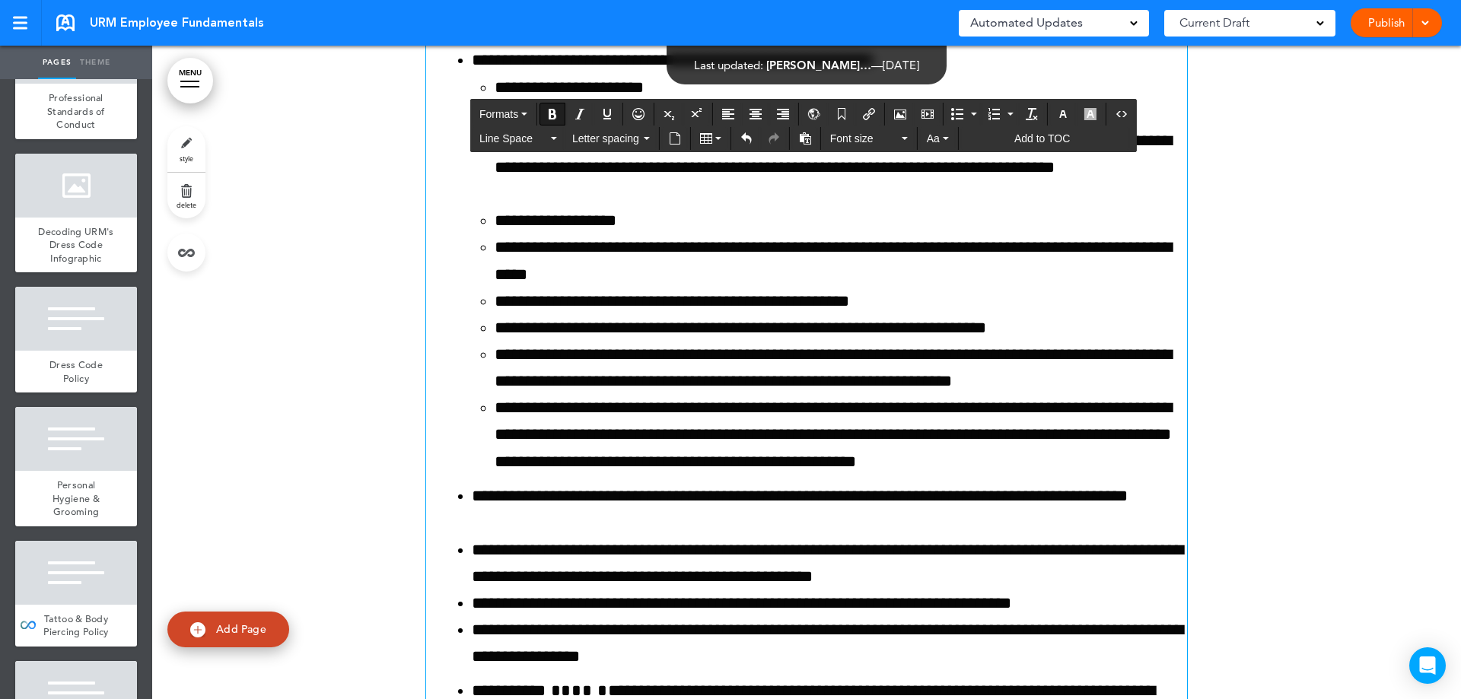
drag, startPoint x: 422, startPoint y: 280, endPoint x: 867, endPoint y: 466, distance: 482.3
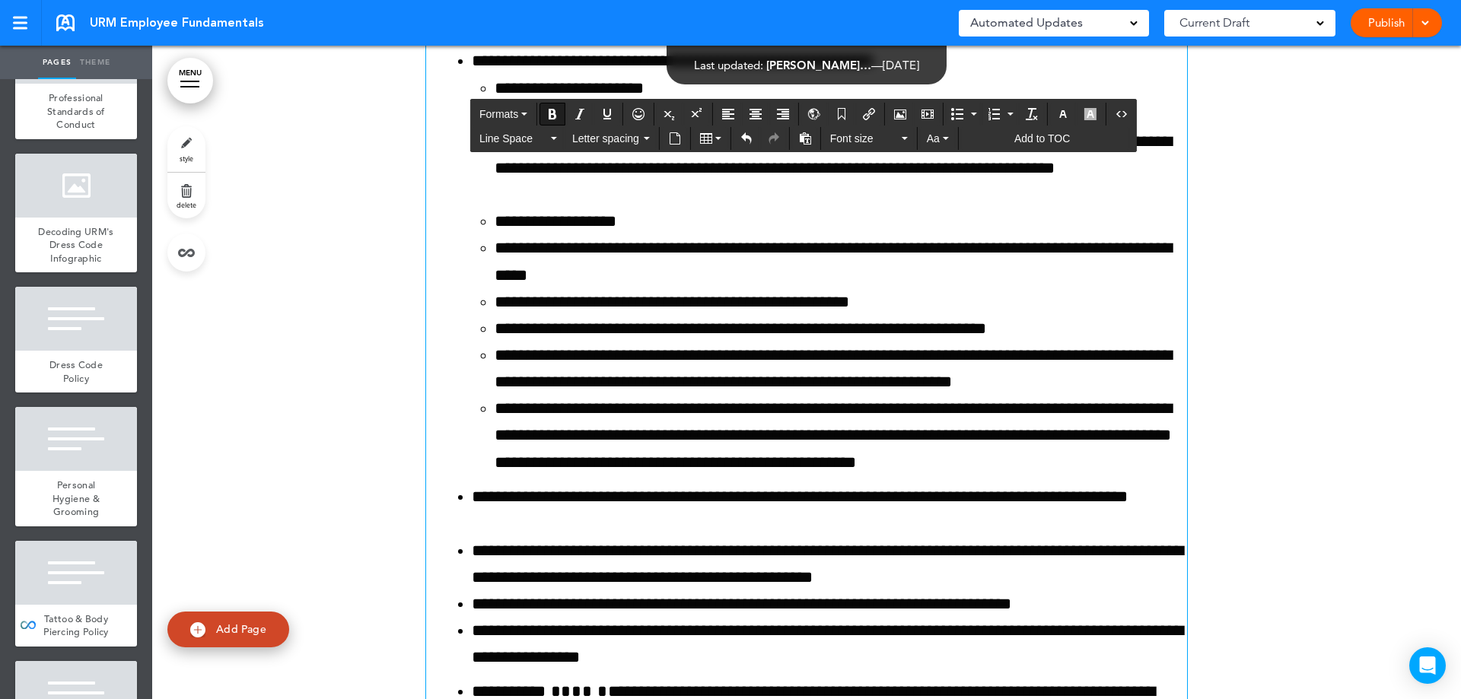
scroll to position [149344, 0]
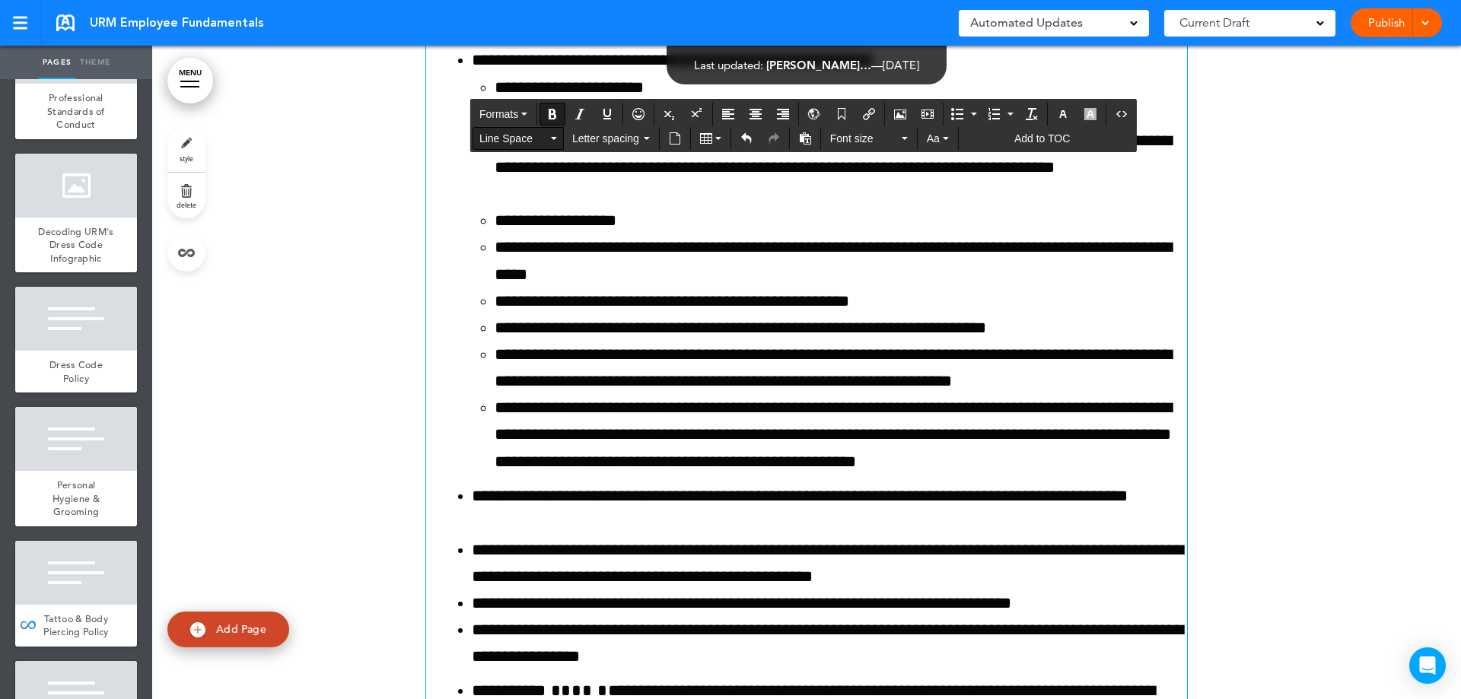
click at [550, 138] on button "Line Space" at bounding box center [518, 138] width 90 height 21
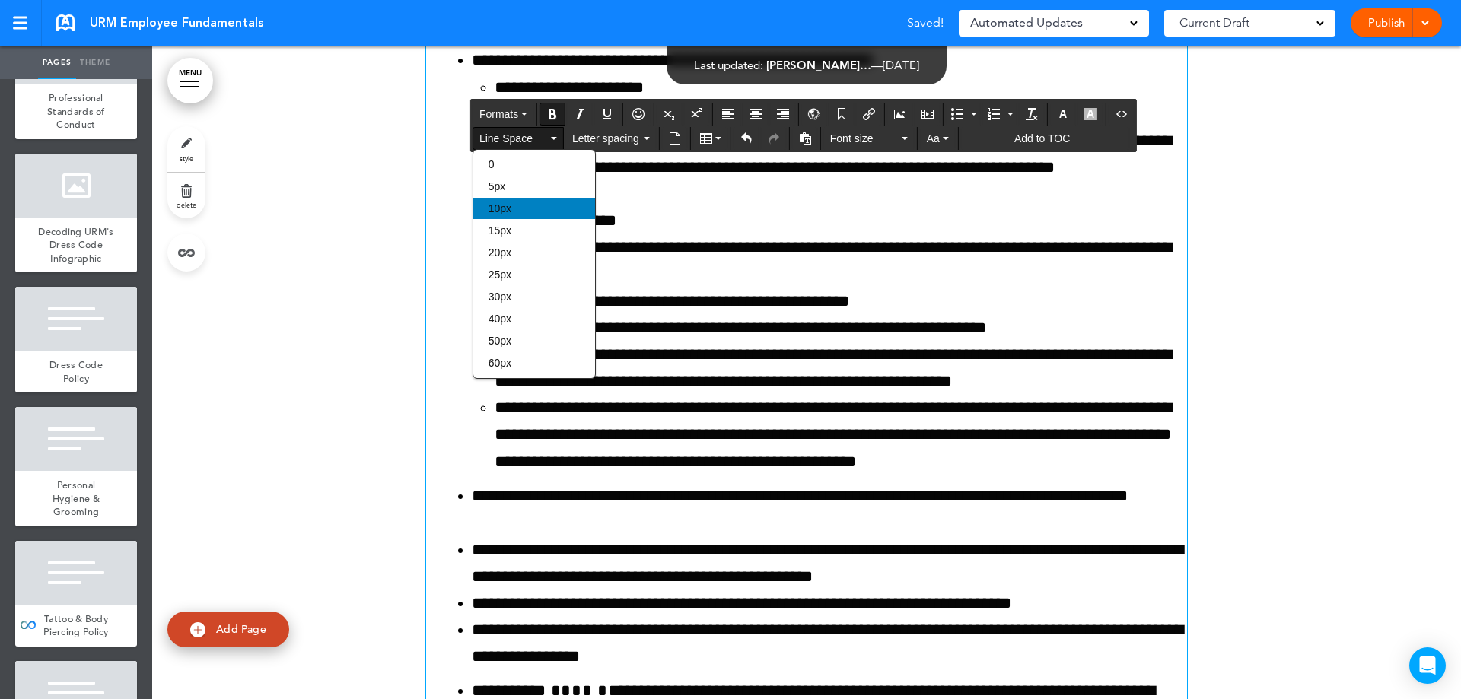
click at [528, 199] on div "10px" at bounding box center [534, 208] width 122 height 21
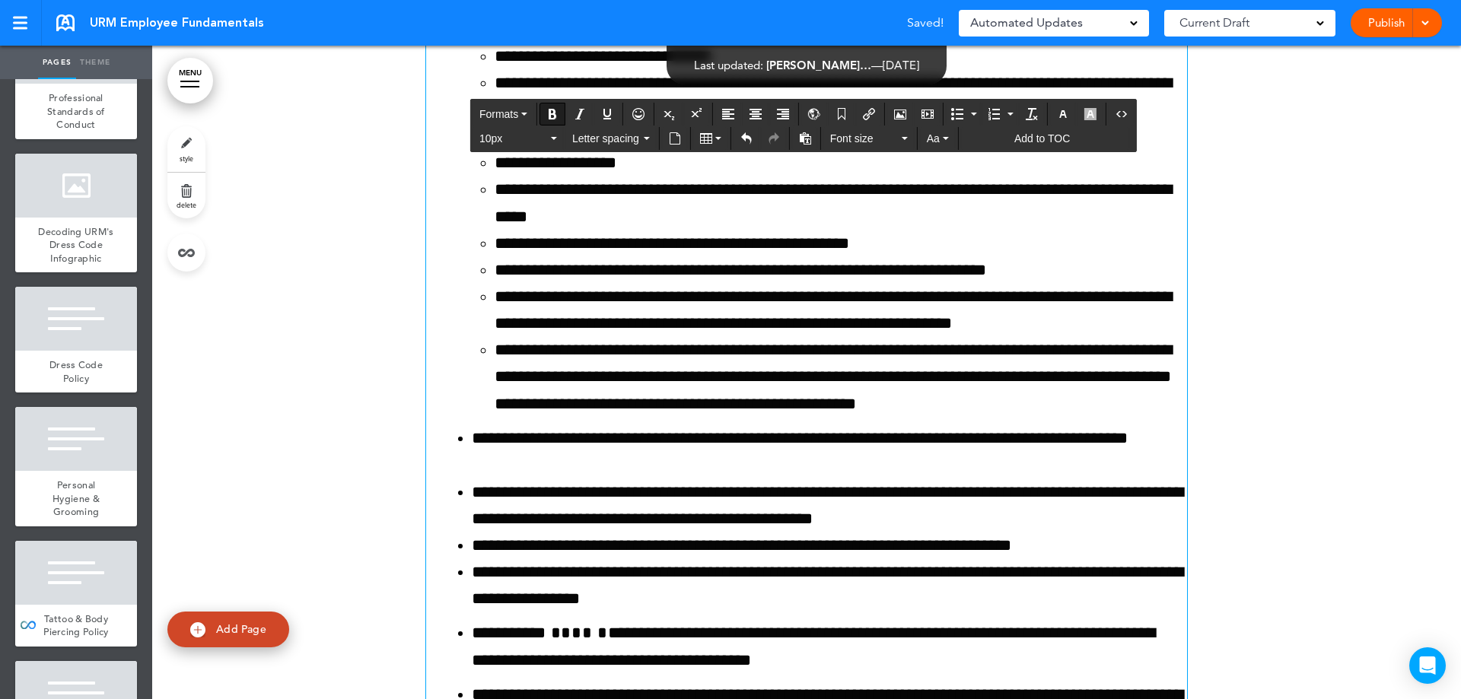
scroll to position [149344, 0]
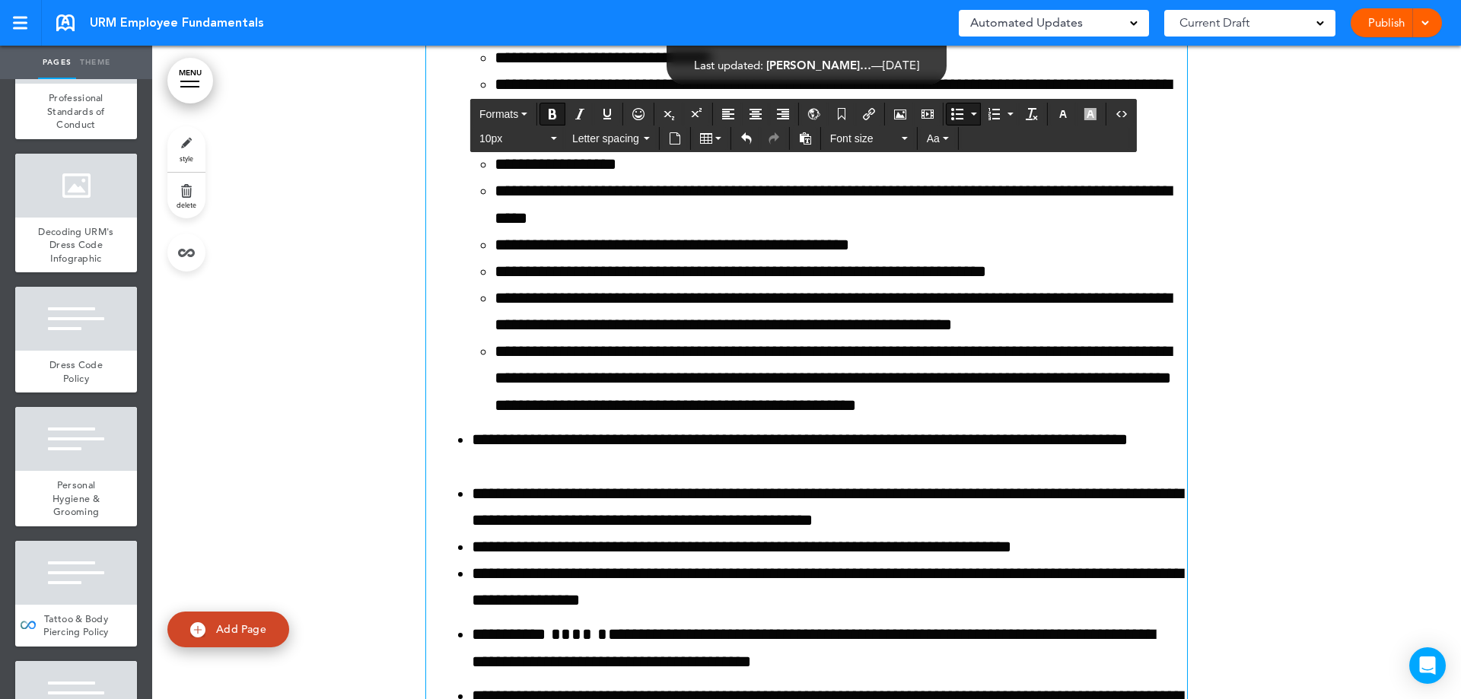
scroll to position [149344, 0]
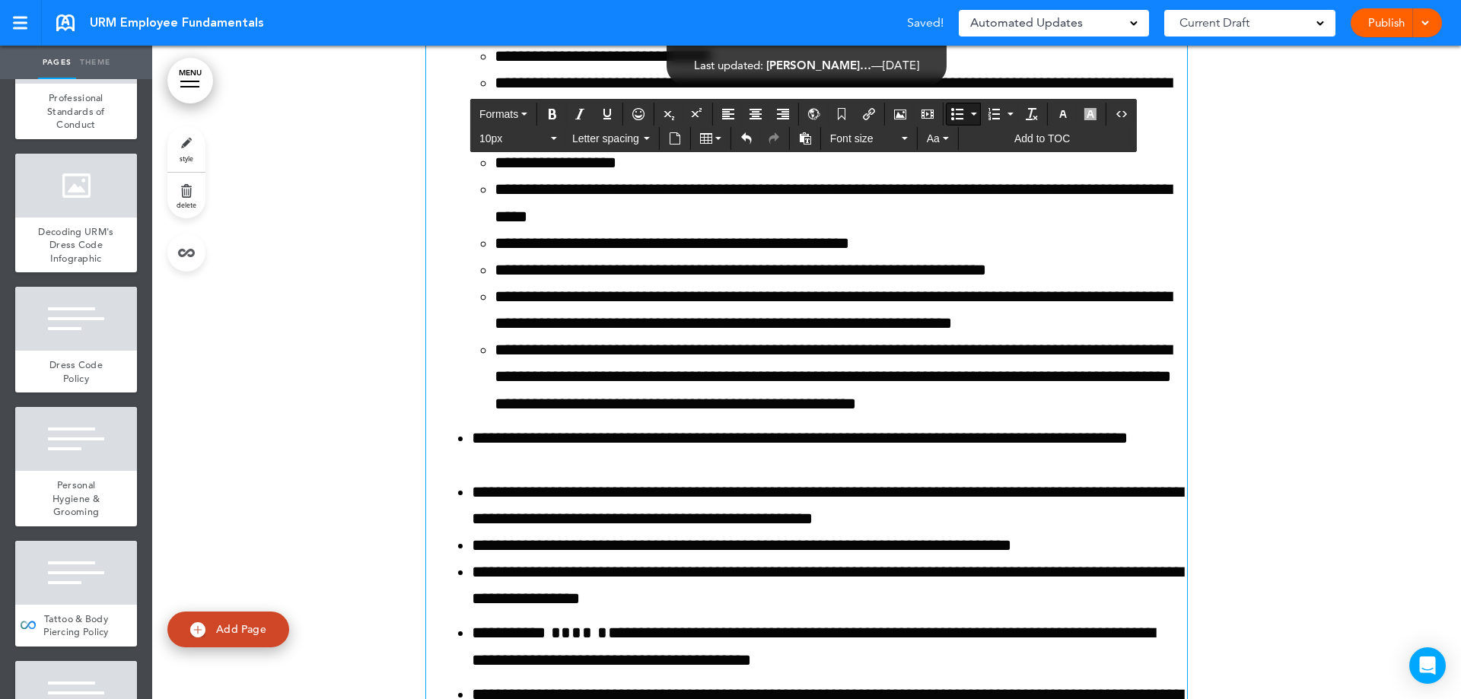
drag, startPoint x: 419, startPoint y: 275, endPoint x: 465, endPoint y: 283, distance: 46.4
drag, startPoint x: 428, startPoint y: 274, endPoint x: 632, endPoint y: 224, distance: 210.0
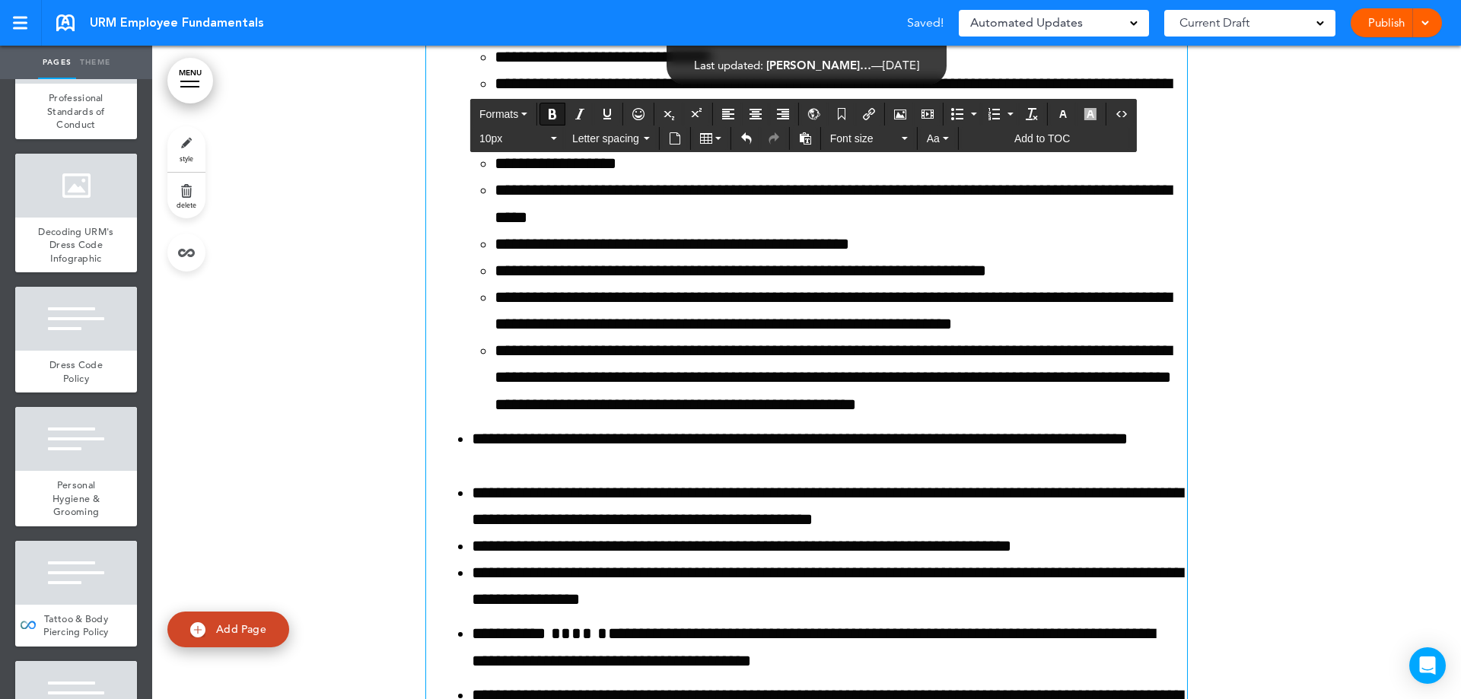
scroll to position [149345, 0]
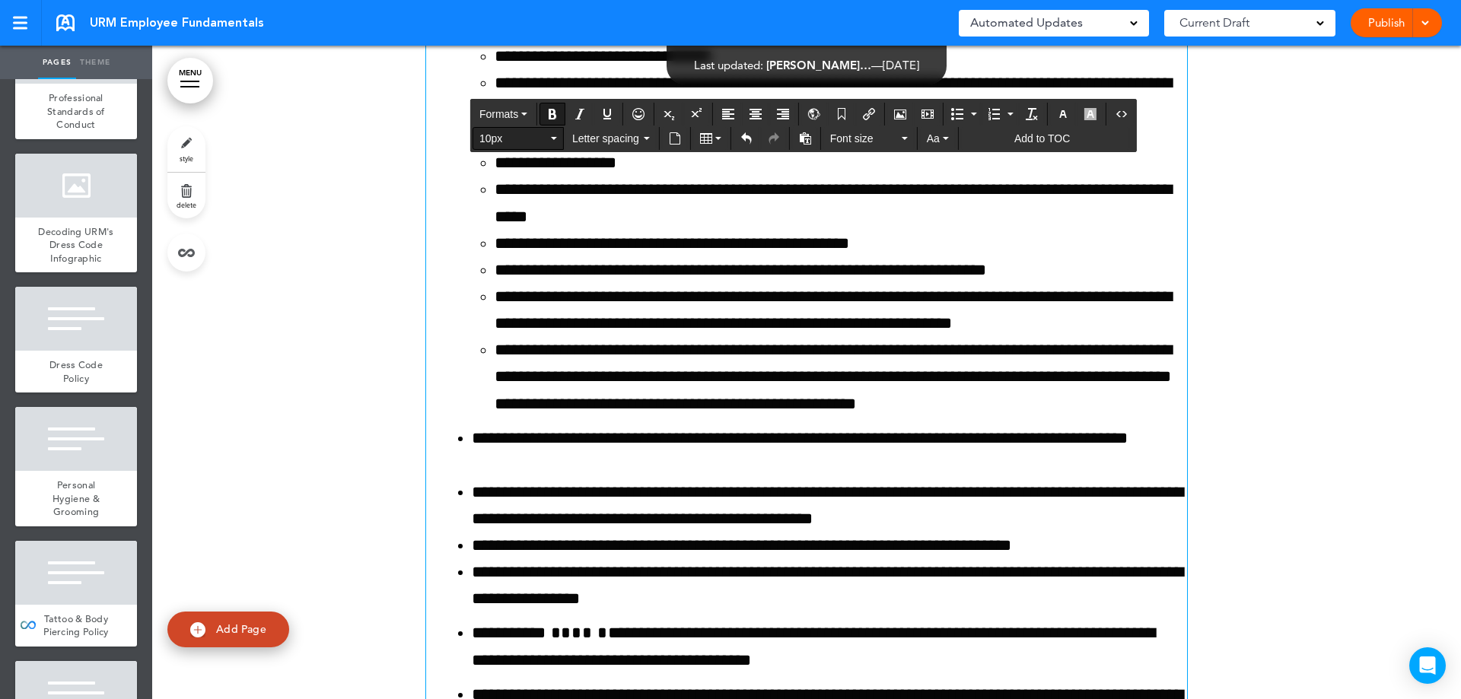
click at [547, 142] on span "10px" at bounding box center [513, 138] width 68 height 15
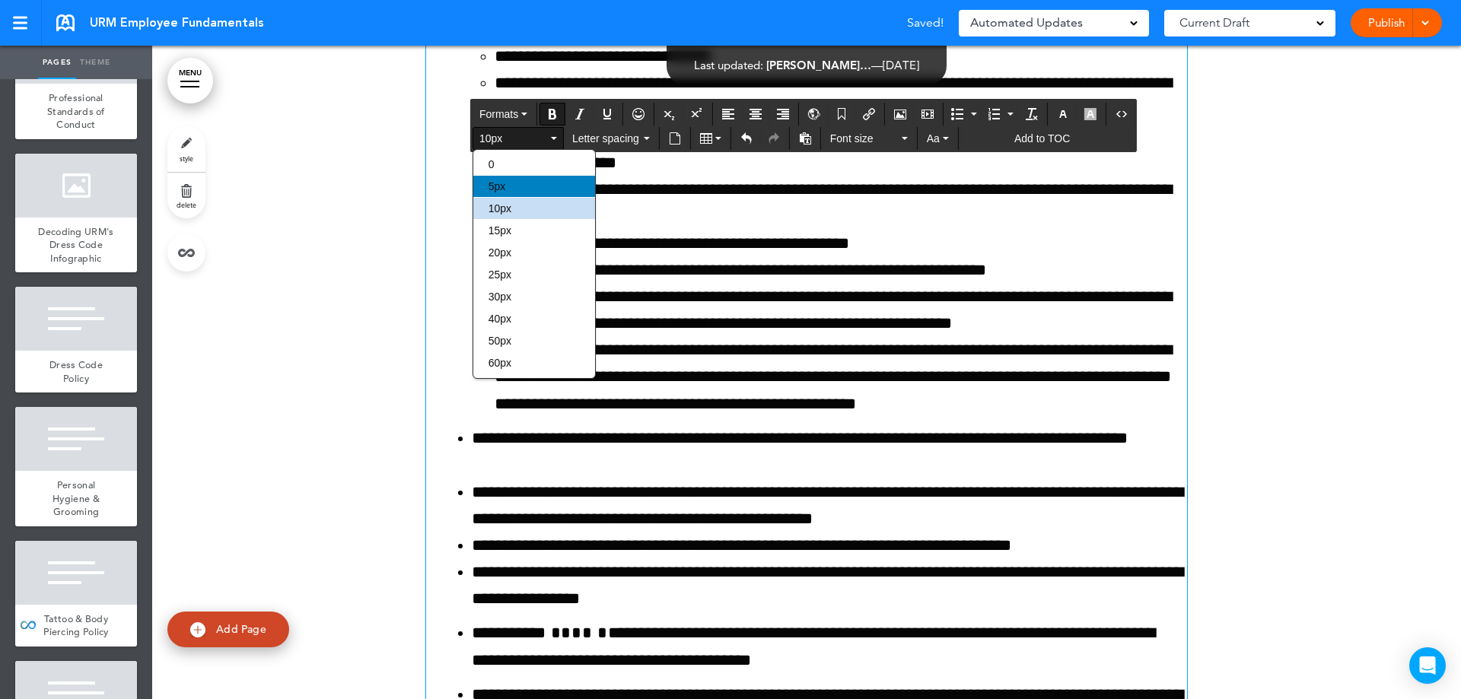
click at [531, 183] on div "5px" at bounding box center [534, 186] width 122 height 21
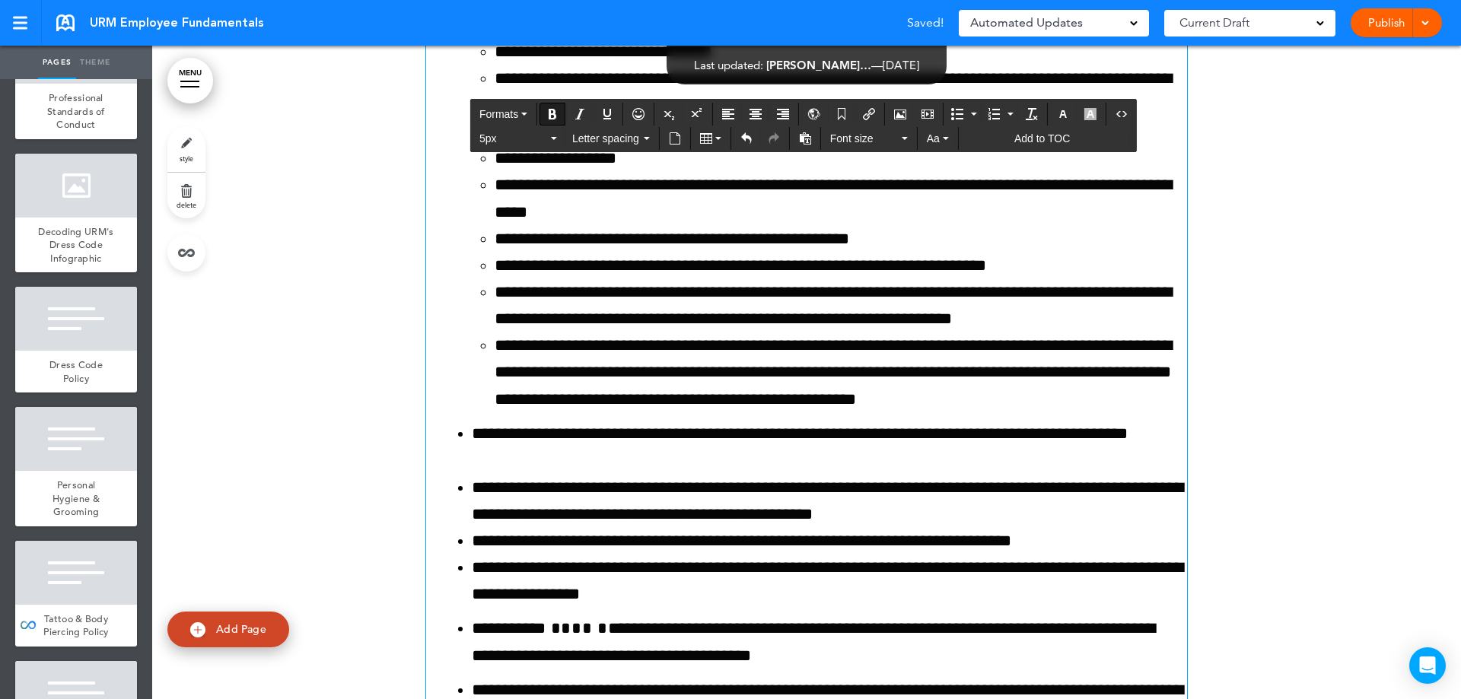
scroll to position [149344, 0]
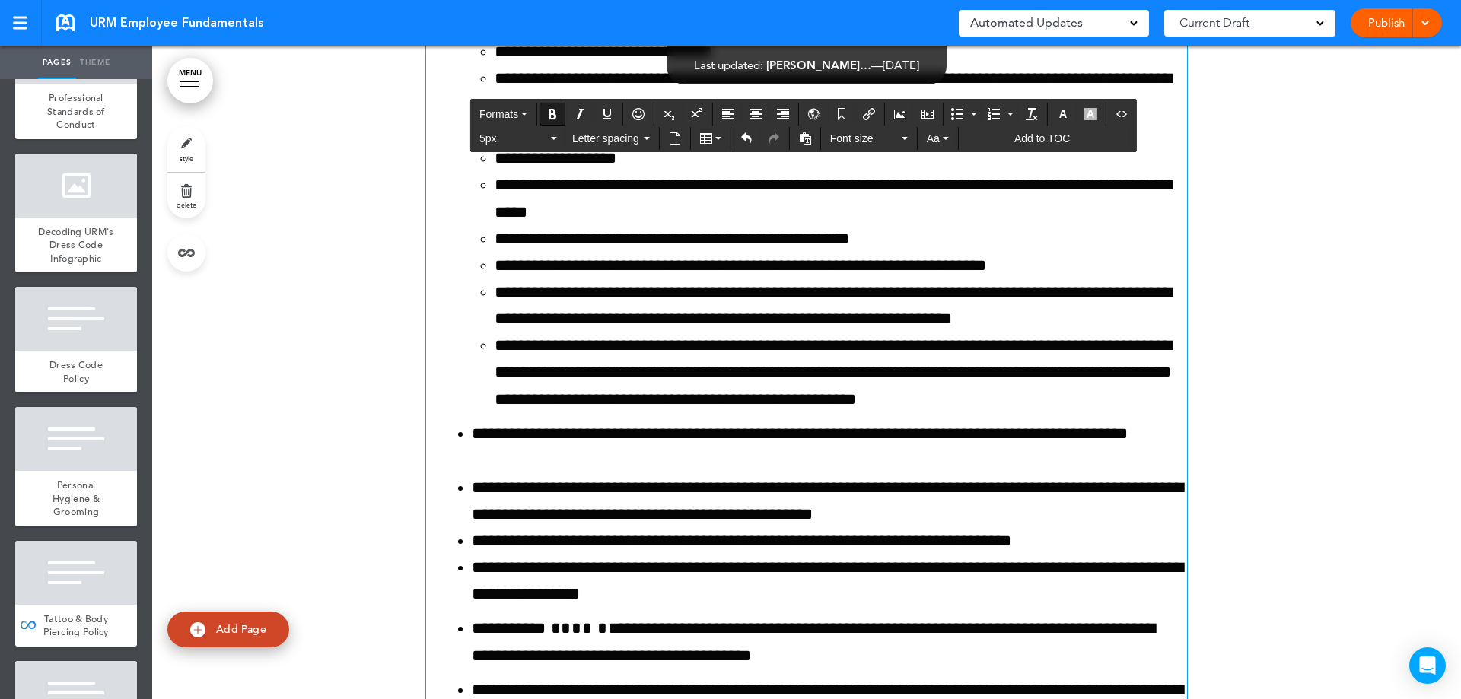
drag, startPoint x: 511, startPoint y: 279, endPoint x: 456, endPoint y: 241, distance: 67.3
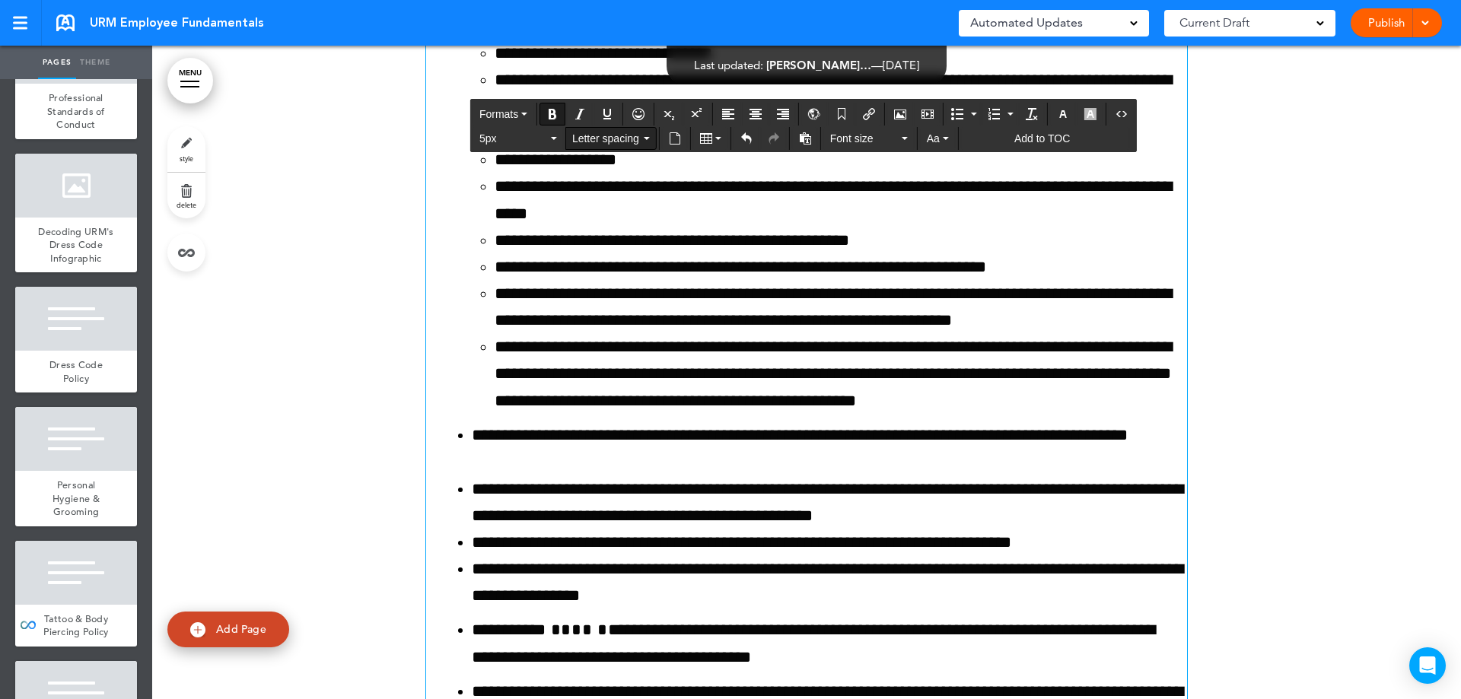
scroll to position [149345, 0]
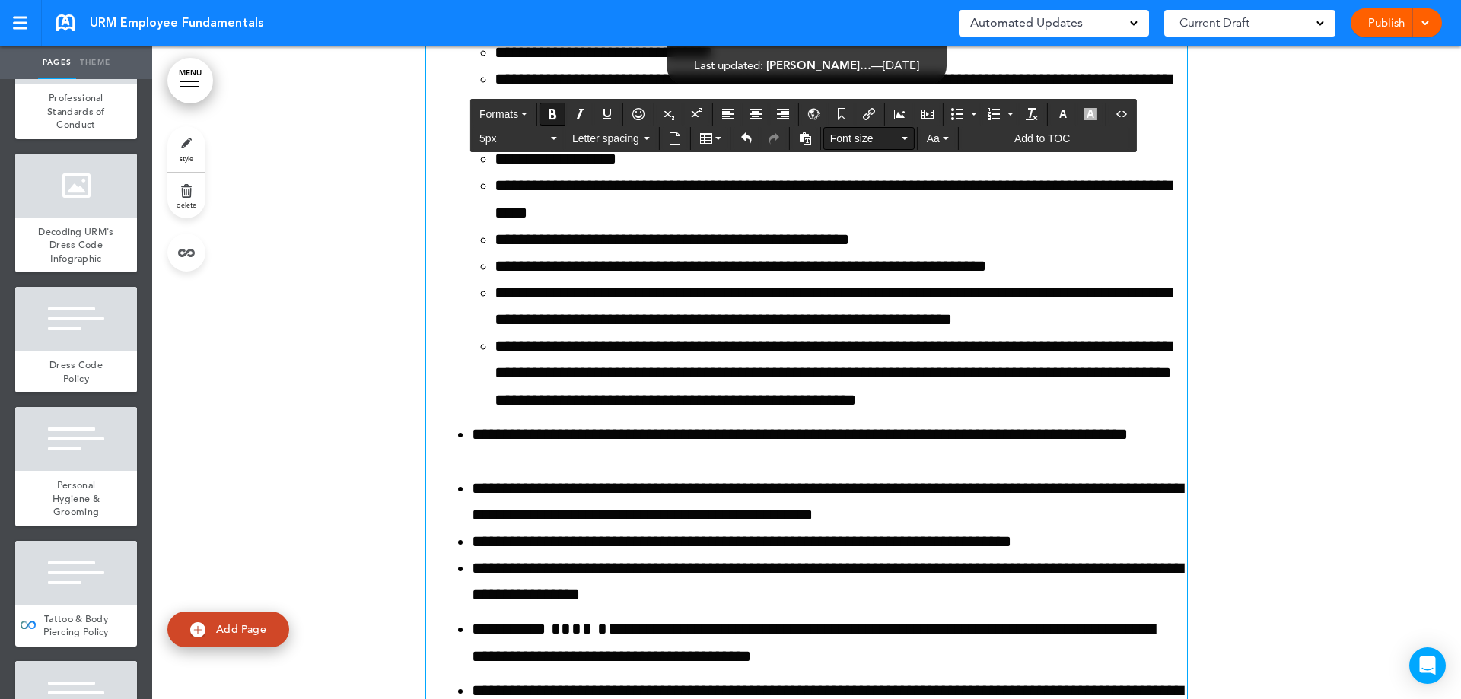
click at [855, 139] on span "Font size" at bounding box center [864, 138] width 68 height 15
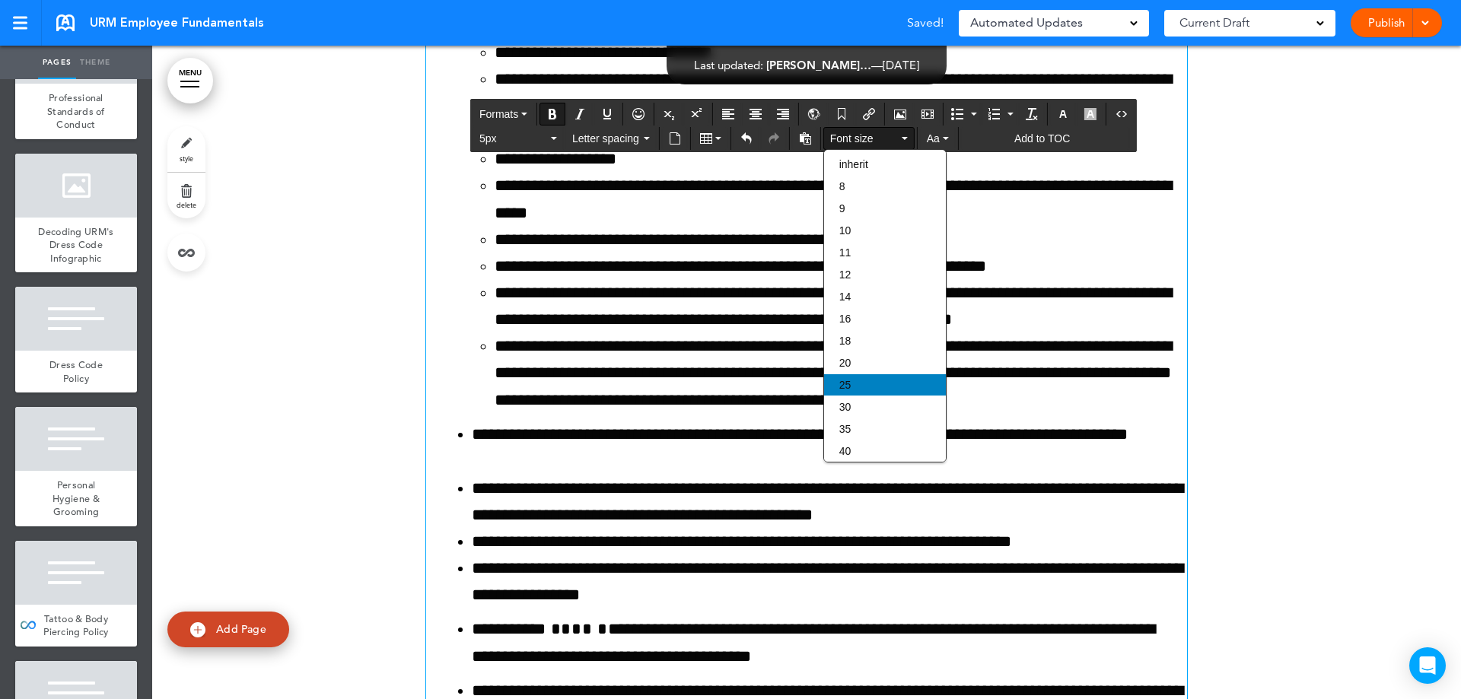
click at [851, 382] on div "25" at bounding box center [885, 384] width 122 height 21
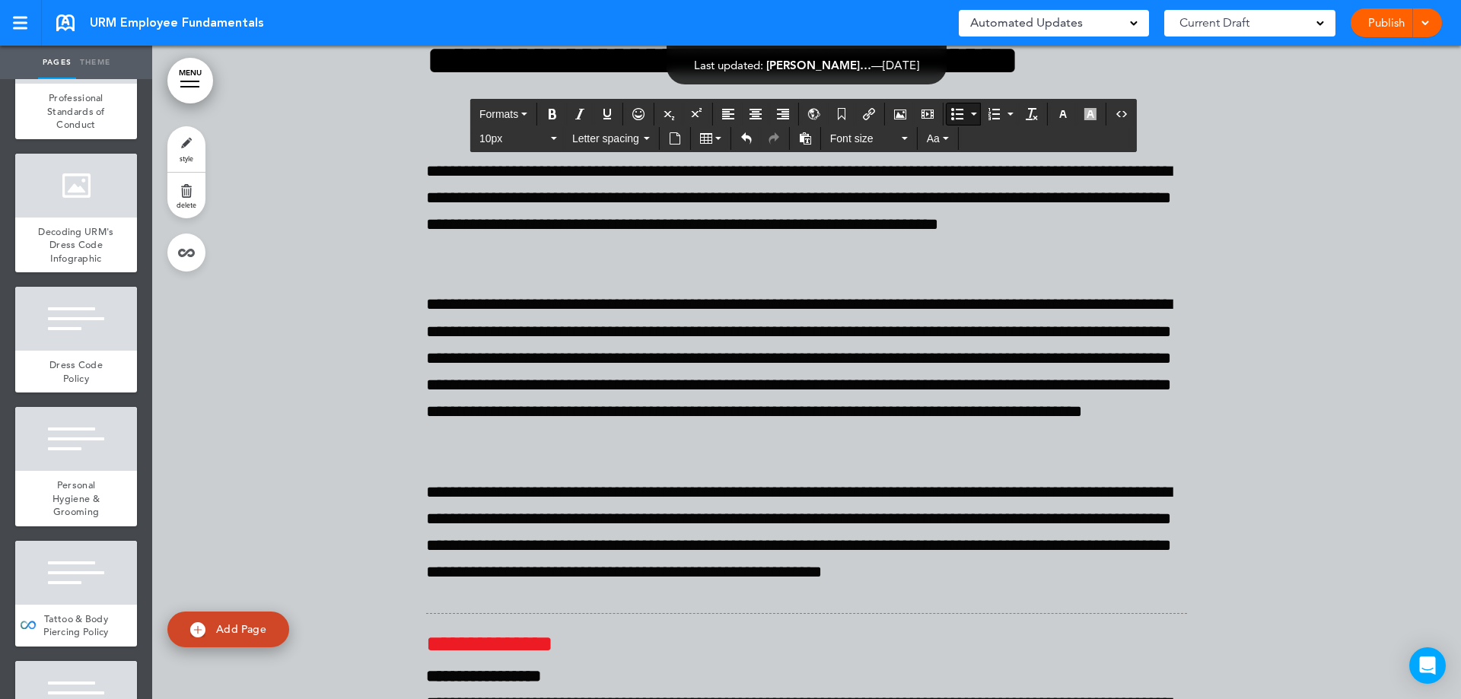
scroll to position [150486, 0]
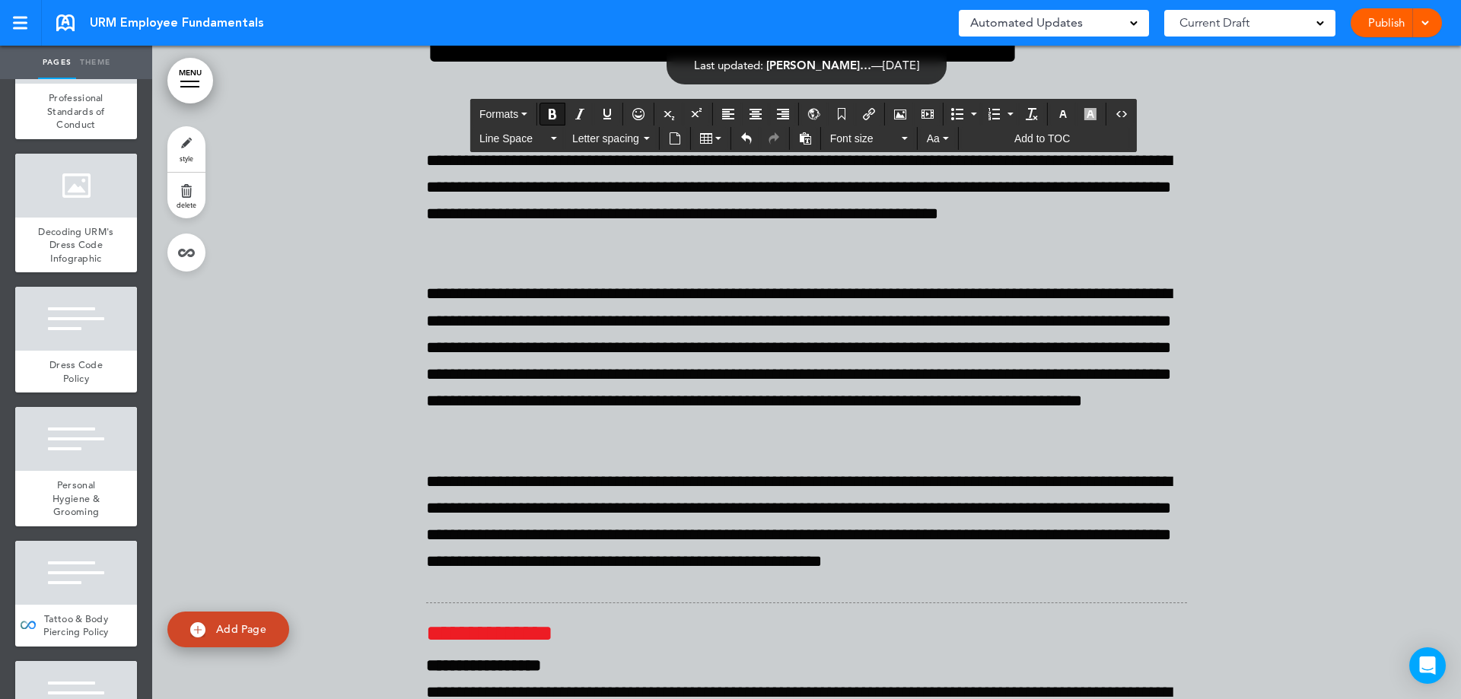
drag, startPoint x: 718, startPoint y: 311, endPoint x: 419, endPoint y: 312, distance: 298.3
click at [880, 141] on span "Font size" at bounding box center [864, 138] width 68 height 15
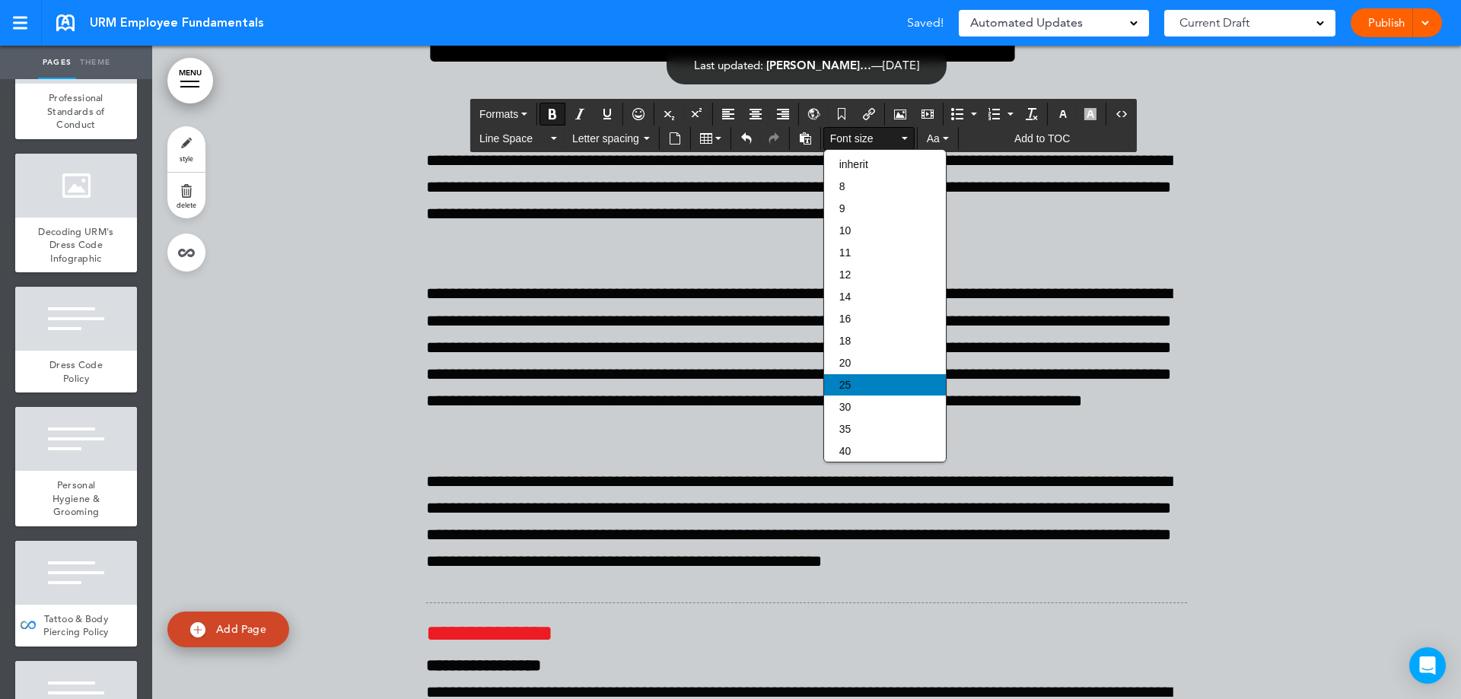
click at [855, 380] on div "25" at bounding box center [885, 384] width 122 height 21
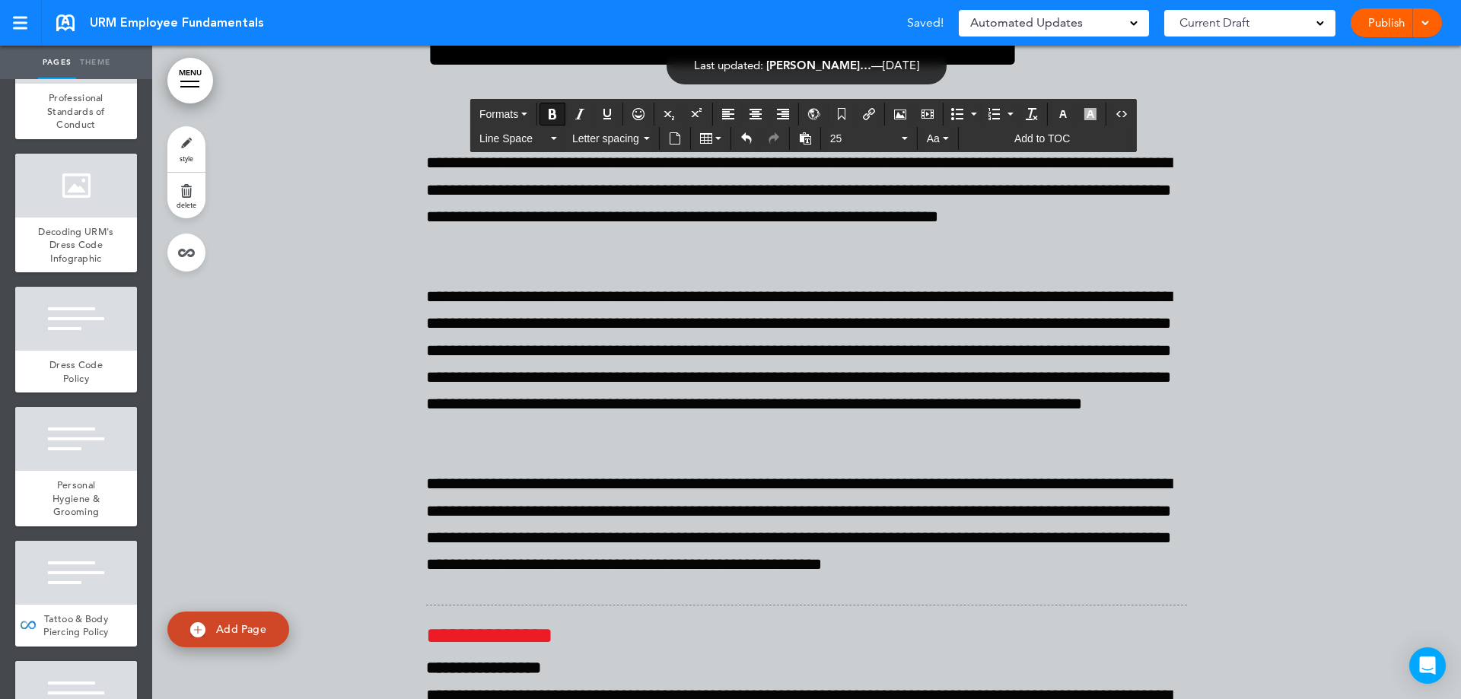
scroll to position [150486, 0]
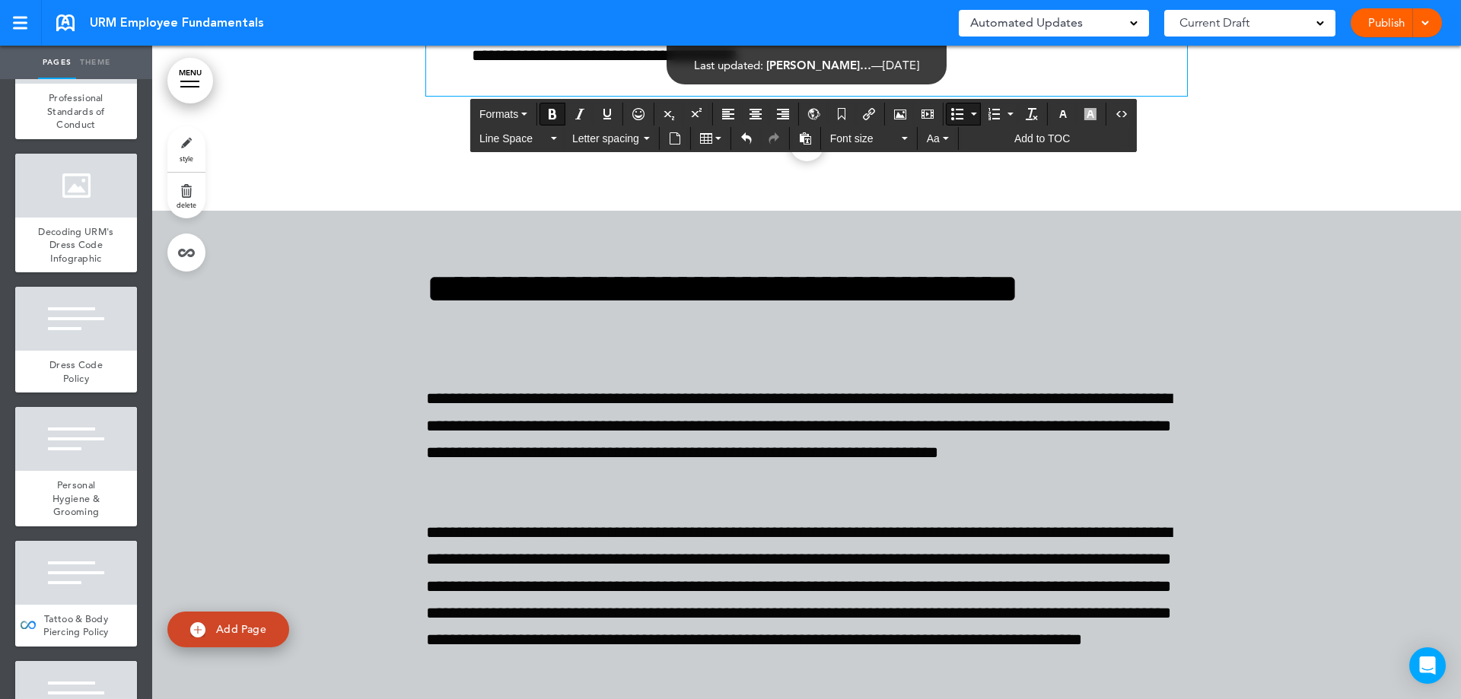
scroll to position [149885, 0]
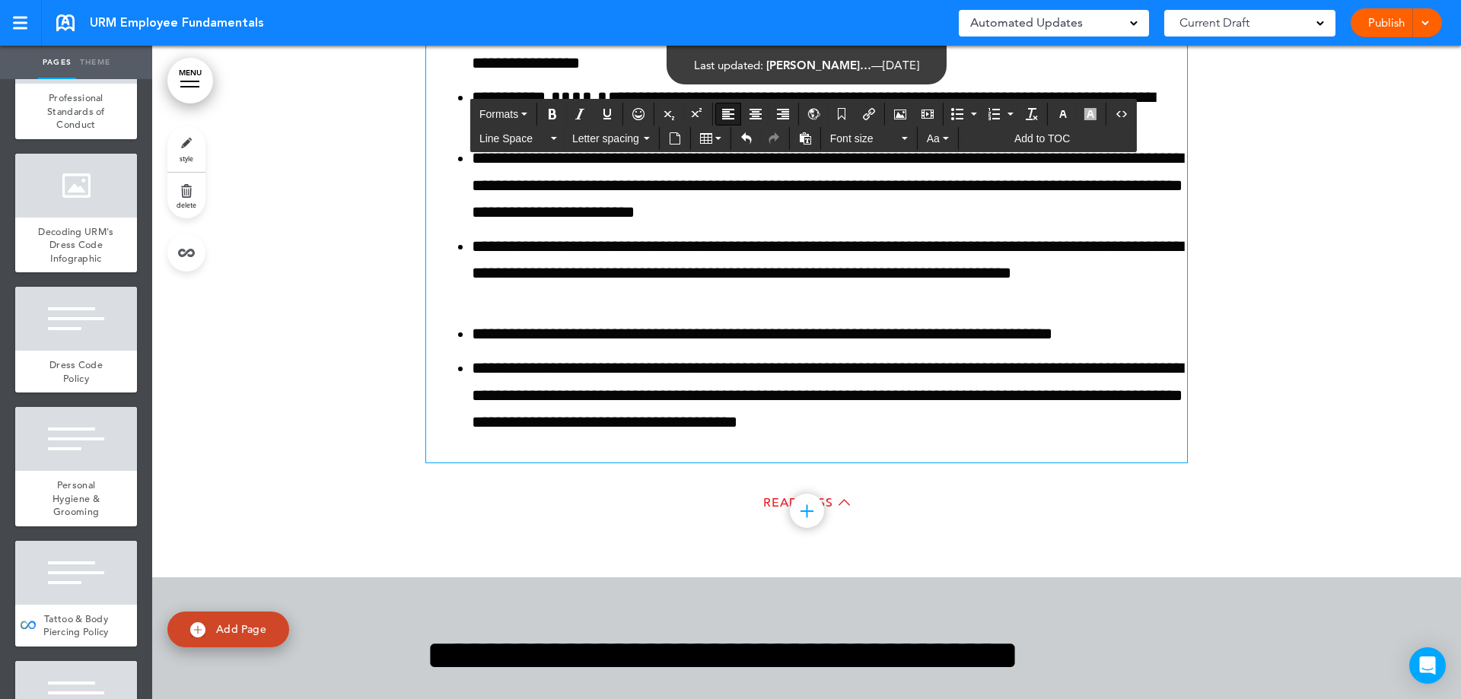
drag, startPoint x: 708, startPoint y: 409, endPoint x: 406, endPoint y: 186, distance: 376.1
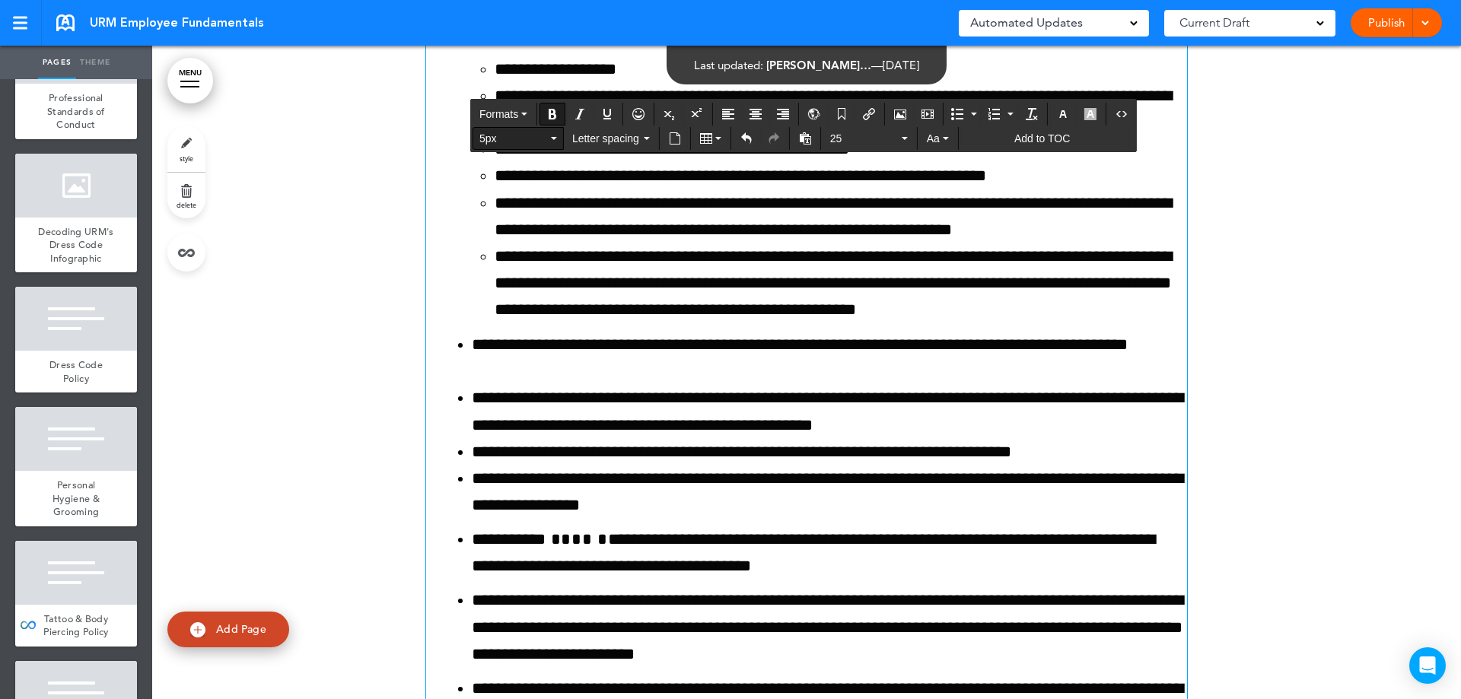
click at [562, 143] on button "5px" at bounding box center [518, 138] width 90 height 21
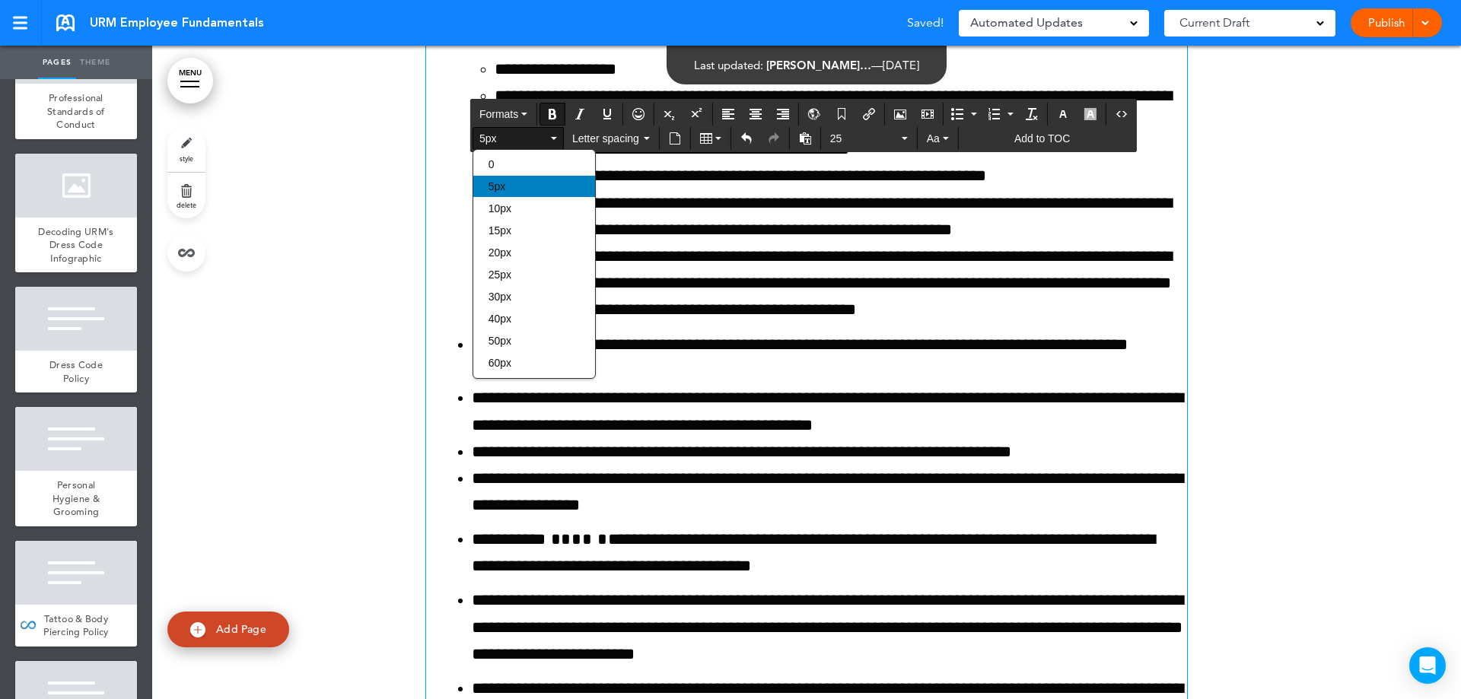
click at [530, 188] on div "5px" at bounding box center [534, 186] width 122 height 21
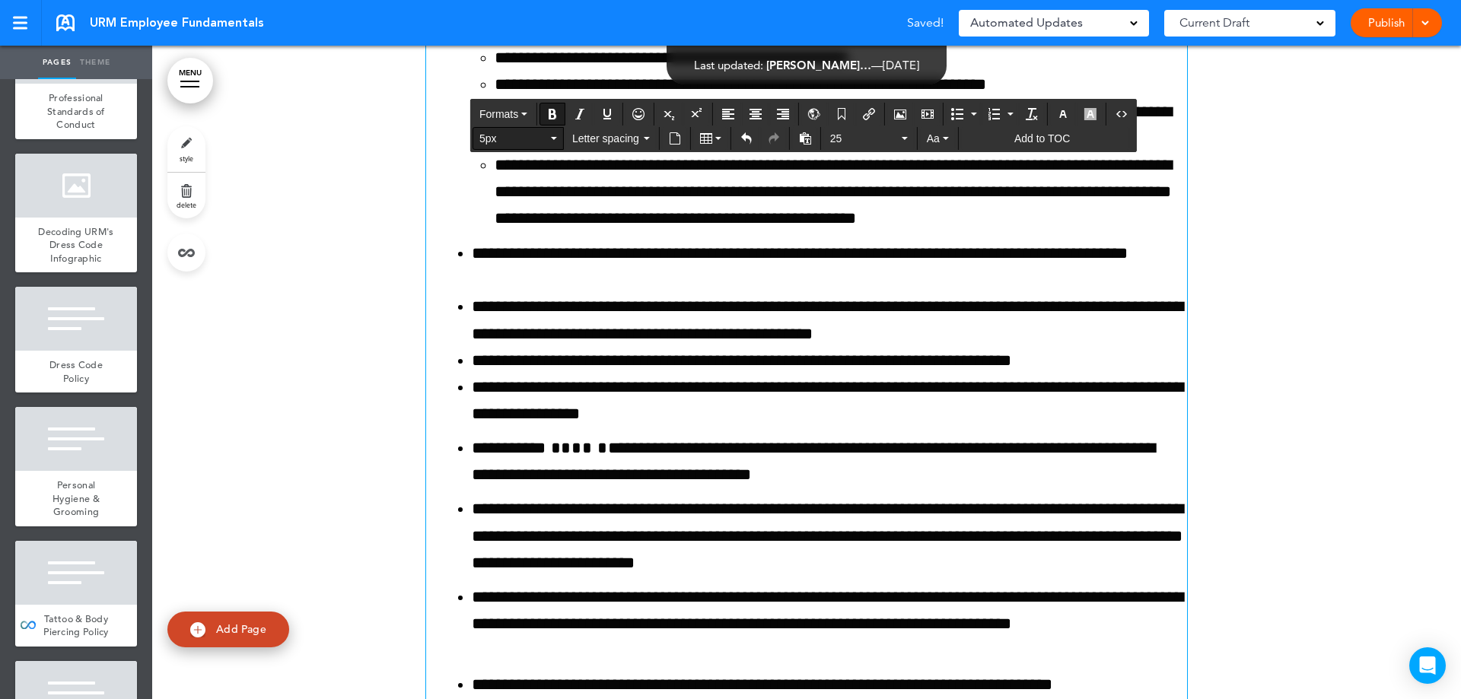
click at [551, 139] on icon "button" at bounding box center [554, 138] width 6 height 3
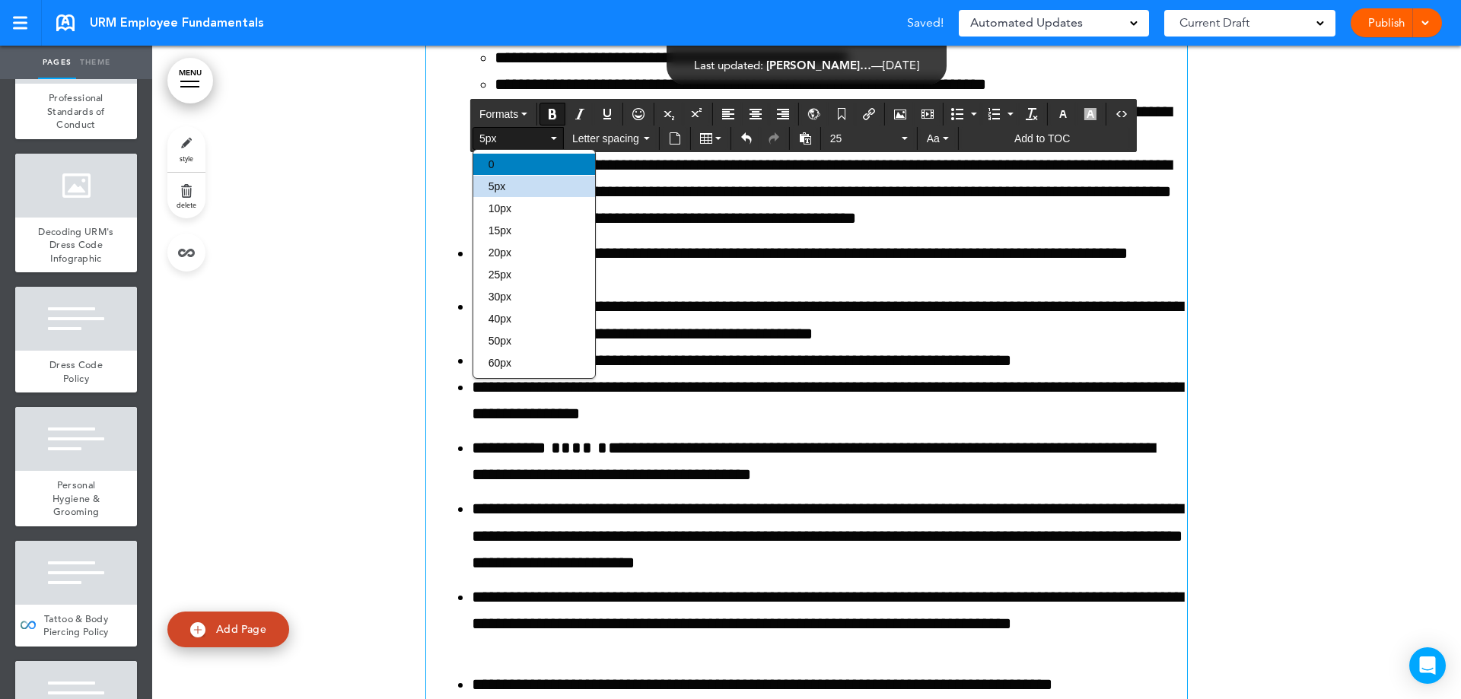
click at [537, 161] on div "0" at bounding box center [534, 164] width 122 height 21
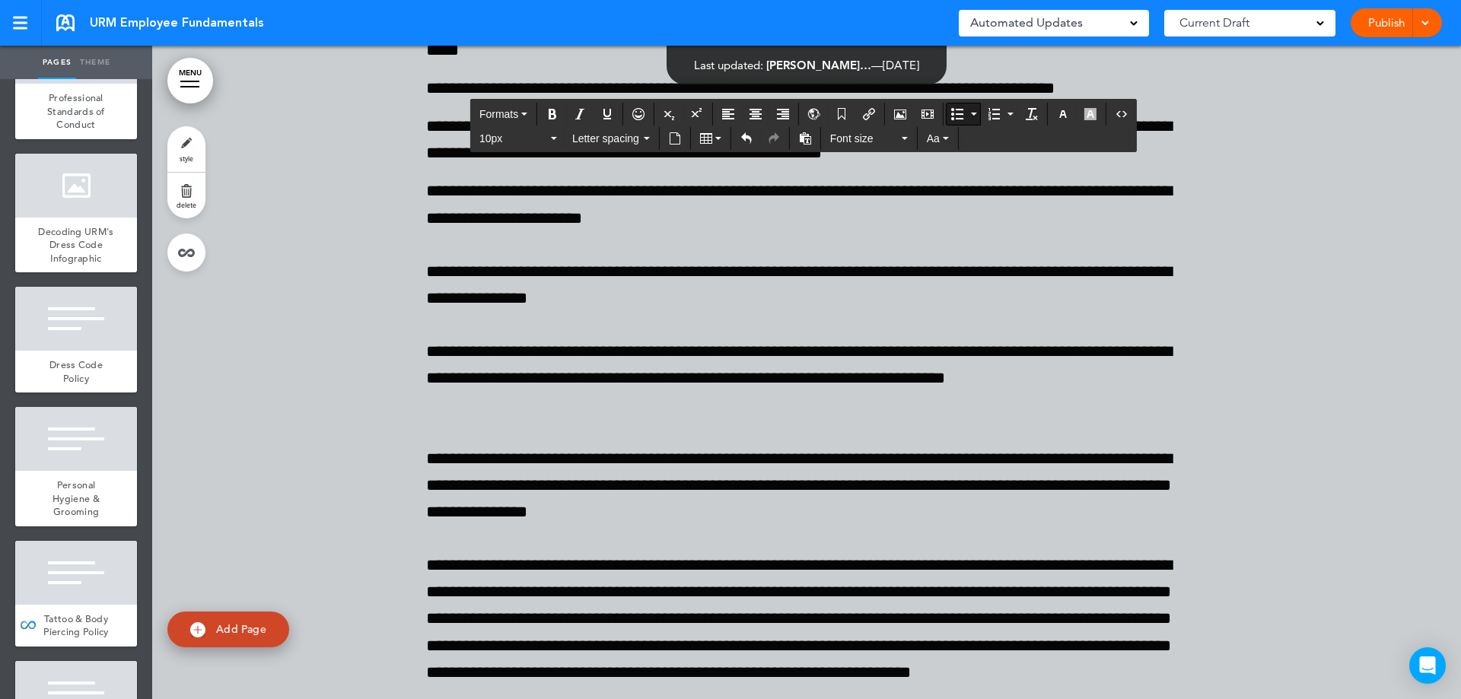
scroll to position [151268, 0]
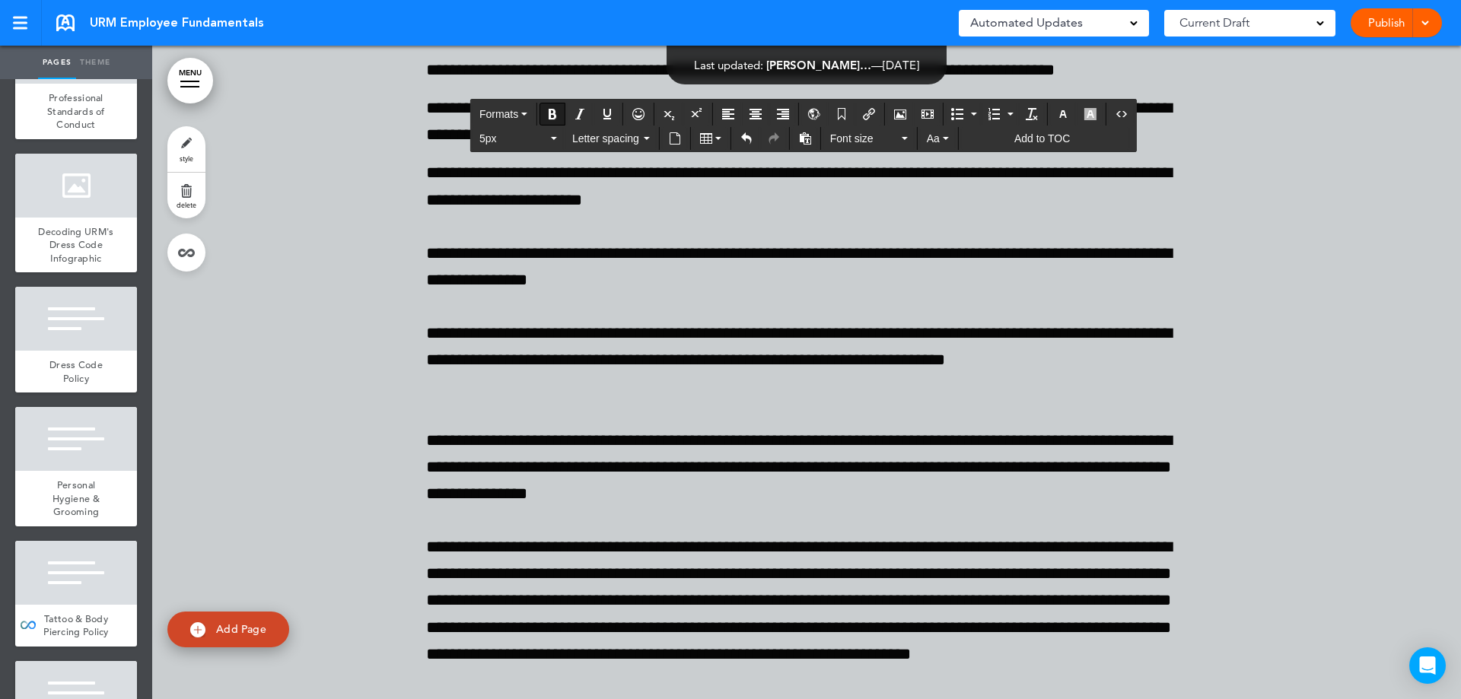
drag, startPoint x: 587, startPoint y: 326, endPoint x: 451, endPoint y: 288, distance: 141.4
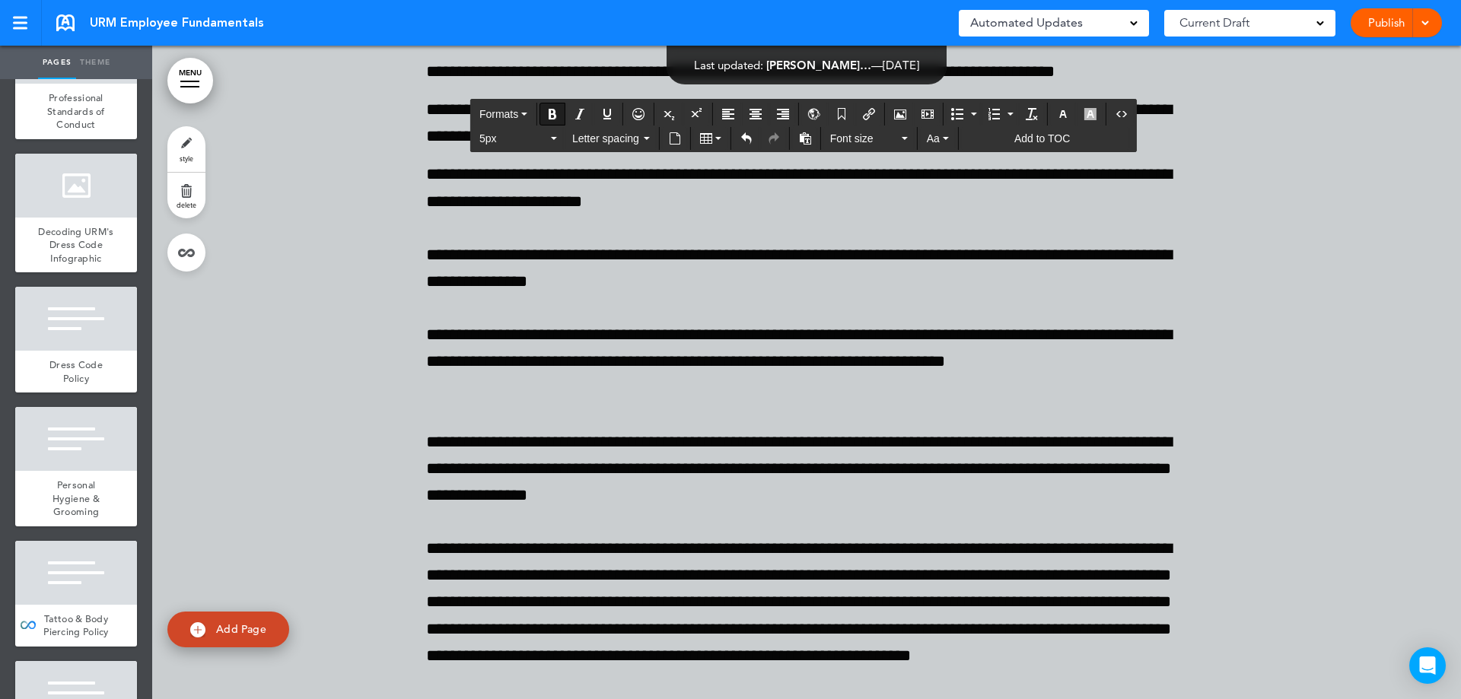
scroll to position [151269, 0]
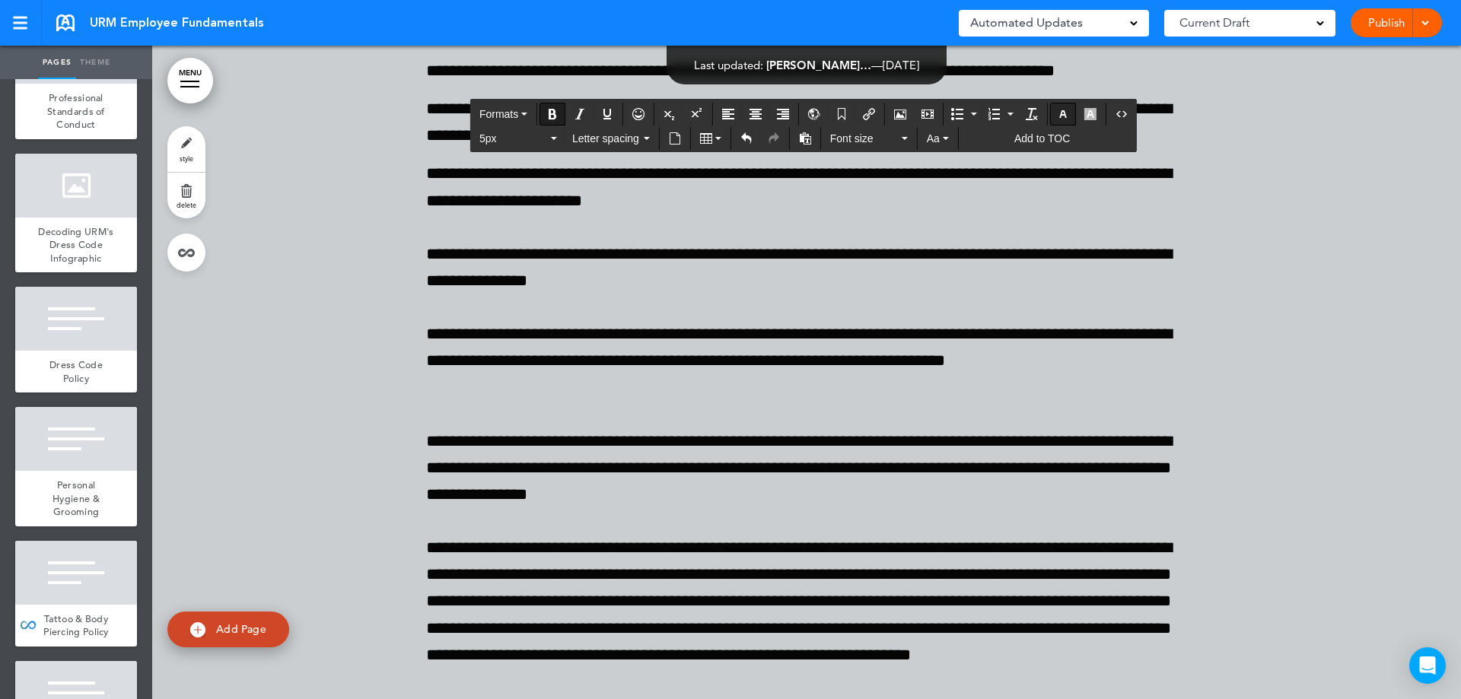
click at [1068, 116] on icon "button" at bounding box center [1063, 114] width 12 height 12
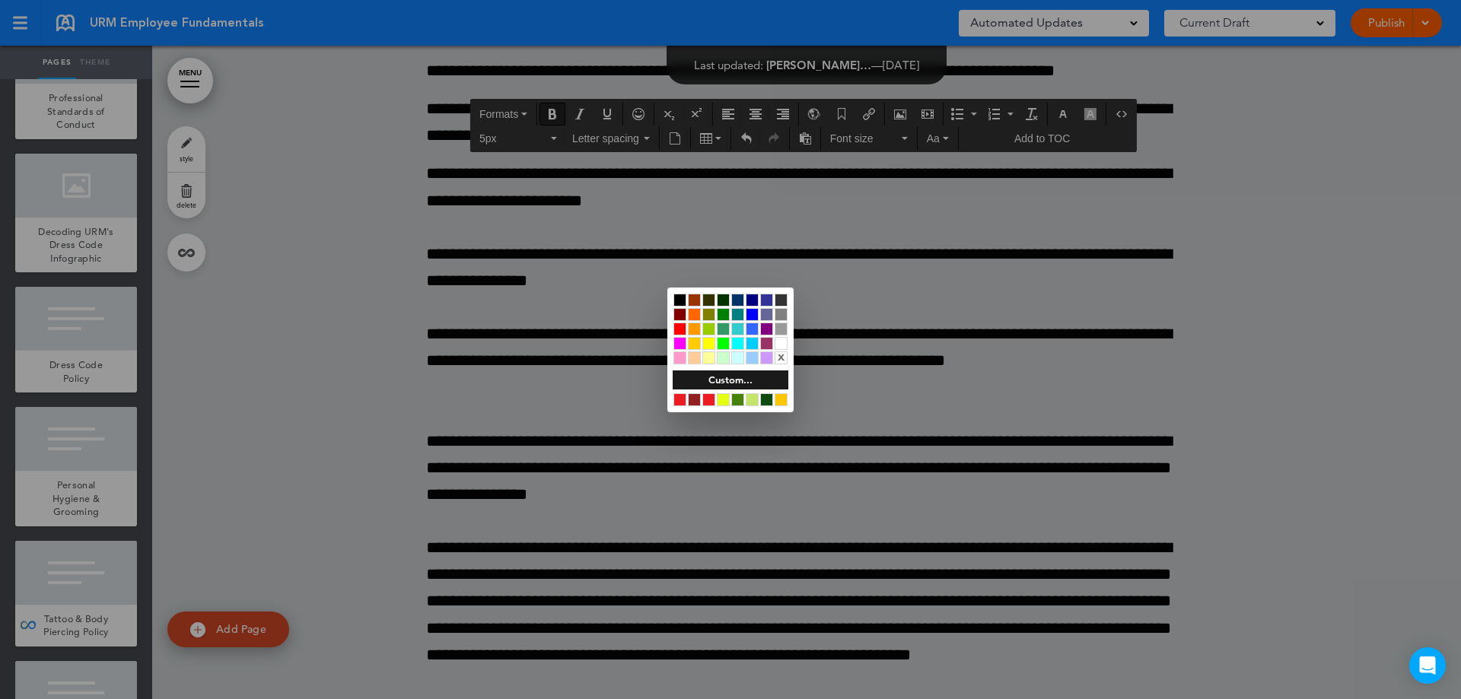
click at [695, 326] on div at bounding box center [694, 329] width 13 height 13
click at [625, 342] on div at bounding box center [730, 349] width 1461 height 699
